Goal: Complete Application Form: Complete application form

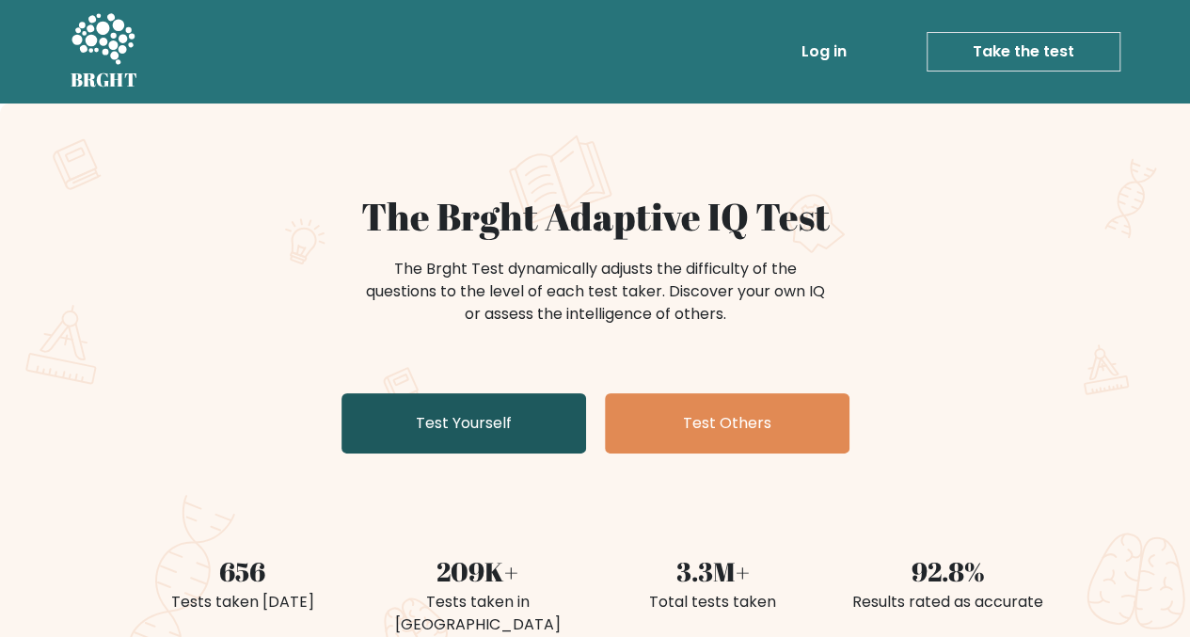
click at [507, 434] on link "Test Yourself" at bounding box center [463, 423] width 245 height 60
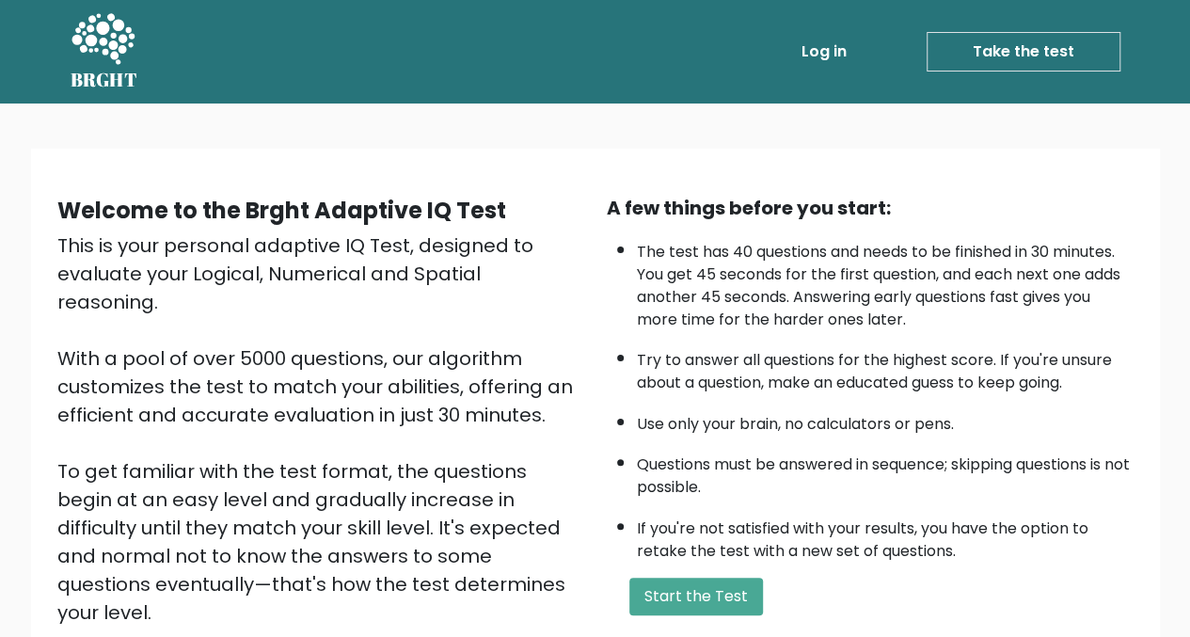
scroll to position [94, 0]
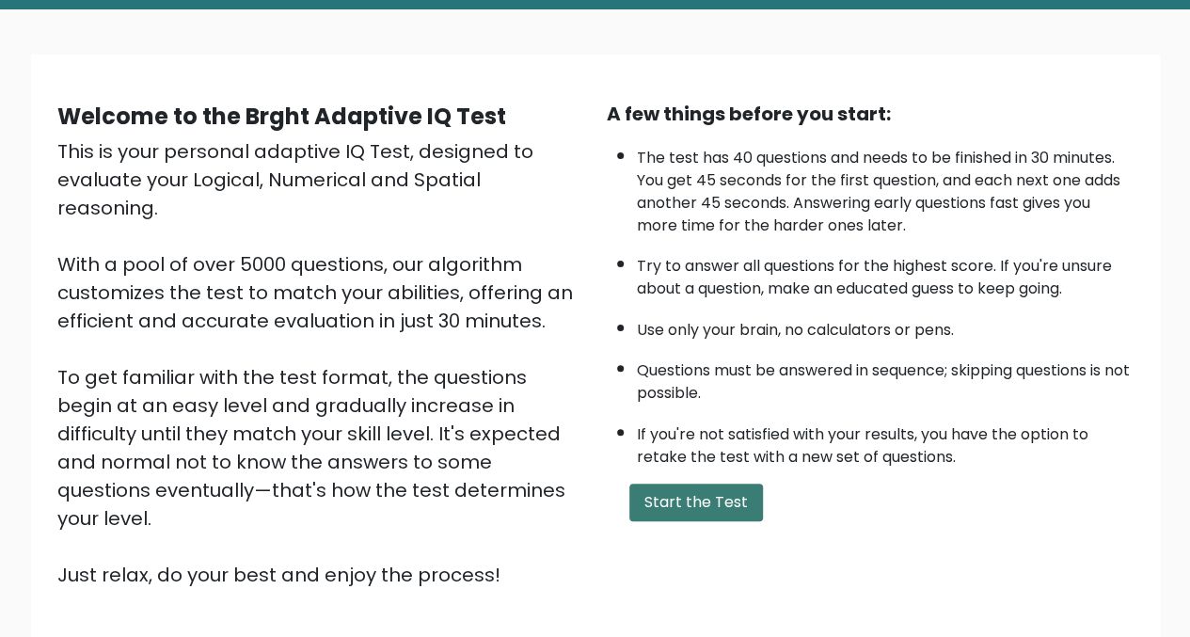
click at [702, 501] on button "Start the Test" at bounding box center [696, 502] width 134 height 38
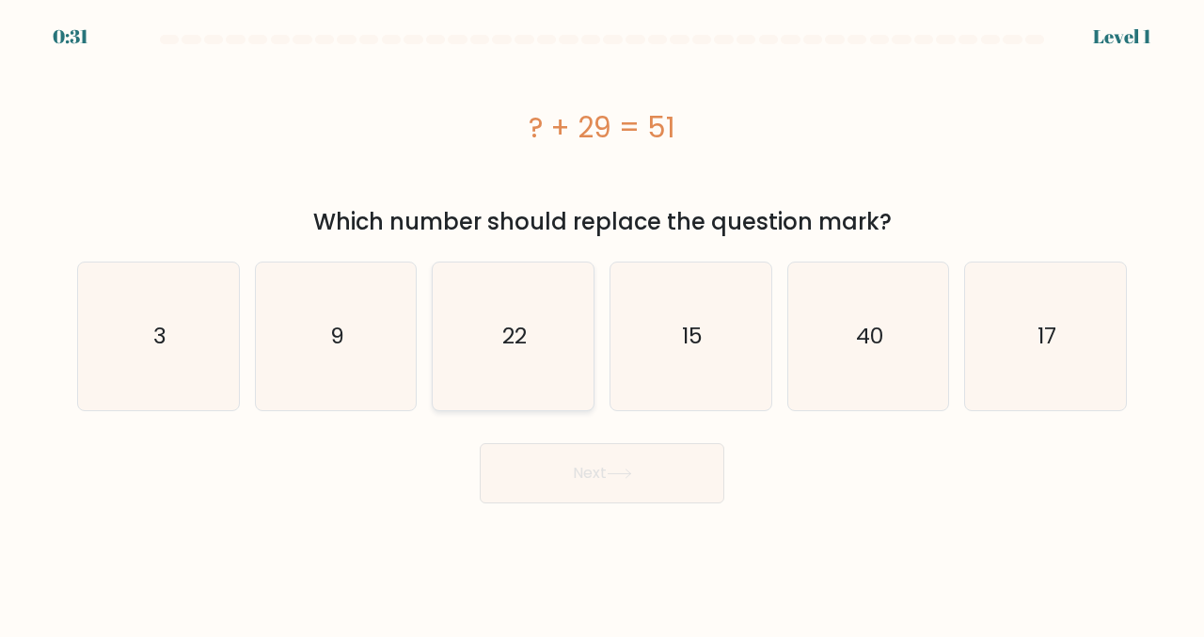
click at [532, 326] on icon "22" at bounding box center [513, 336] width 148 height 148
click at [602, 323] on input "c. 22" at bounding box center [602, 321] width 1 height 5
radio input "true"
click at [610, 490] on button "Next" at bounding box center [602, 473] width 245 height 60
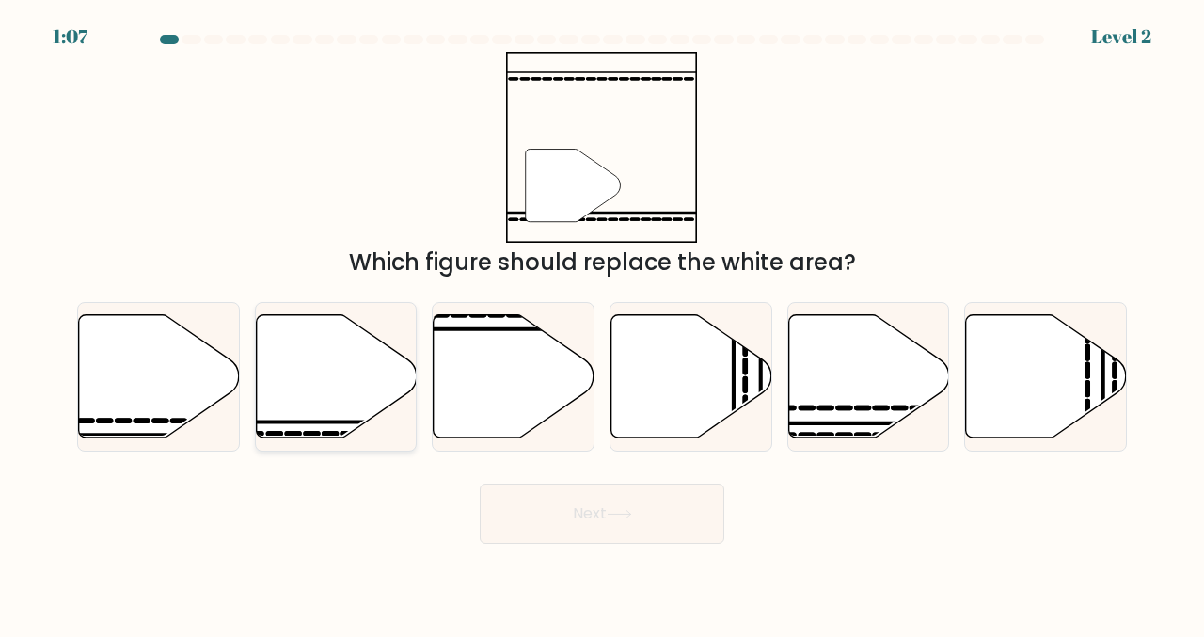
click at [325, 366] on icon at bounding box center [336, 376] width 161 height 123
click at [602, 323] on input "b." at bounding box center [602, 321] width 1 height 5
radio input "true"
click at [569, 495] on button "Next" at bounding box center [602, 513] width 245 height 60
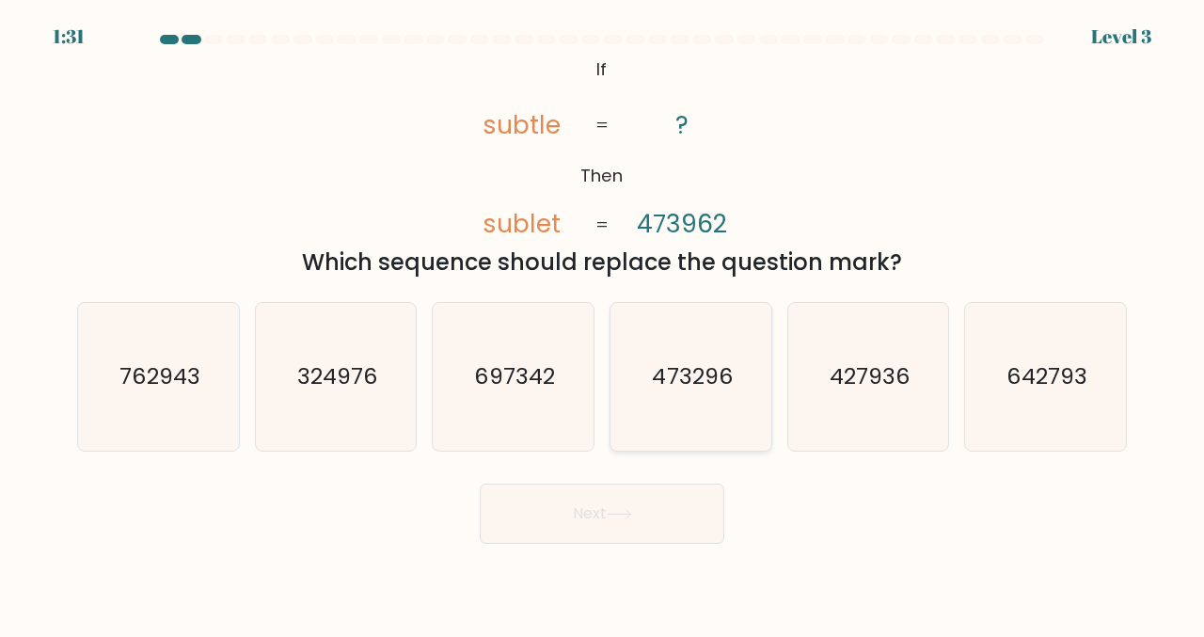
click at [711, 385] on text "473296" at bounding box center [692, 376] width 80 height 31
click at [603, 323] on input "d. 473296" at bounding box center [602, 321] width 1 height 5
radio input "true"
click at [624, 516] on icon at bounding box center [619, 514] width 25 height 10
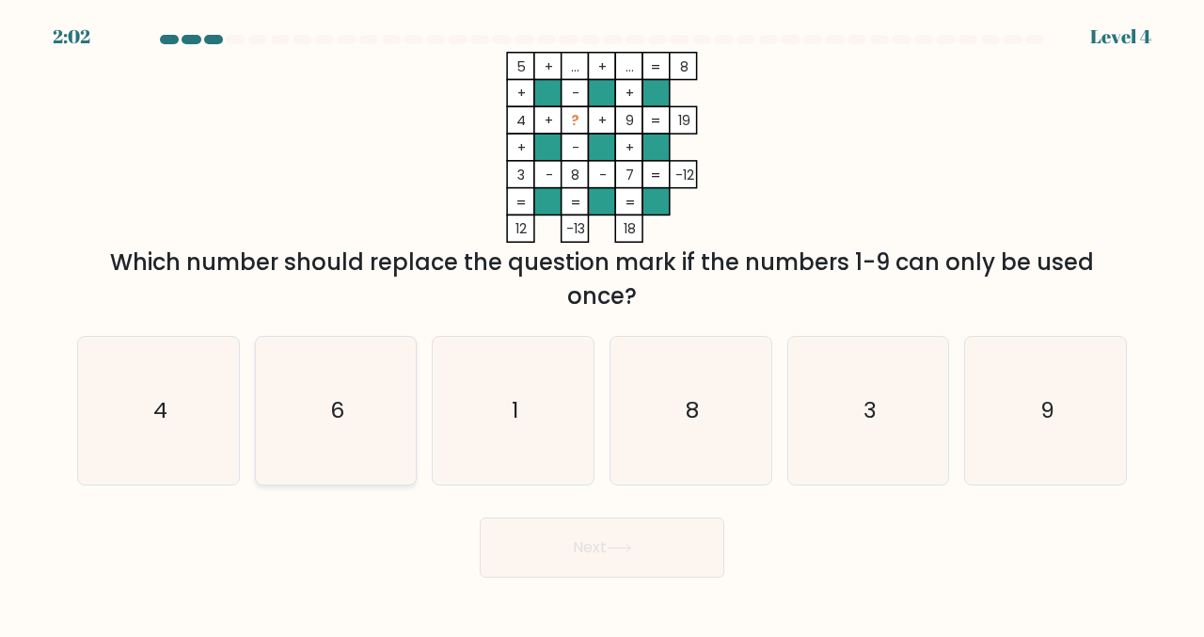
click at [333, 404] on text "6" at bounding box center [337, 410] width 14 height 31
click at [602, 323] on input "b. 6" at bounding box center [602, 321] width 1 height 5
radio input "true"
click at [591, 550] on button "Next" at bounding box center [602, 547] width 245 height 60
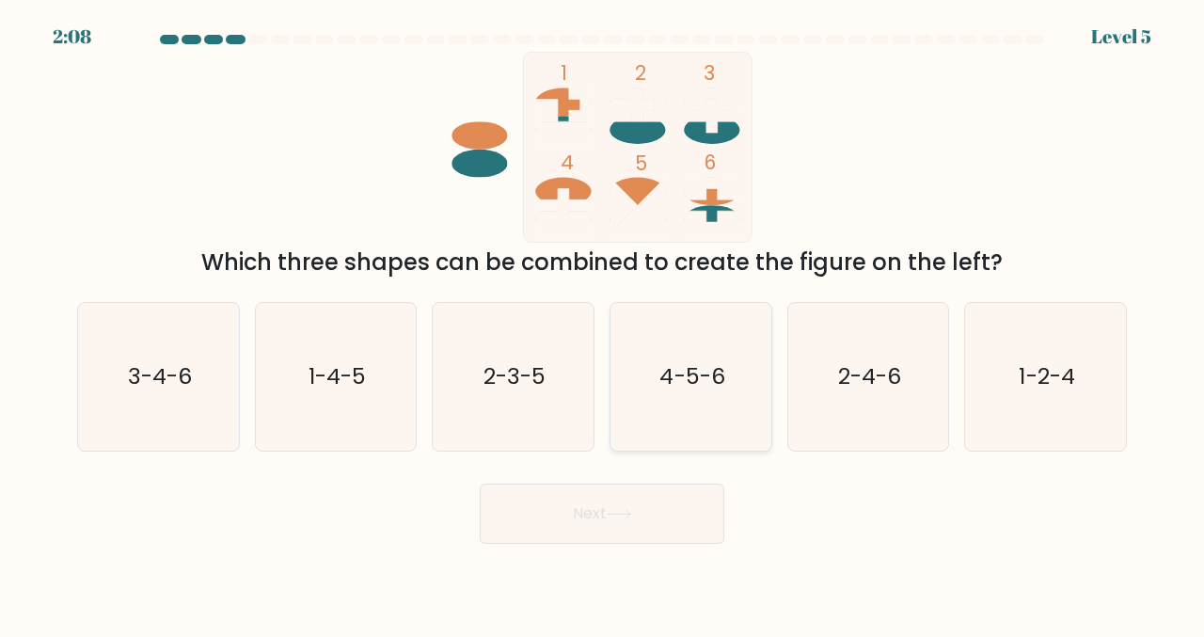
click at [674, 388] on text "4-5-6" at bounding box center [691, 376] width 65 height 31
click at [603, 323] on input "d. 4-5-6" at bounding box center [602, 321] width 1 height 5
radio input "true"
click at [852, 383] on text "2-4-6" at bounding box center [869, 376] width 63 height 31
click at [603, 323] on input "e. 2-4-6" at bounding box center [602, 321] width 1 height 5
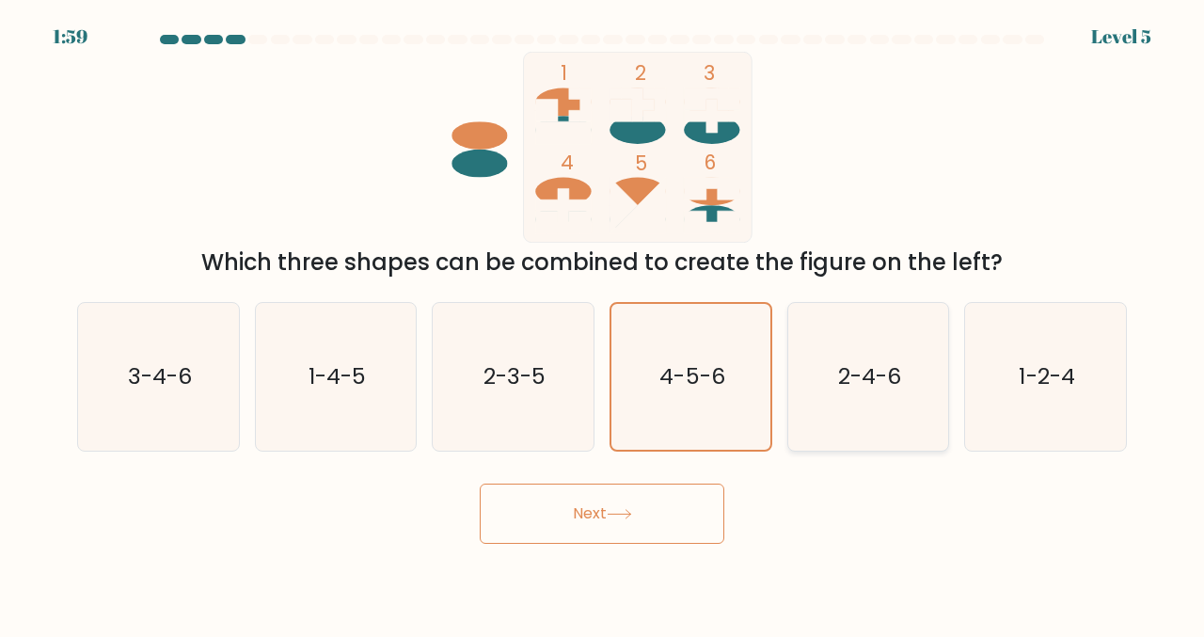
radio input "true"
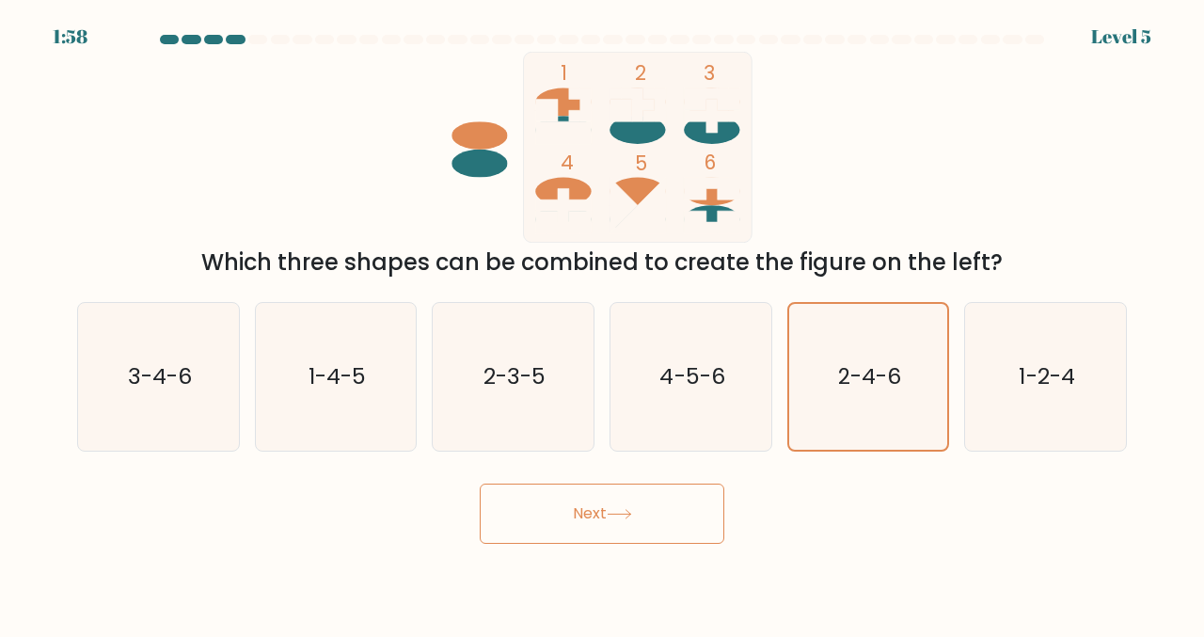
click at [594, 503] on button "Next" at bounding box center [602, 513] width 245 height 60
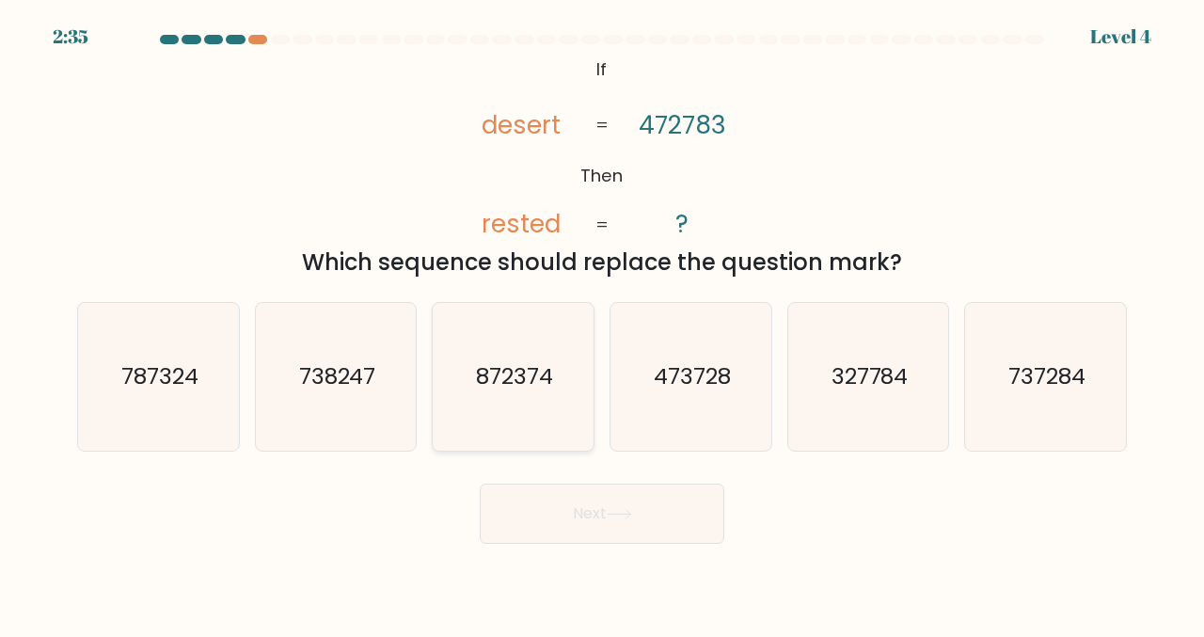
click at [508, 402] on icon "872374" at bounding box center [513, 377] width 148 height 148
click at [602, 323] on input "c. 872374" at bounding box center [602, 321] width 1 height 5
radio input "true"
click at [613, 521] on button "Next" at bounding box center [602, 513] width 245 height 60
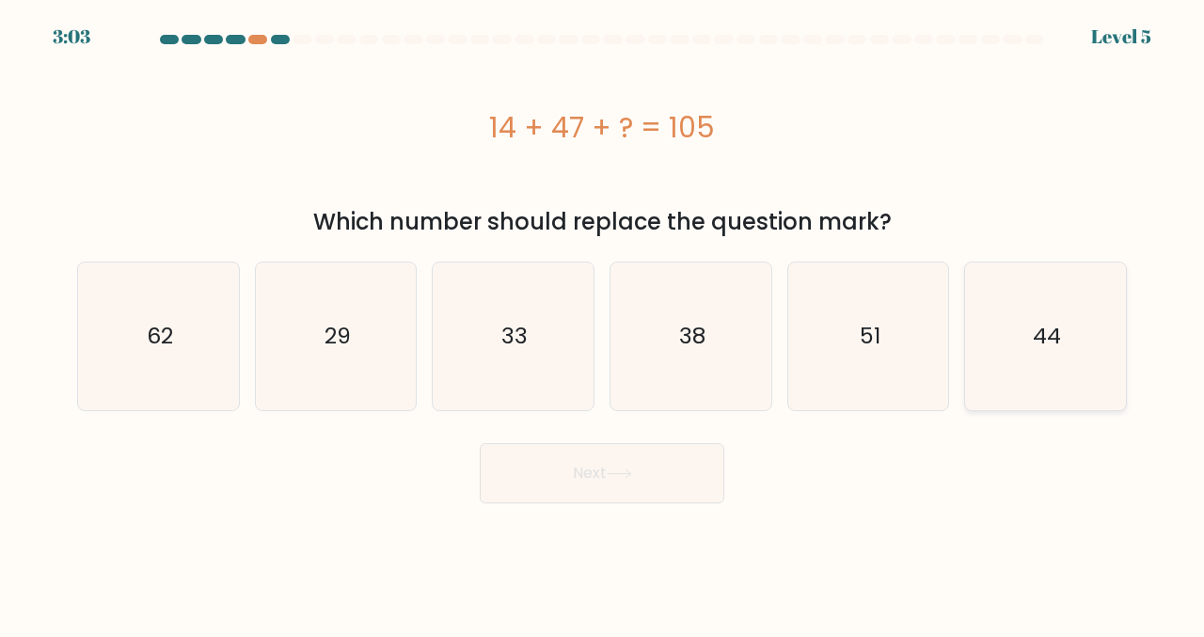
click at [1046, 332] on text "44" at bounding box center [1047, 336] width 28 height 31
click at [603, 323] on input "f. 44" at bounding box center [602, 321] width 1 height 5
radio input "true"
click at [616, 478] on icon at bounding box center [619, 473] width 25 height 10
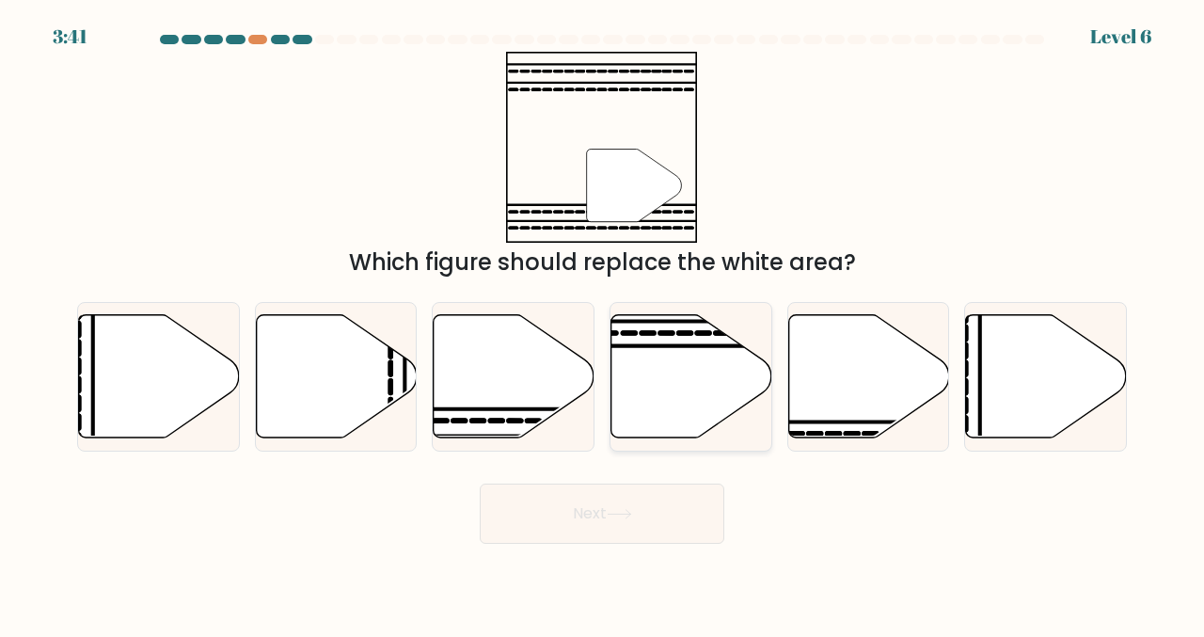
click at [671, 352] on icon at bounding box center [691, 376] width 161 height 123
click at [603, 323] on input "d." at bounding box center [602, 321] width 1 height 5
radio input "true"
click at [617, 514] on icon at bounding box center [619, 514] width 25 height 10
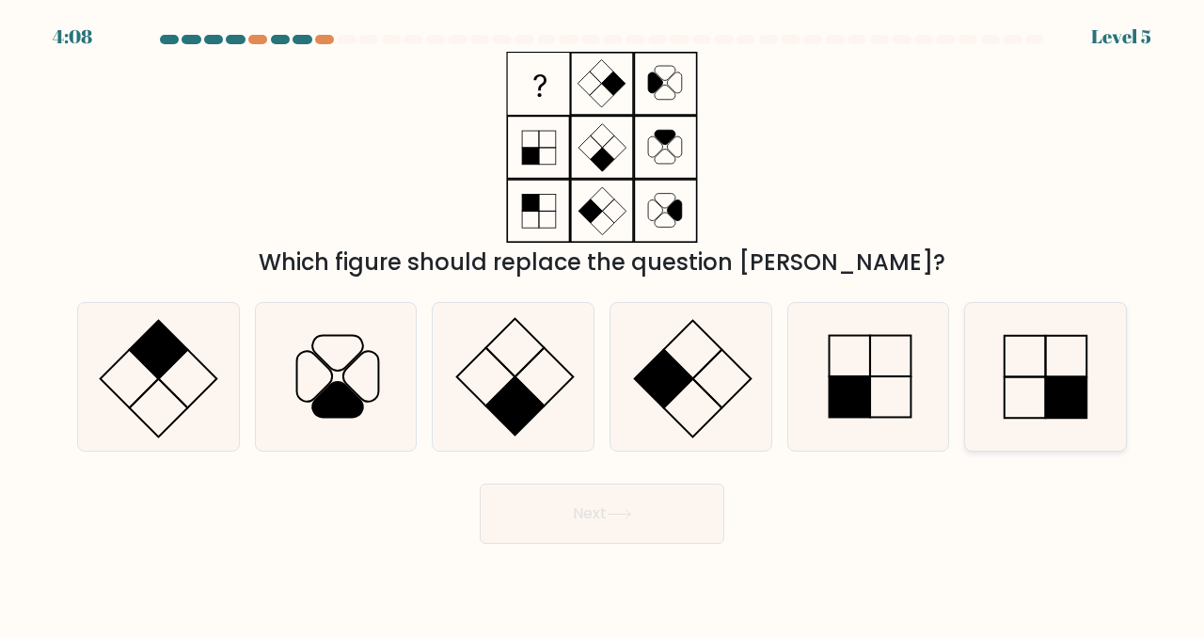
click at [1027, 402] on icon at bounding box center [1045, 377] width 148 height 148
click at [603, 323] on input "f." at bounding box center [602, 321] width 1 height 5
radio input "true"
click at [632, 520] on button "Next" at bounding box center [602, 513] width 245 height 60
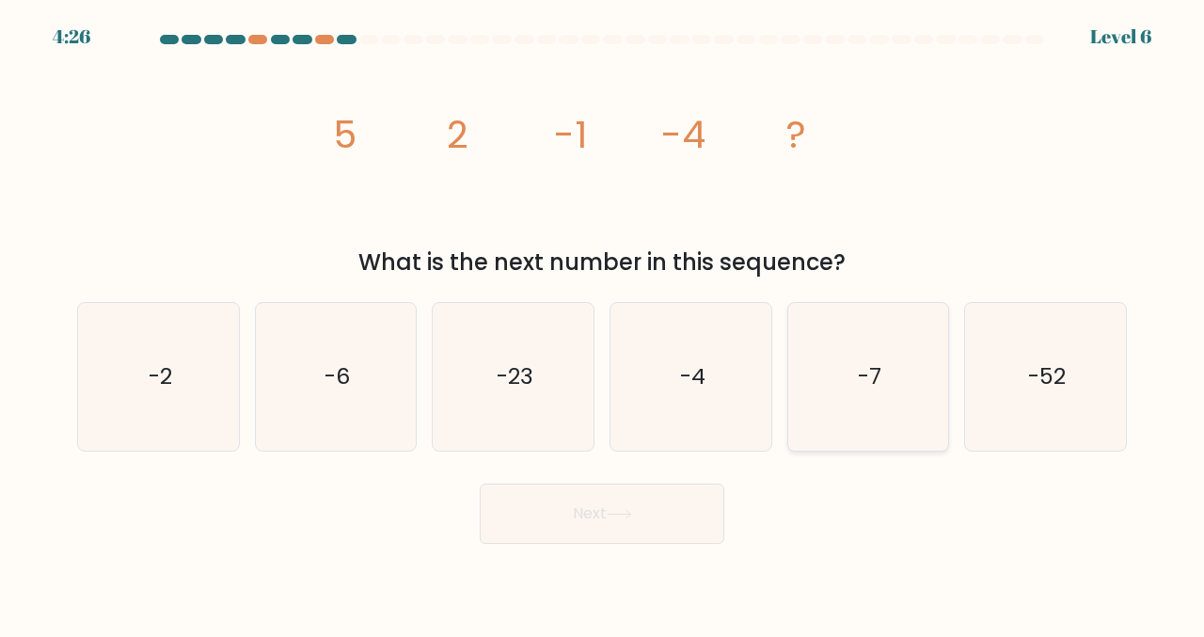
click at [889, 392] on icon "-7" at bounding box center [869, 377] width 148 height 148
click at [603, 323] on input "e. -7" at bounding box center [602, 321] width 1 height 5
radio input "true"
click at [626, 510] on icon at bounding box center [619, 514] width 25 height 10
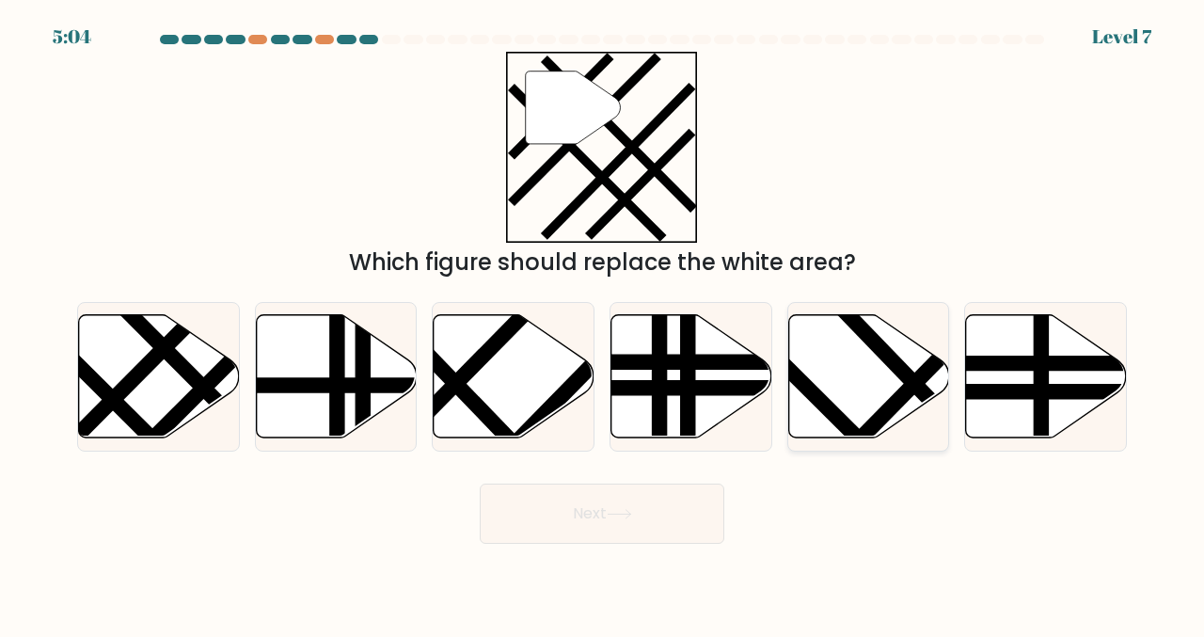
click at [866, 385] on icon at bounding box center [868, 376] width 161 height 123
click at [603, 323] on input "e." at bounding box center [602, 321] width 1 height 5
radio input "true"
click at [583, 528] on button "Next" at bounding box center [602, 513] width 245 height 60
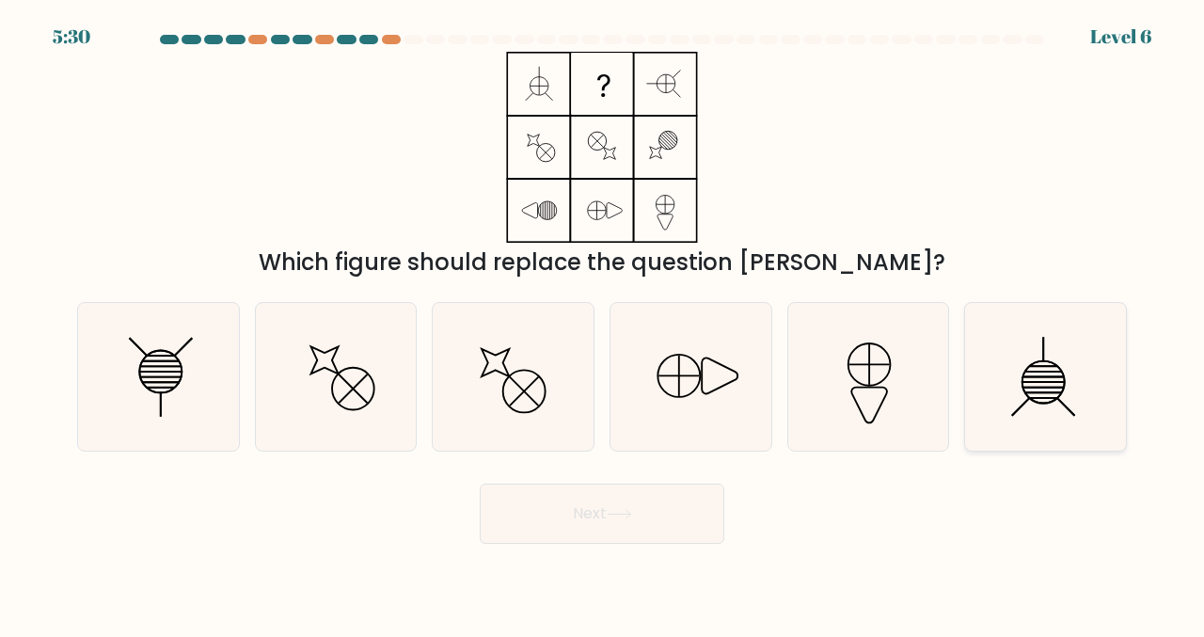
click at [1044, 385] on icon at bounding box center [1045, 377] width 148 height 148
click at [603, 323] on input "f." at bounding box center [602, 321] width 1 height 5
radio input "true"
click at [155, 370] on icon at bounding box center [159, 377] width 148 height 148
click at [602, 323] on input "a." at bounding box center [602, 321] width 1 height 5
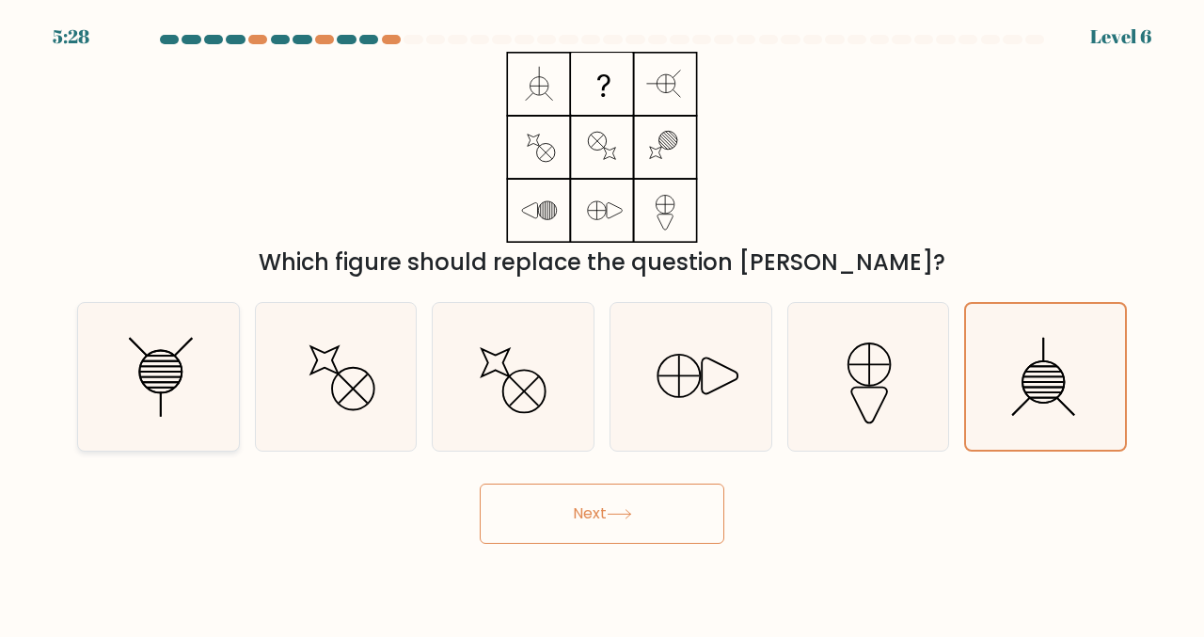
radio input "true"
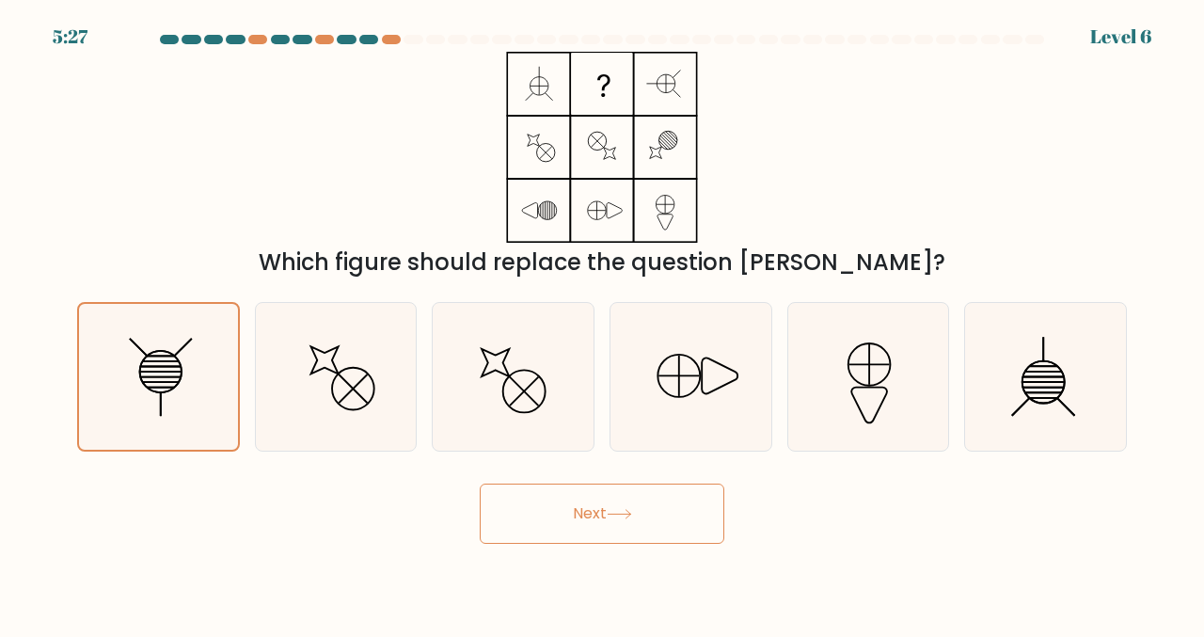
click at [612, 515] on icon at bounding box center [619, 514] width 25 height 10
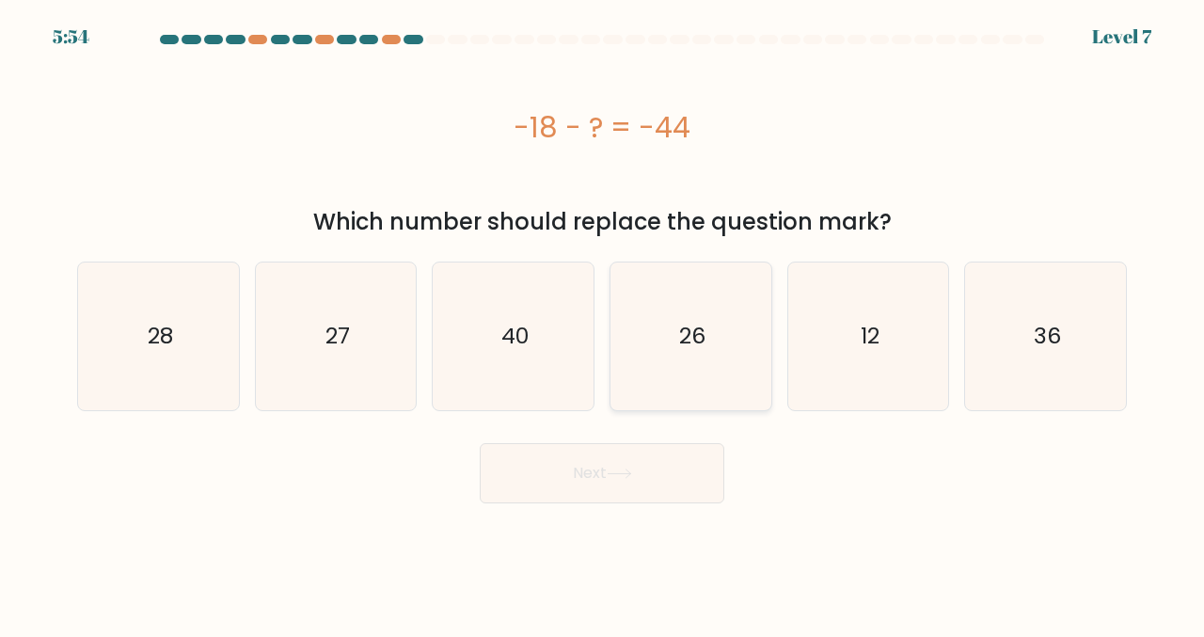
click at [717, 332] on icon "26" at bounding box center [691, 336] width 148 height 148
click at [603, 323] on input "d. 26" at bounding box center [602, 321] width 1 height 5
radio input "true"
click at [717, 332] on icon "26" at bounding box center [691, 336] width 146 height 146
click at [603, 323] on input "d. 26" at bounding box center [602, 321] width 1 height 5
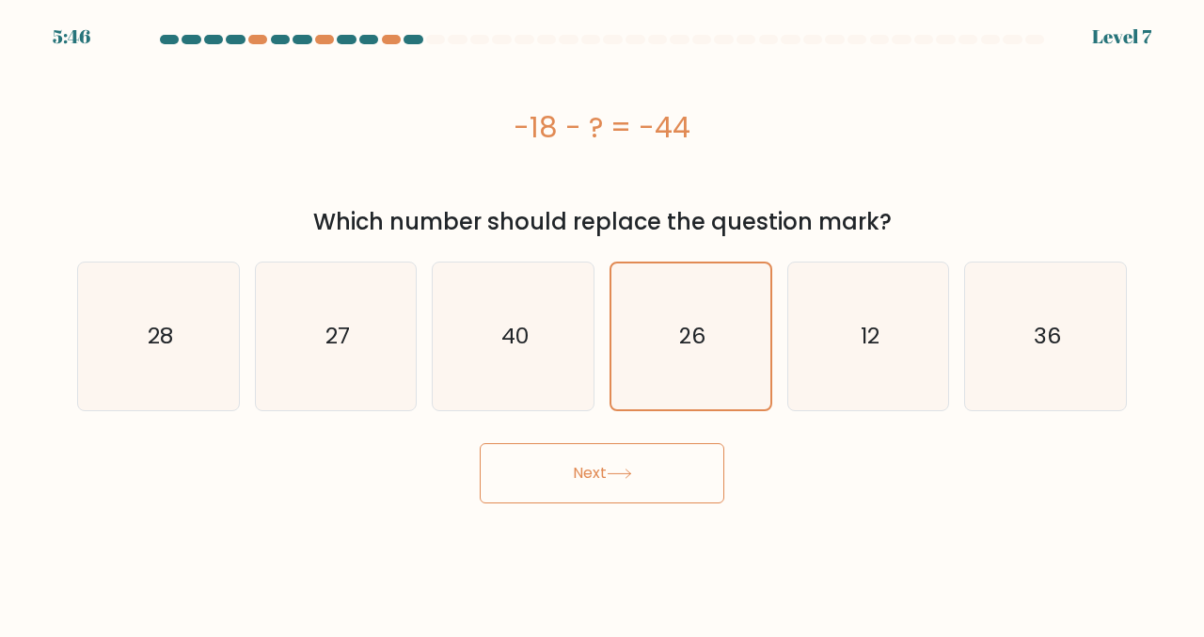
click at [612, 487] on button "Next" at bounding box center [602, 473] width 245 height 60
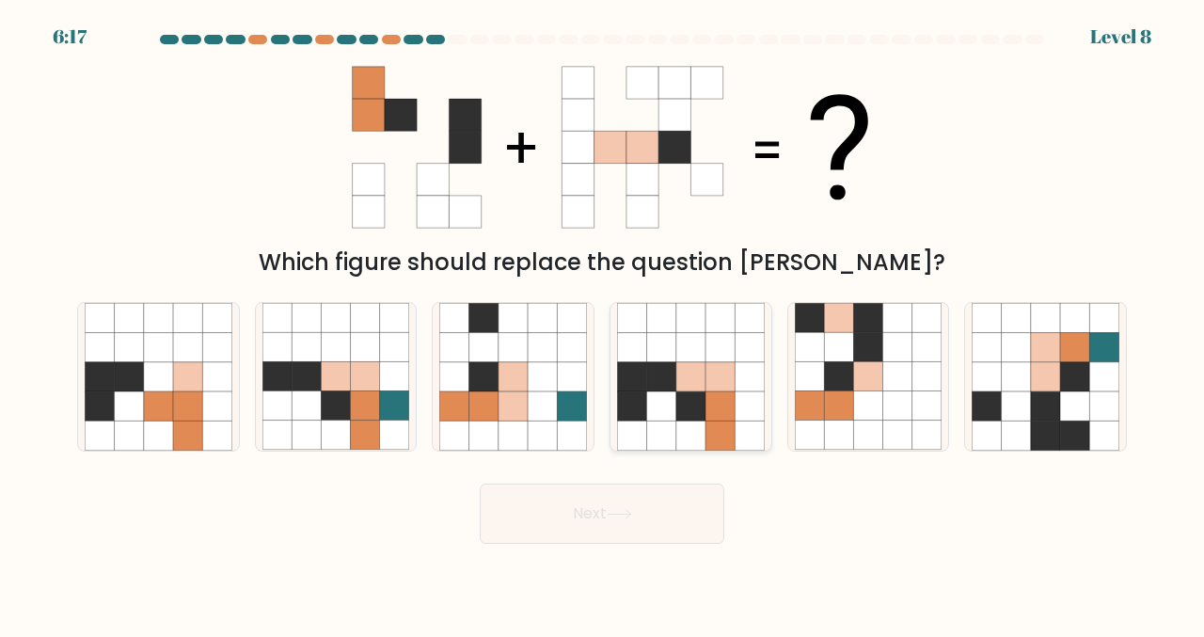
click at [718, 418] on icon at bounding box center [719, 405] width 29 height 29
click at [603, 323] on input "d." at bounding box center [602, 321] width 1 height 5
radio input "true"
click at [635, 520] on button "Next" at bounding box center [602, 513] width 245 height 60
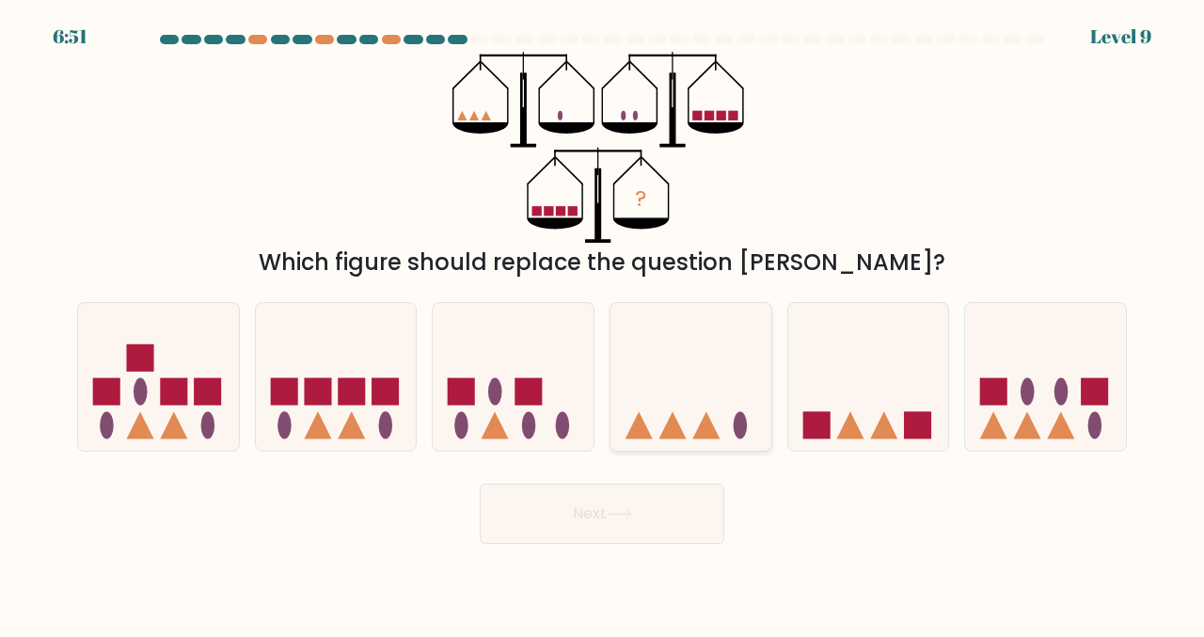
click at [686, 410] on icon at bounding box center [690, 376] width 161 height 133
click at [603, 323] on input "d." at bounding box center [602, 321] width 1 height 5
radio input "true"
click at [653, 517] on button "Next" at bounding box center [602, 513] width 245 height 60
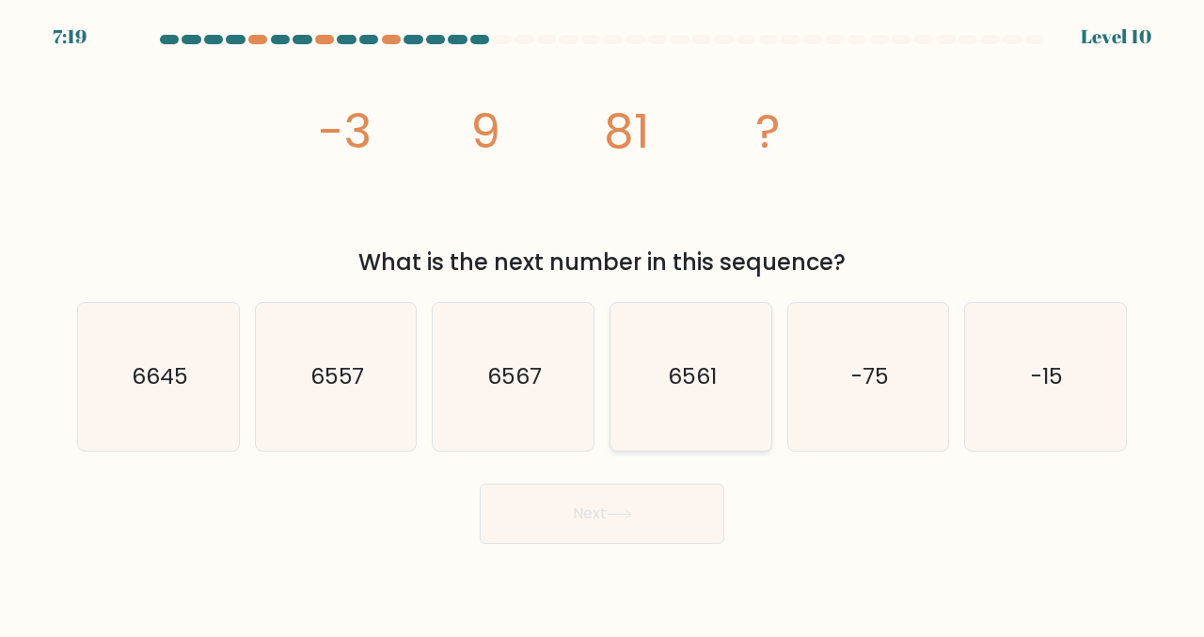
click at [702, 390] on text "6561" at bounding box center [692, 376] width 49 height 31
click at [603, 323] on input "d. 6561" at bounding box center [602, 321] width 1 height 5
radio input "true"
click at [655, 511] on button "Next" at bounding box center [602, 513] width 245 height 60
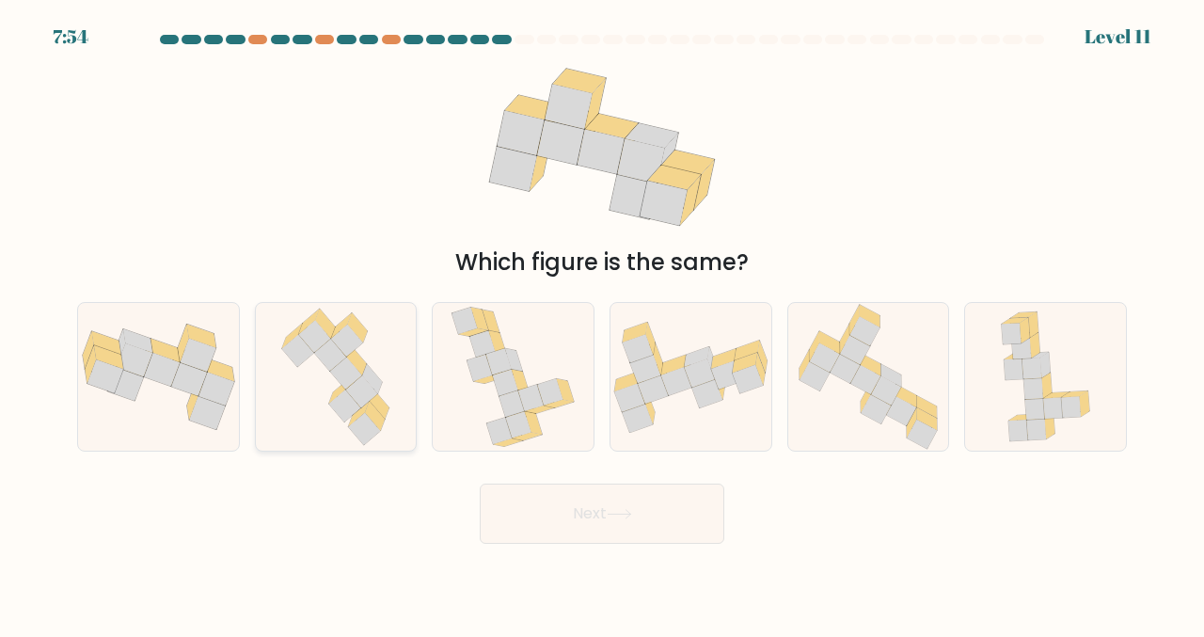
click at [339, 389] on icon at bounding box center [339, 390] width 21 height 25
click at [602, 323] on input "b." at bounding box center [602, 321] width 1 height 5
radio input "true"
click at [633, 529] on button "Next" at bounding box center [602, 513] width 245 height 60
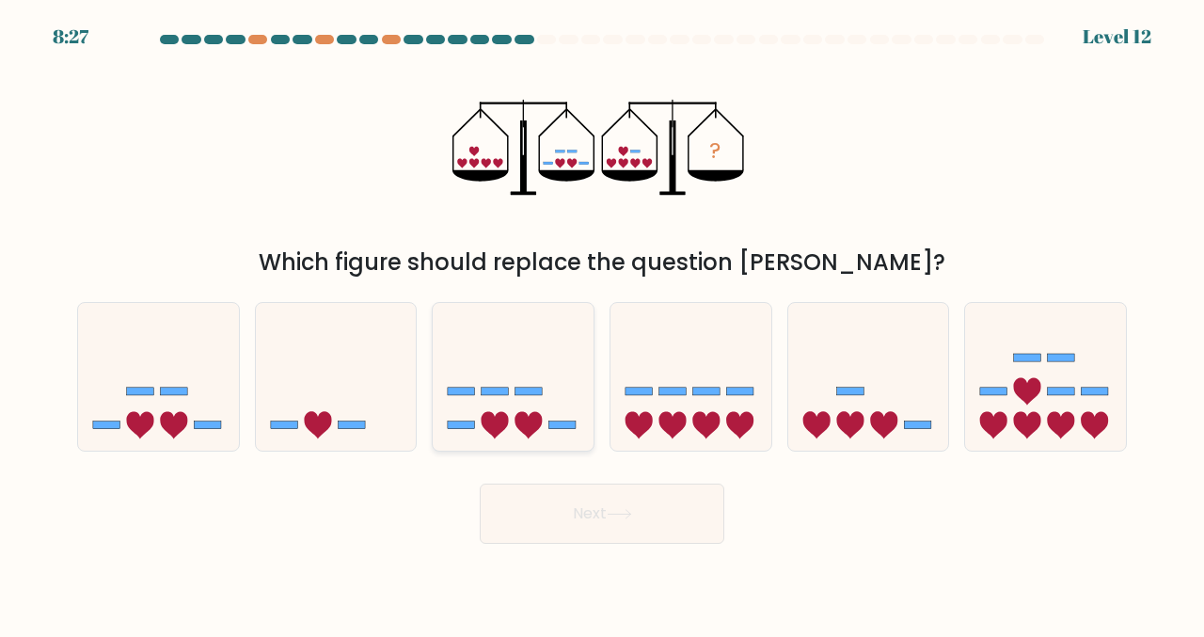
click at [553, 412] on icon at bounding box center [513, 376] width 161 height 133
click at [602, 323] on input "c." at bounding box center [602, 321] width 1 height 5
radio input "true"
click at [621, 529] on button "Next" at bounding box center [602, 513] width 245 height 60
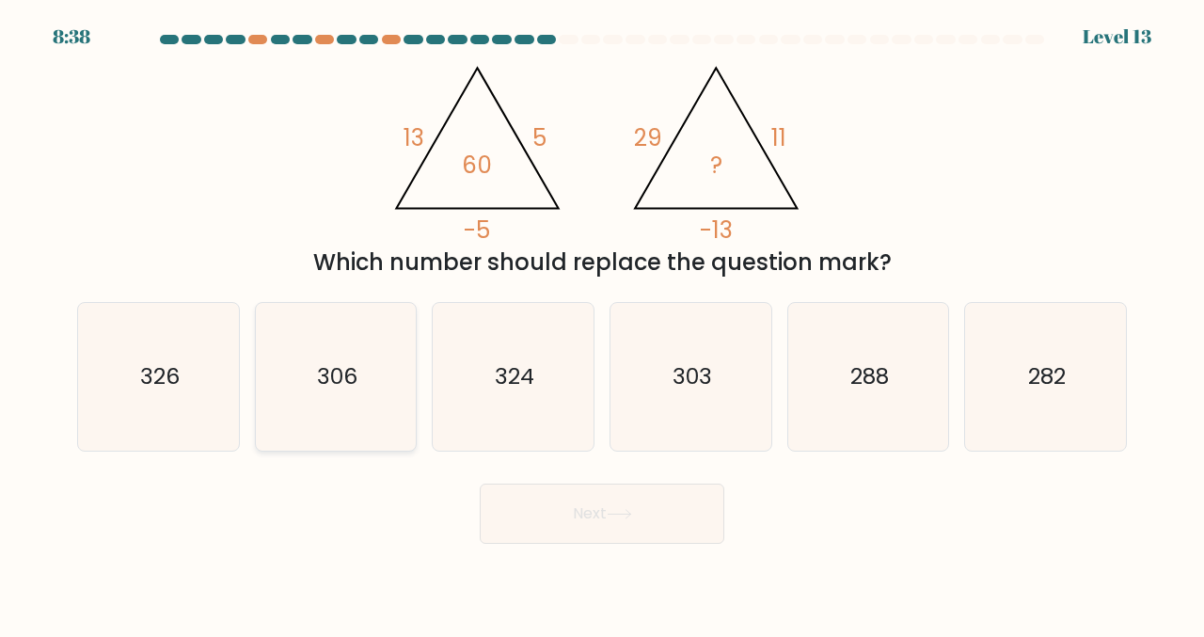
click at [344, 420] on icon "306" at bounding box center [336, 377] width 148 height 148
click at [602, 323] on input "b. 306" at bounding box center [602, 321] width 1 height 5
radio input "true"
click at [628, 516] on icon at bounding box center [619, 514] width 25 height 10
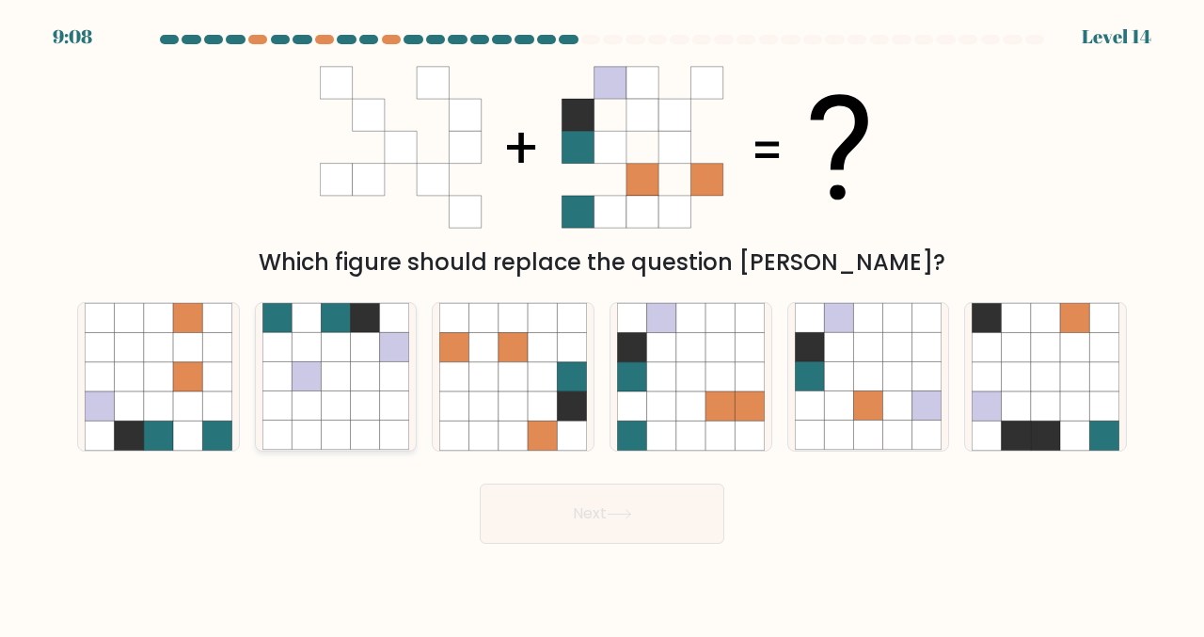
click at [346, 395] on icon at bounding box center [335, 405] width 29 height 29
click at [602, 323] on input "b." at bounding box center [602, 321] width 1 height 5
radio input "true"
click at [577, 513] on button "Next" at bounding box center [602, 513] width 245 height 60
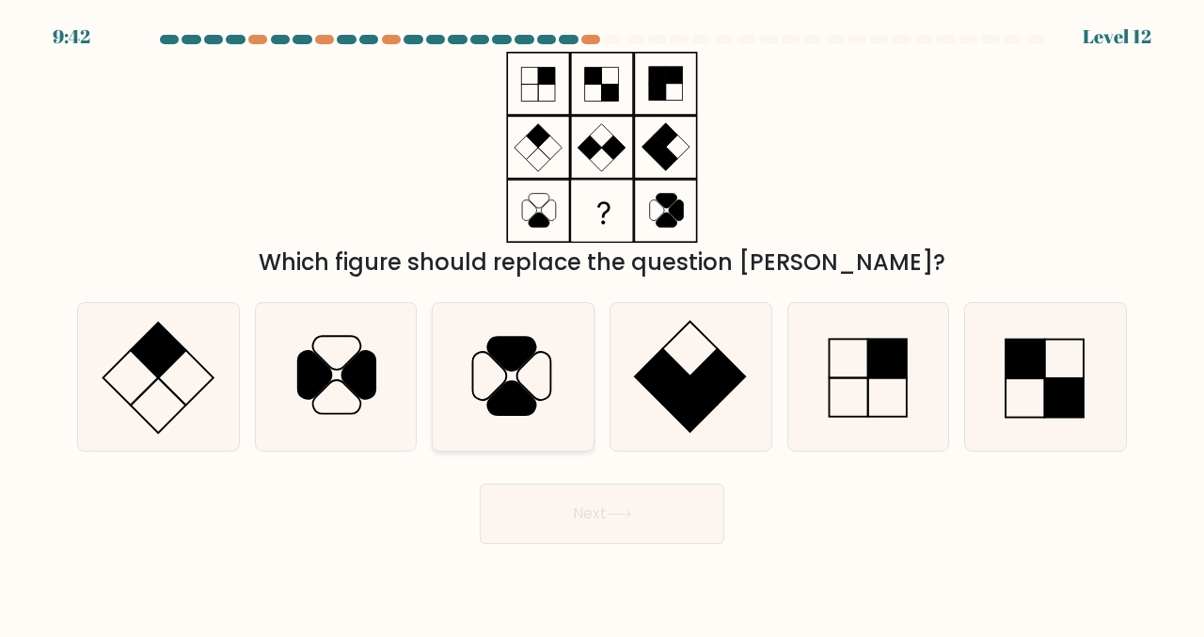
click at [518, 402] on icon at bounding box center [512, 398] width 48 height 34
click at [602, 323] on input "c." at bounding box center [602, 321] width 1 height 5
radio input "true"
click at [594, 517] on button "Next" at bounding box center [602, 513] width 245 height 60
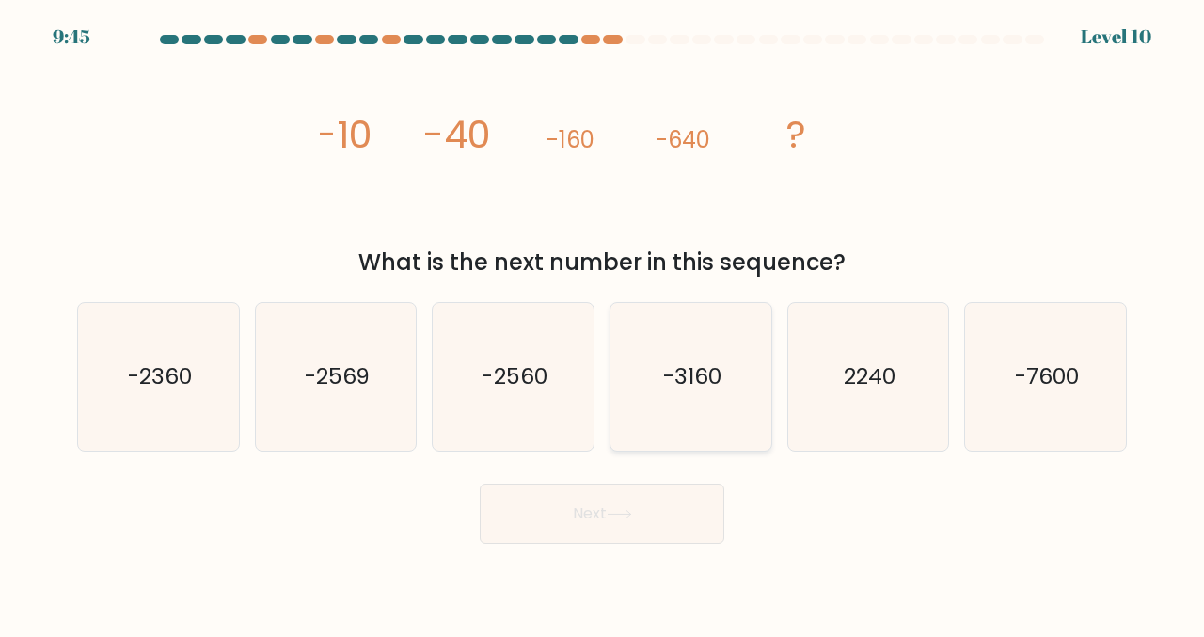
click at [703, 386] on text "-3160" at bounding box center [692, 376] width 58 height 31
click at [603, 323] on input "d. -3160" at bounding box center [602, 321] width 1 height 5
radio input "true"
click at [632, 514] on icon at bounding box center [619, 514] width 25 height 10
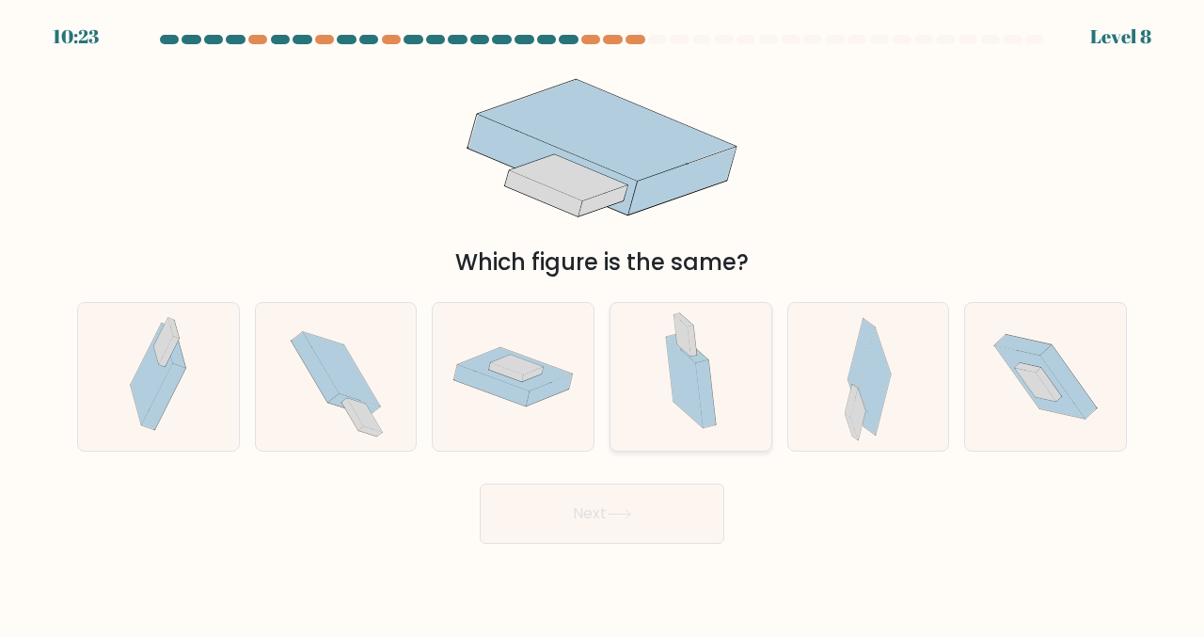
click at [715, 400] on icon at bounding box center [691, 377] width 84 height 148
click at [603, 323] on input "d." at bounding box center [602, 321] width 1 height 5
radio input "true"
click at [639, 526] on button "Next" at bounding box center [602, 513] width 245 height 60
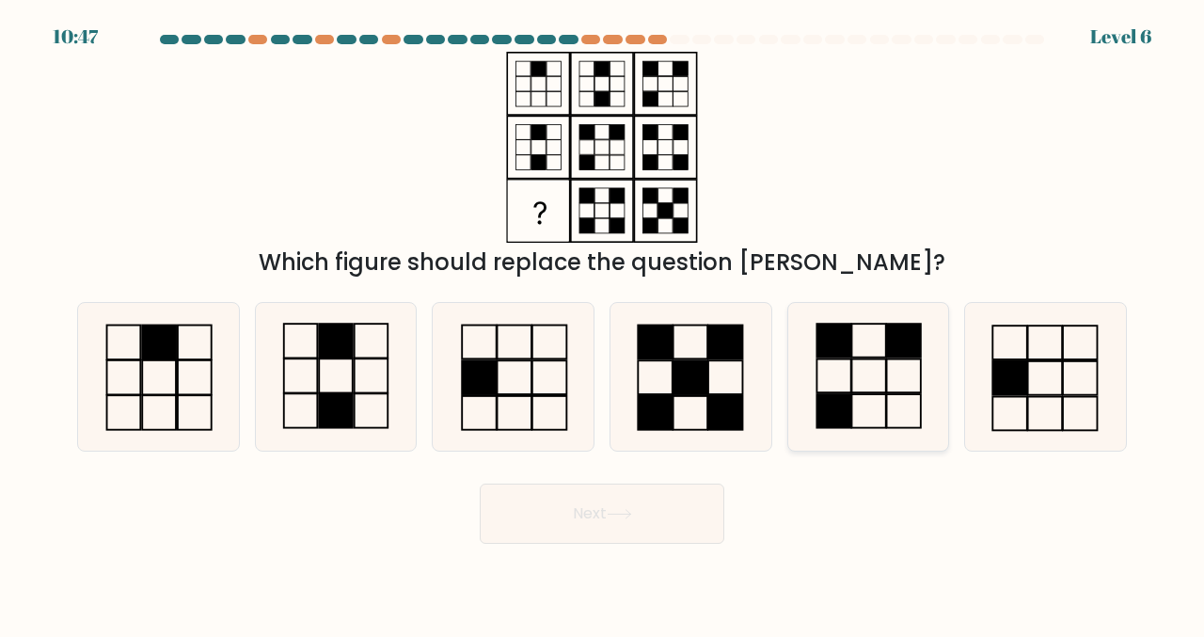
click at [879, 400] on icon at bounding box center [869, 377] width 148 height 148
click at [603, 323] on input "e." at bounding box center [602, 321] width 1 height 5
radio input "true"
click at [611, 519] on button "Next" at bounding box center [602, 513] width 245 height 60
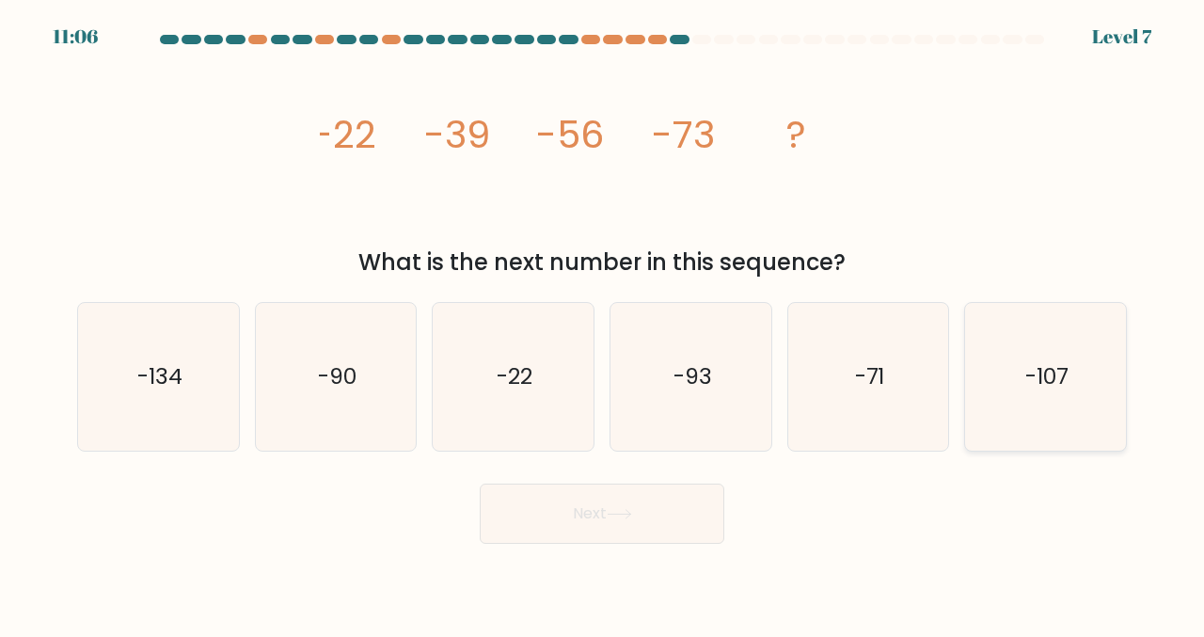
click at [1019, 403] on icon "-107" at bounding box center [1045, 377] width 148 height 148
click at [603, 323] on input "f. -107" at bounding box center [602, 321] width 1 height 5
radio input "true"
click at [613, 519] on button "Next" at bounding box center [602, 513] width 245 height 60
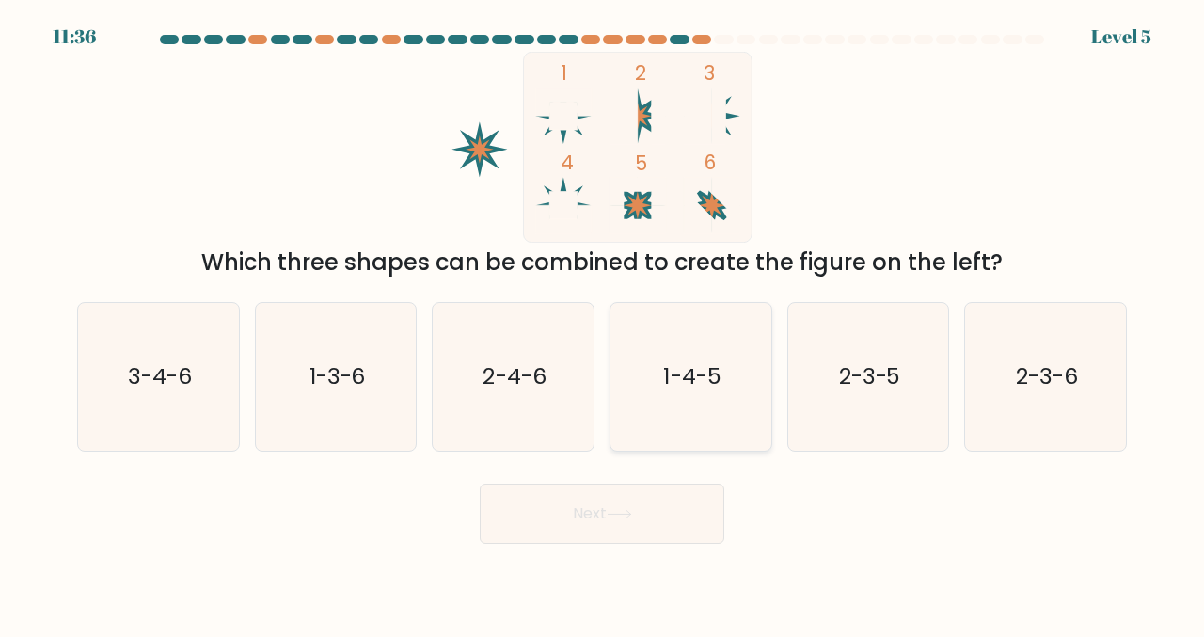
click at [673, 388] on text "1-4-5" at bounding box center [691, 376] width 57 height 31
click at [603, 323] on input "d. 1-4-5" at bounding box center [602, 321] width 1 height 5
radio input "true"
click at [598, 526] on button "Next" at bounding box center [602, 513] width 245 height 60
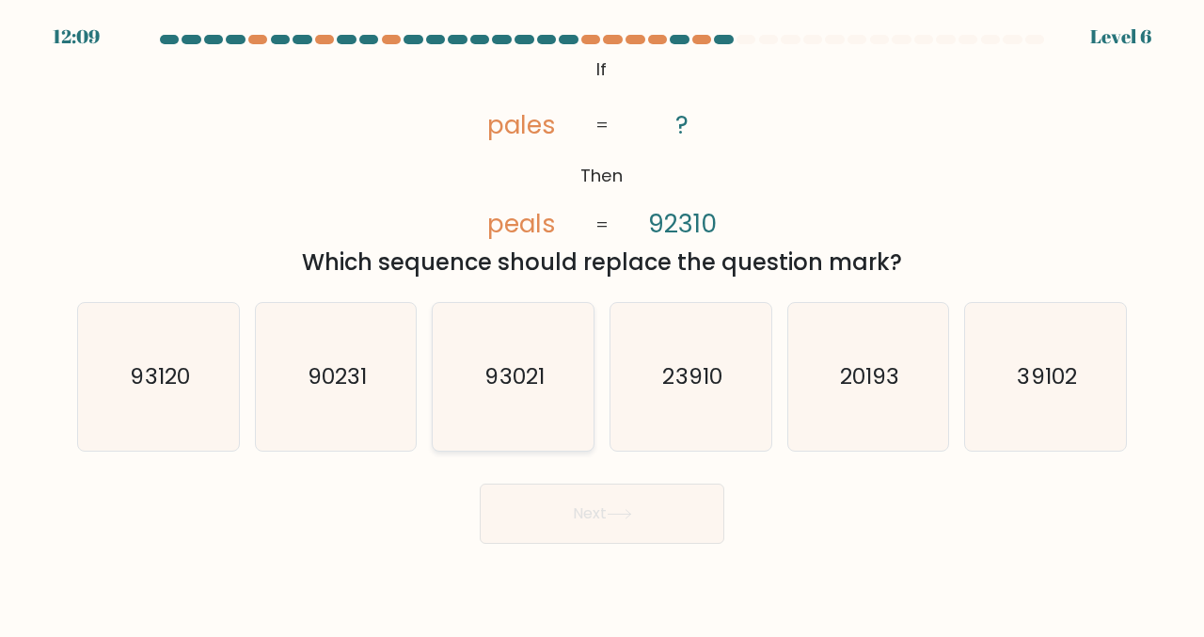
click at [529, 383] on text "93021" at bounding box center [514, 376] width 59 height 31
click at [602, 323] on input "c. 93021" at bounding box center [602, 321] width 1 height 5
radio input "true"
click at [143, 377] on text "93120" at bounding box center [159, 376] width 59 height 31
click at [602, 323] on input "a. 93120" at bounding box center [602, 321] width 1 height 5
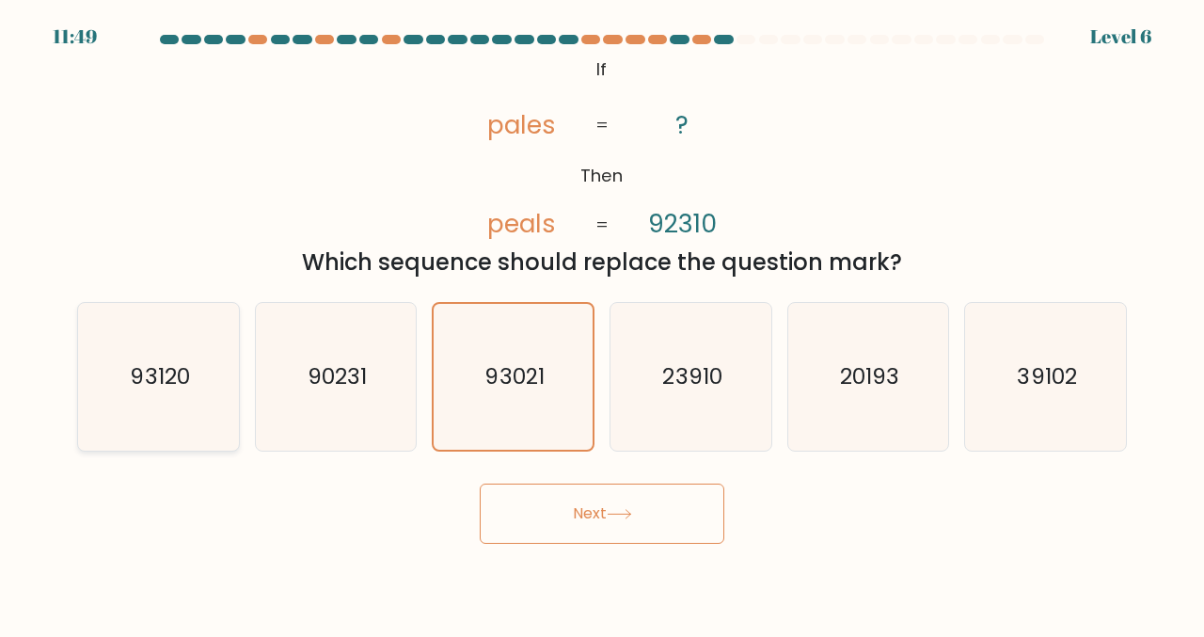
radio input "true"
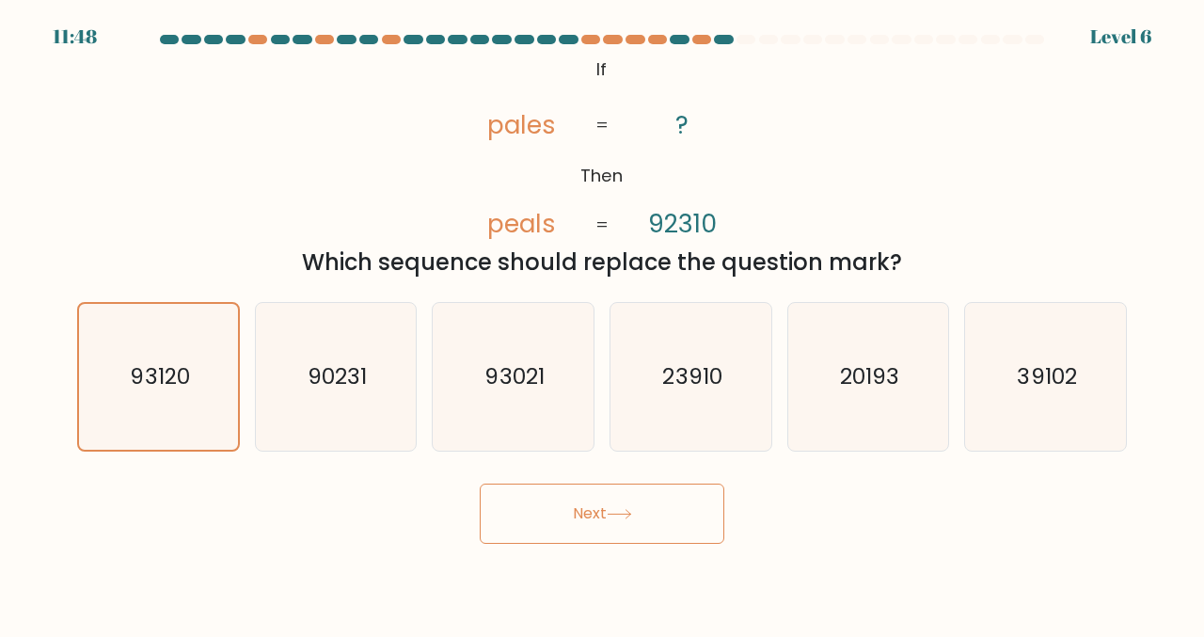
click at [636, 528] on button "Next" at bounding box center [602, 513] width 245 height 60
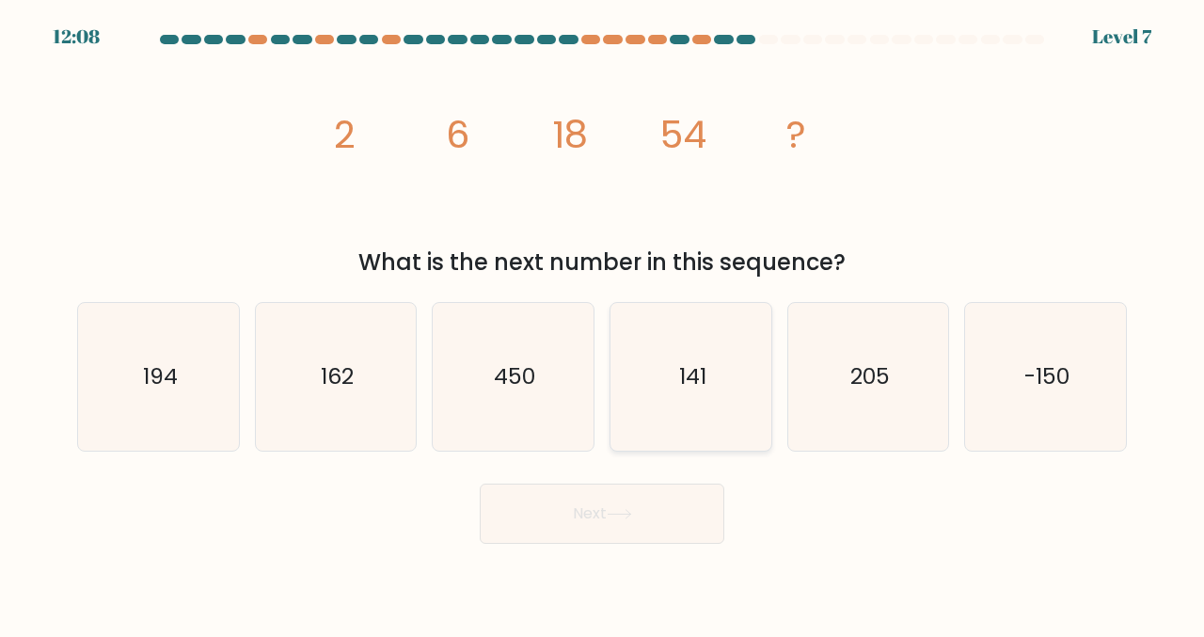
click at [681, 373] on text "141" at bounding box center [691, 376] width 27 height 31
click at [603, 323] on input "d. 141" at bounding box center [602, 321] width 1 height 5
radio input "true"
click at [594, 511] on button "Next" at bounding box center [602, 513] width 245 height 60
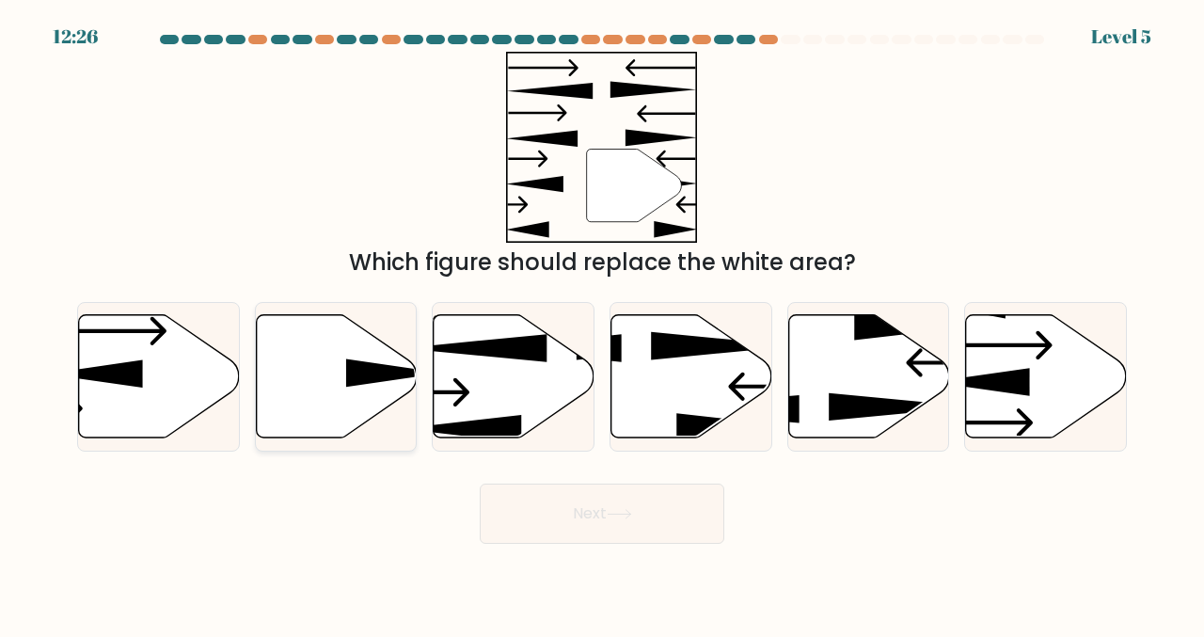
click at [360, 392] on icon at bounding box center [336, 376] width 161 height 123
click at [602, 323] on input "b." at bounding box center [602, 321] width 1 height 5
radio input "true"
click at [618, 533] on button "Next" at bounding box center [602, 513] width 245 height 60
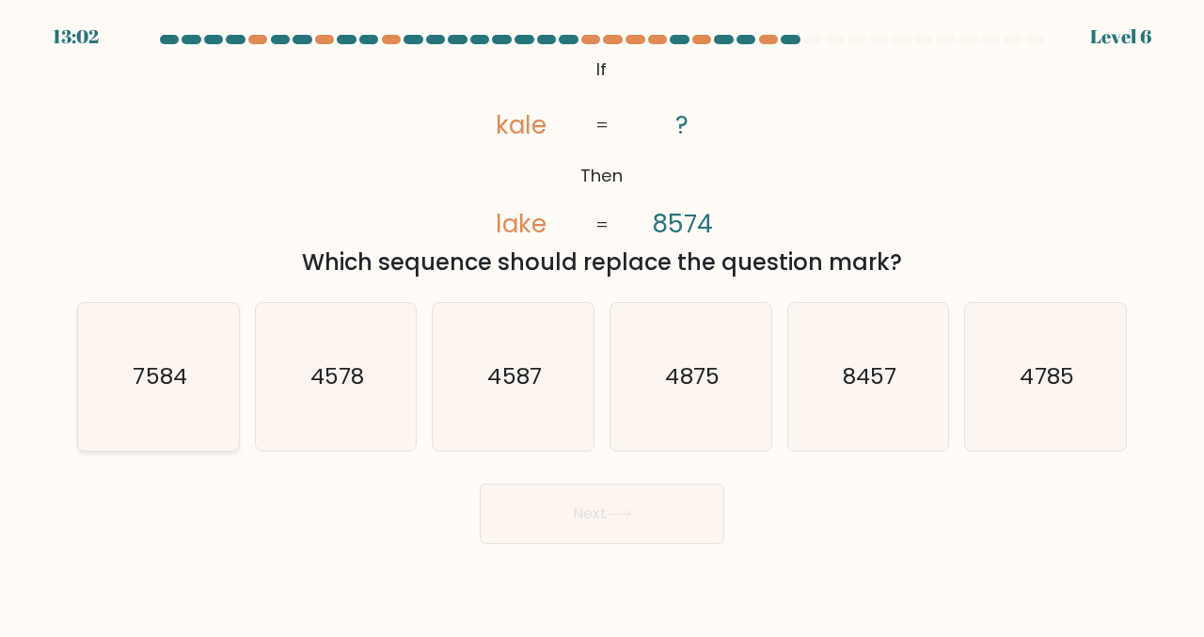
click at [92, 396] on icon "7584" at bounding box center [159, 377] width 148 height 148
click at [602, 323] on input "a. 7584" at bounding box center [602, 321] width 1 height 5
radio input "true"
click at [617, 509] on icon at bounding box center [619, 514] width 25 height 10
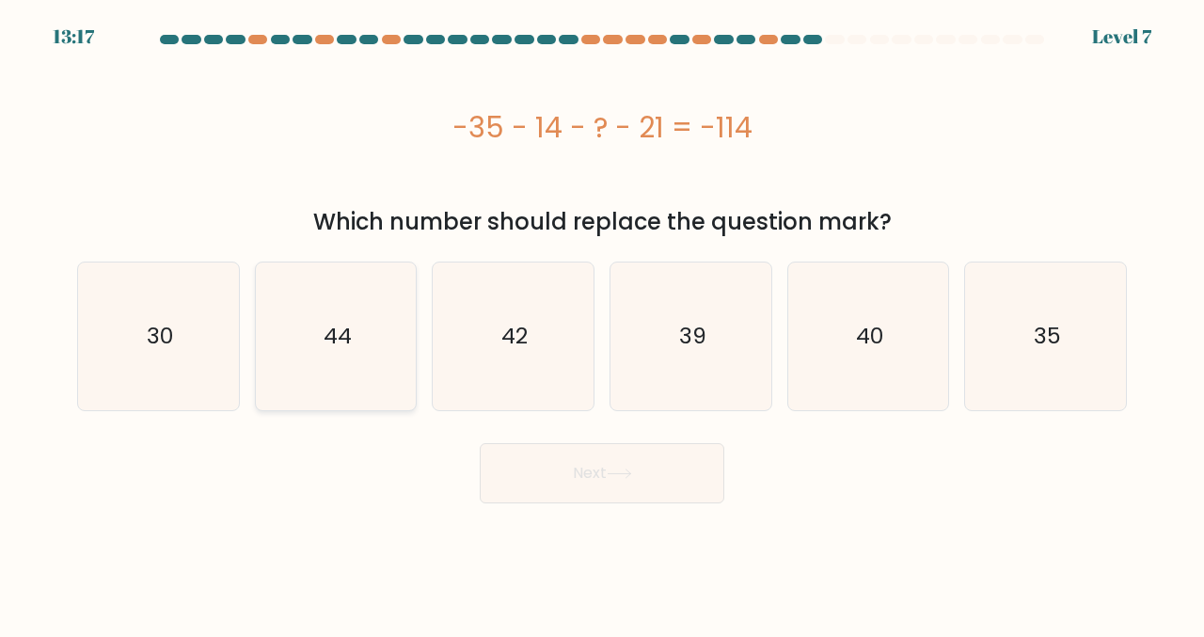
click at [362, 337] on icon "44" at bounding box center [336, 336] width 148 height 148
click at [602, 323] on input "b. 44" at bounding box center [602, 321] width 1 height 5
radio input "true"
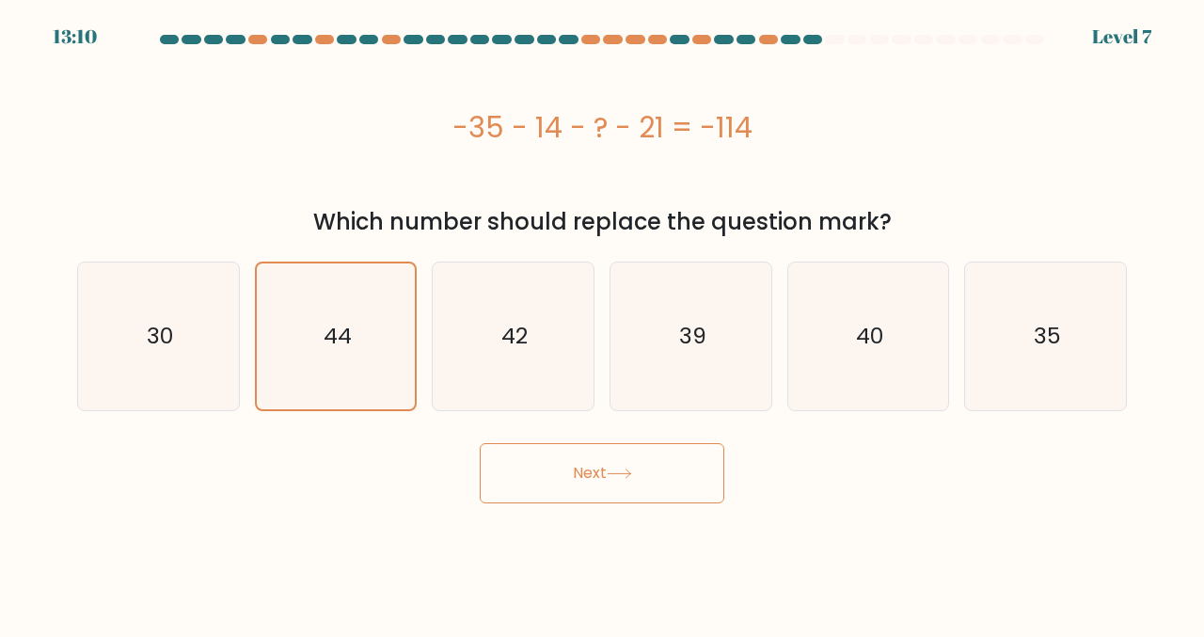
click at [623, 479] on icon at bounding box center [619, 473] width 25 height 10
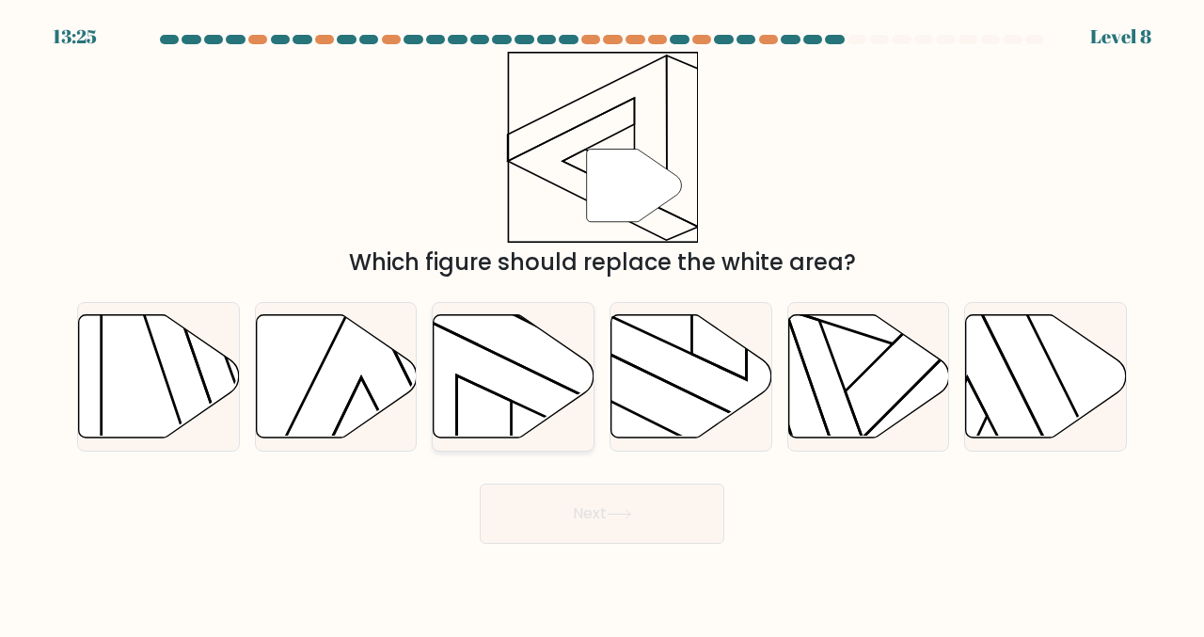
click at [492, 377] on icon at bounding box center [514, 376] width 161 height 123
click at [602, 323] on input "c." at bounding box center [602, 321] width 1 height 5
radio input "true"
click at [614, 533] on button "Next" at bounding box center [602, 513] width 245 height 60
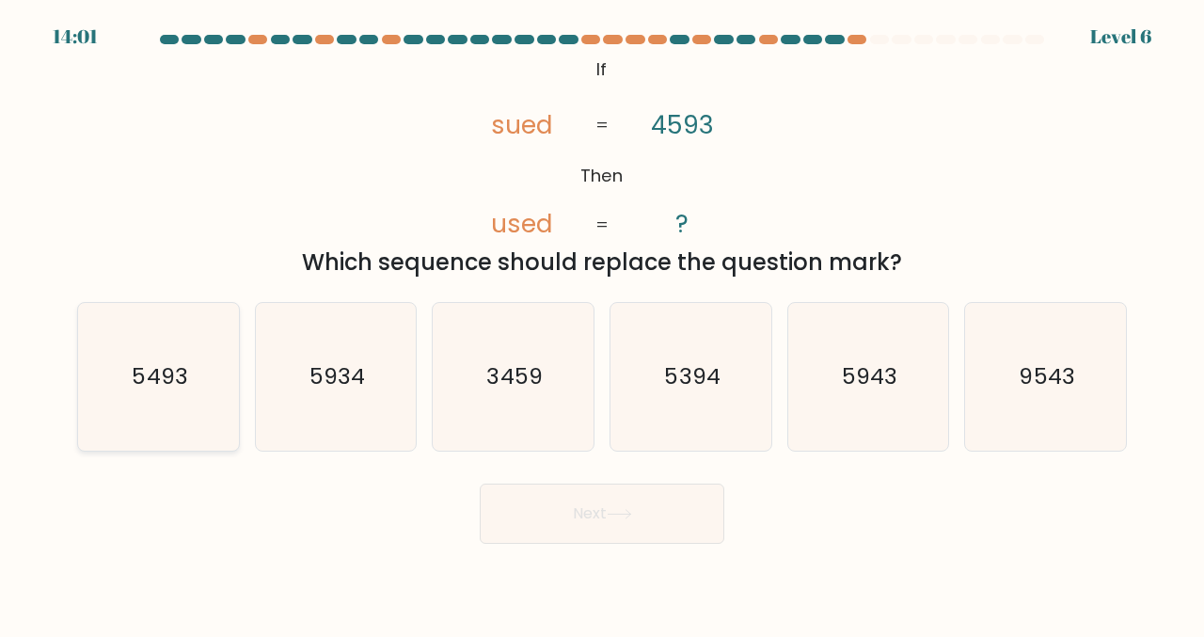
click at [196, 388] on icon "5493" at bounding box center [159, 377] width 148 height 148
click at [602, 323] on input "a. 5493" at bounding box center [602, 321] width 1 height 5
radio input "true"
click at [609, 519] on button "Next" at bounding box center [602, 513] width 245 height 60
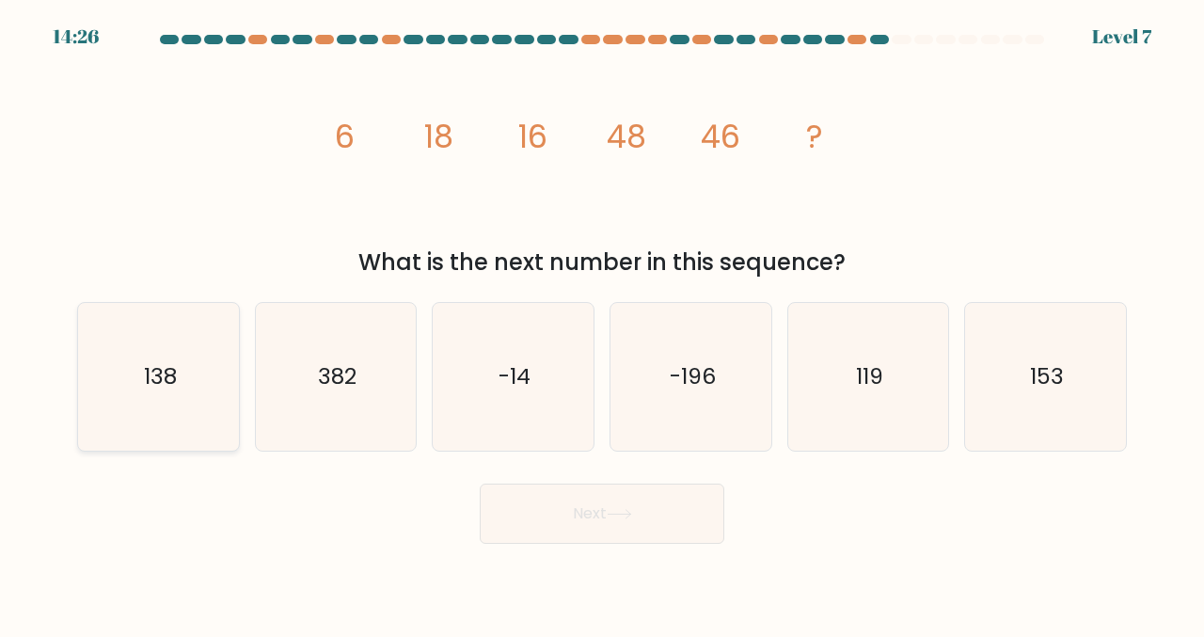
click at [182, 377] on icon "138" at bounding box center [159, 377] width 148 height 148
click at [602, 323] on input "a. 138" at bounding box center [602, 321] width 1 height 5
radio input "true"
click at [632, 515] on icon at bounding box center [619, 514] width 25 height 10
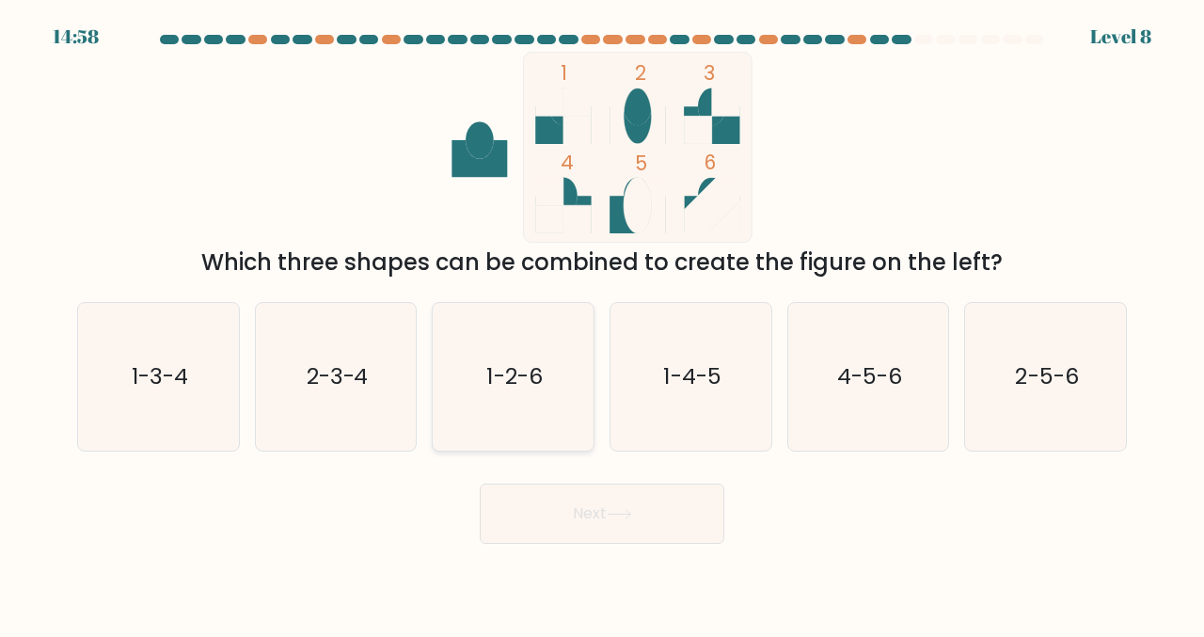
click at [513, 371] on text "1-2-6" at bounding box center [514, 376] width 55 height 31
click at [602, 323] on input "c. 1-2-6" at bounding box center [602, 321] width 1 height 5
radio input "true"
click at [617, 514] on icon at bounding box center [618, 514] width 23 height 8
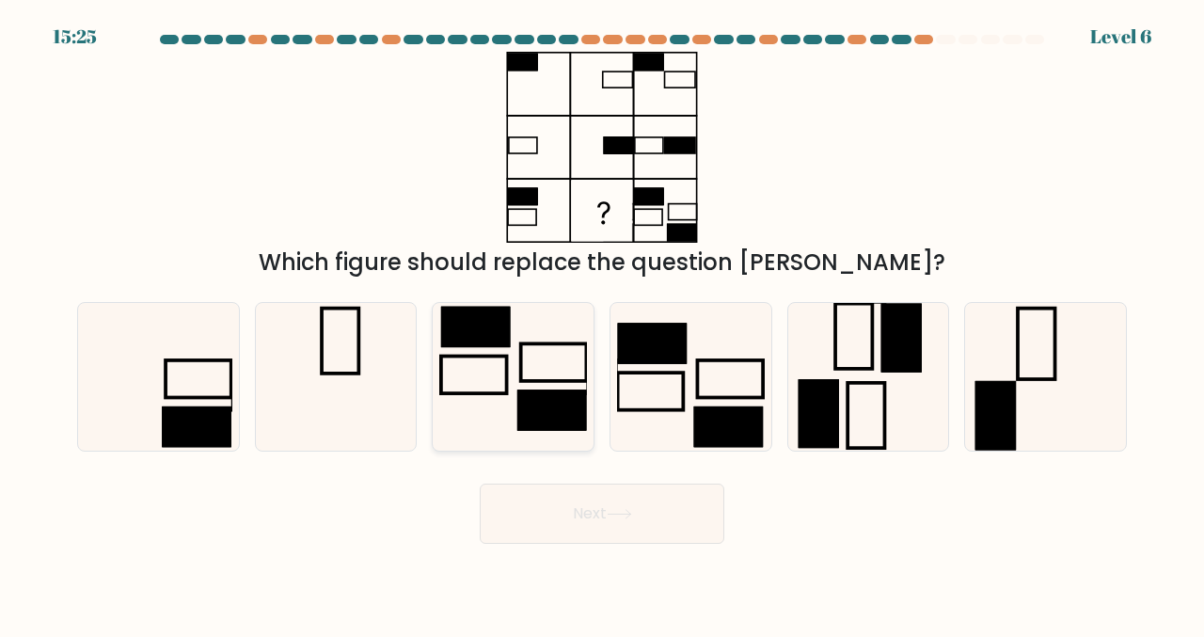
click at [524, 383] on icon at bounding box center [513, 377] width 148 height 148
click at [602, 323] on input "c." at bounding box center [602, 321] width 1 height 5
radio input "true"
click at [597, 514] on button "Next" at bounding box center [602, 513] width 245 height 60
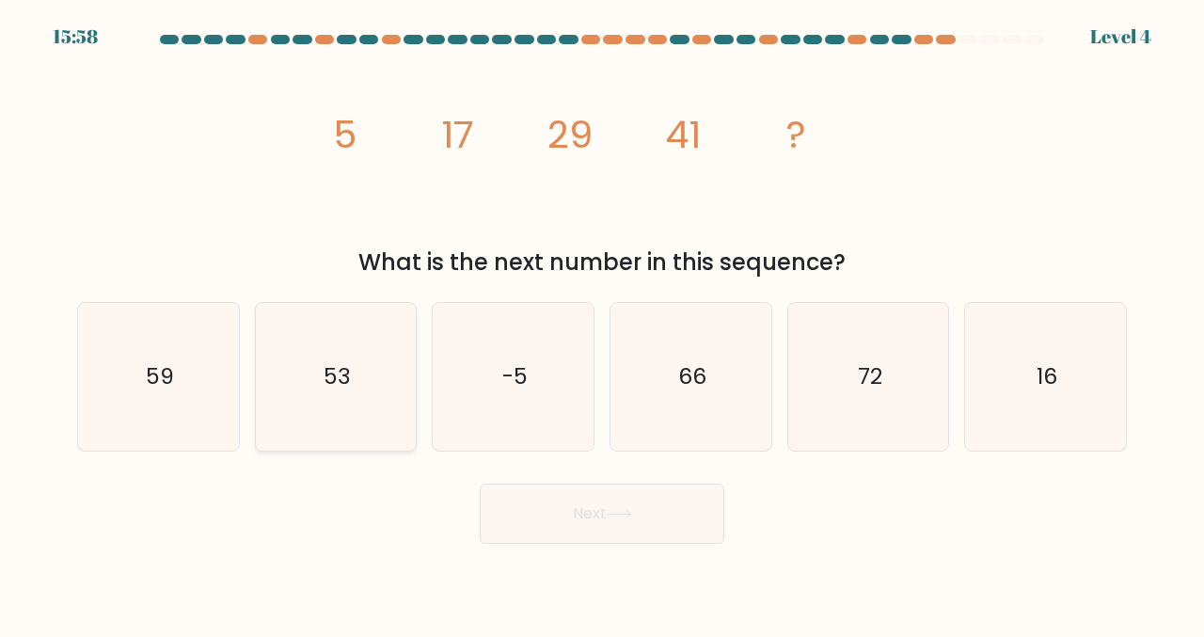
click at [374, 391] on icon "53" at bounding box center [336, 377] width 148 height 148
click at [602, 323] on input "b. 53" at bounding box center [602, 321] width 1 height 5
radio input "true"
click at [606, 519] on button "Next" at bounding box center [602, 513] width 245 height 60
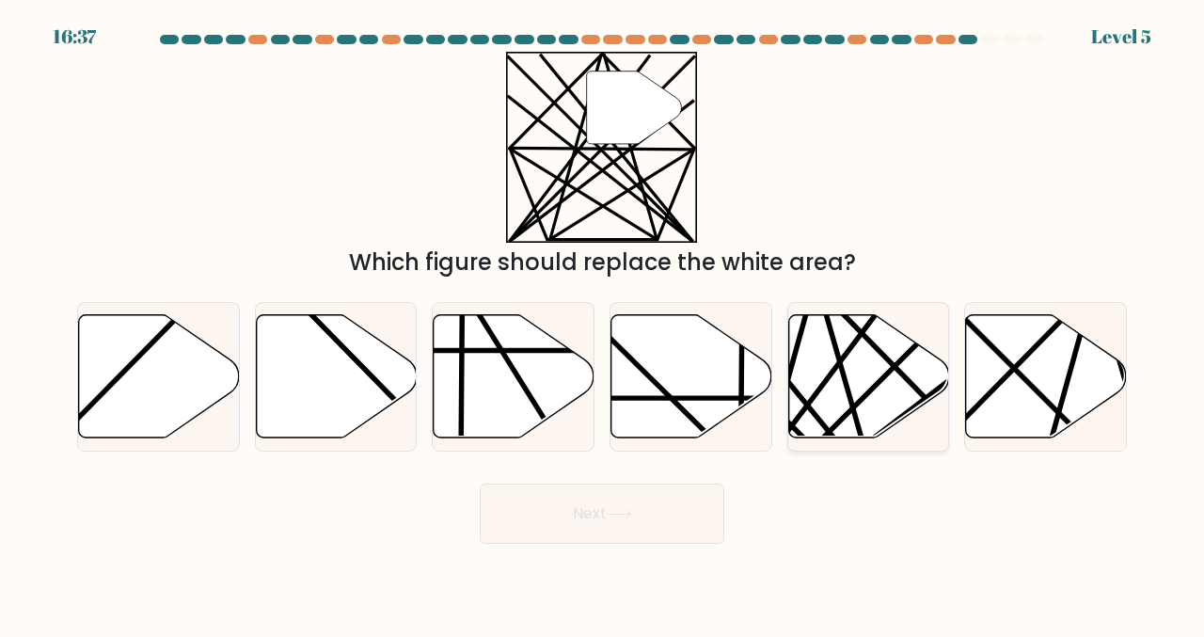
click at [906, 375] on icon at bounding box center [814, 442] width 313 height 314
click at [603, 323] on input "e." at bounding box center [602, 321] width 1 height 5
radio input "true"
click at [654, 492] on button "Next" at bounding box center [602, 513] width 245 height 60
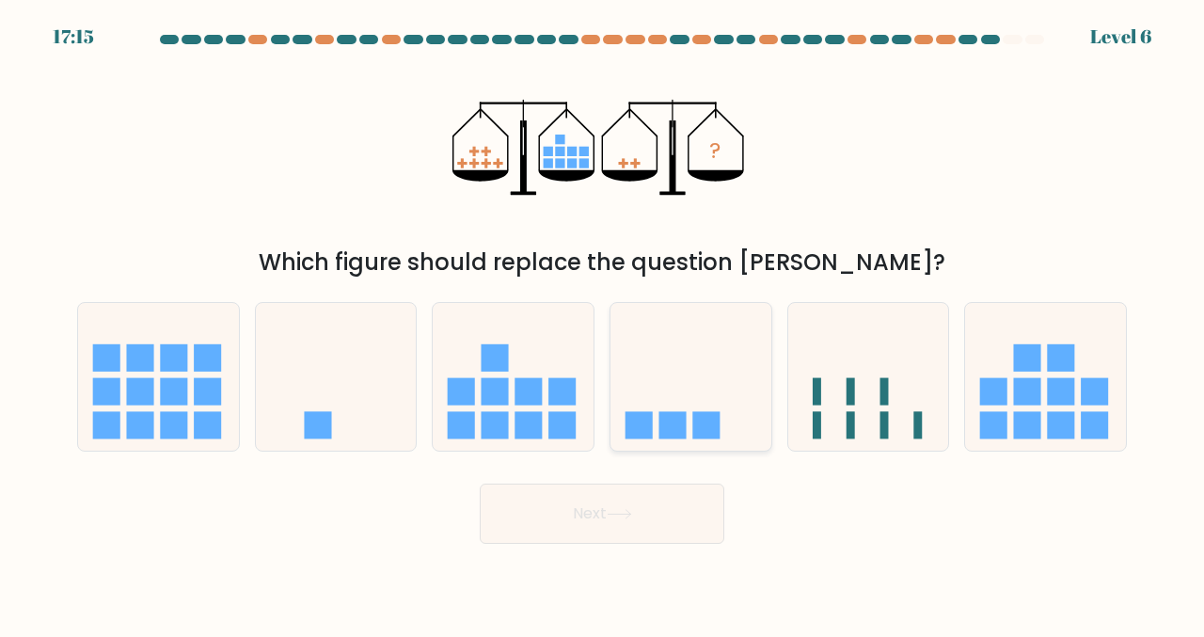
click at [705, 405] on icon at bounding box center [690, 376] width 161 height 133
click at [603, 323] on input "d." at bounding box center [602, 321] width 1 height 5
radio input "true"
click at [650, 535] on button "Next" at bounding box center [602, 513] width 245 height 60
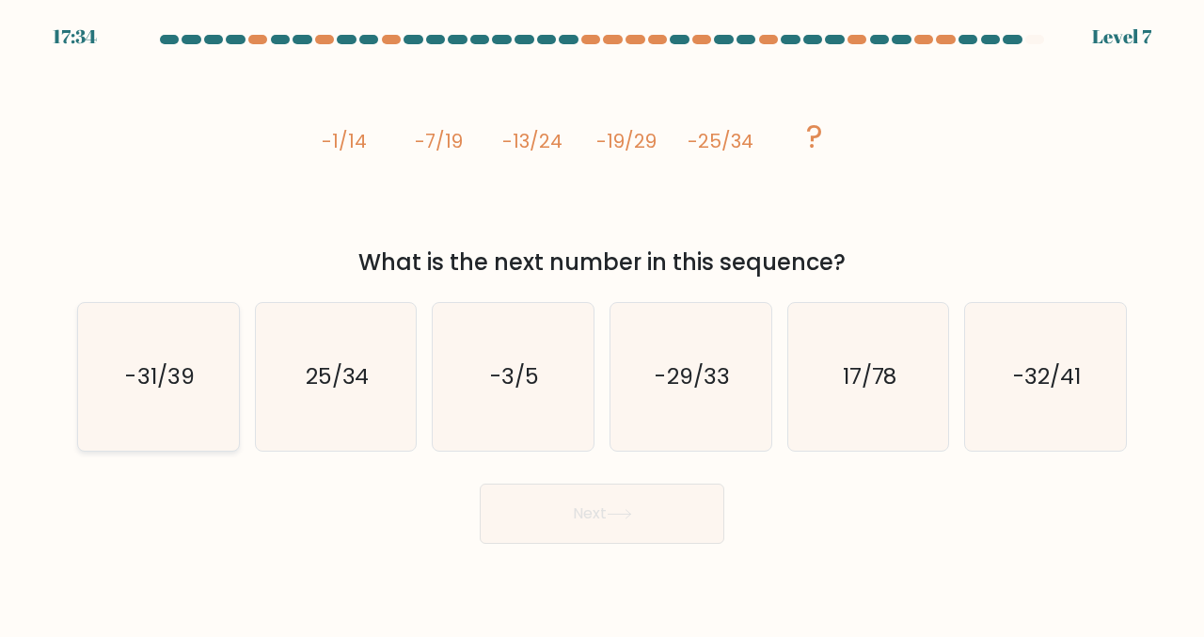
click at [166, 387] on text "-31/39" at bounding box center [159, 376] width 69 height 31
click at [602, 323] on input "a. -31/39" at bounding box center [602, 321] width 1 height 5
radio input "true"
click at [611, 518] on icon at bounding box center [619, 514] width 25 height 10
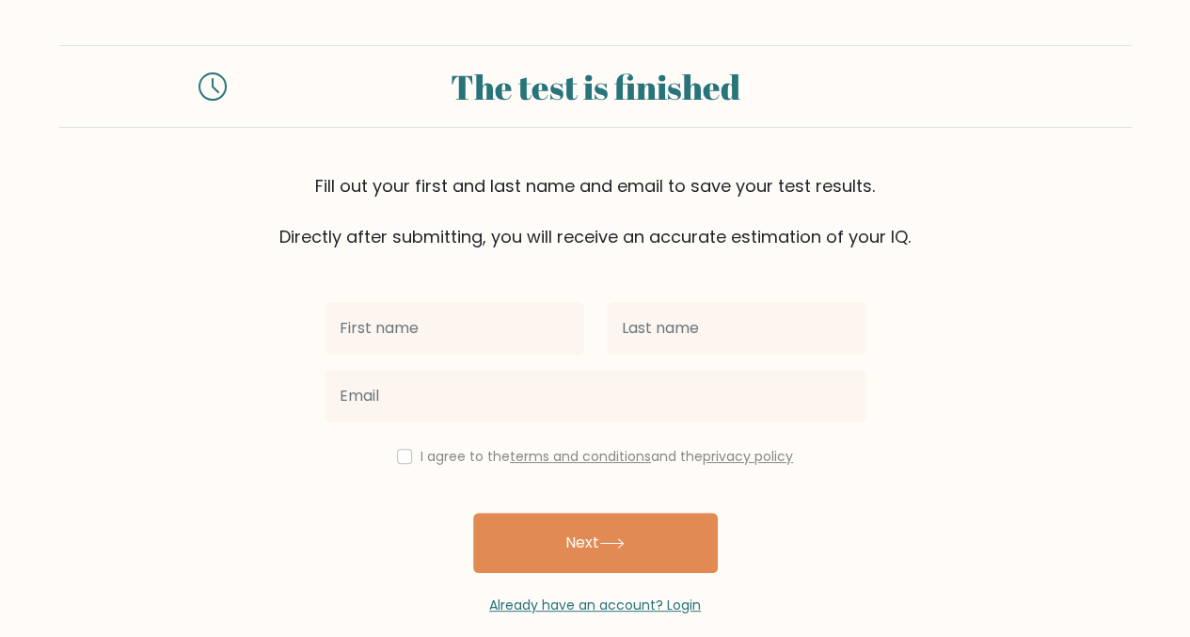
click at [479, 335] on input "text" at bounding box center [454, 328] width 260 height 53
type input "Devijane"
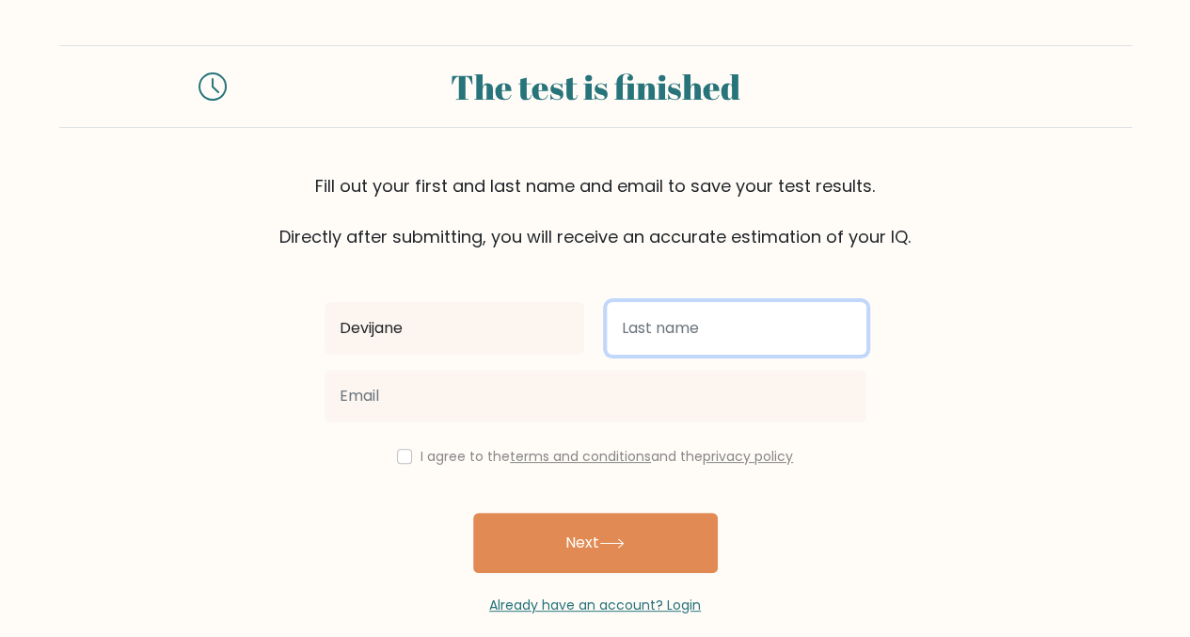
type input "Miranda"
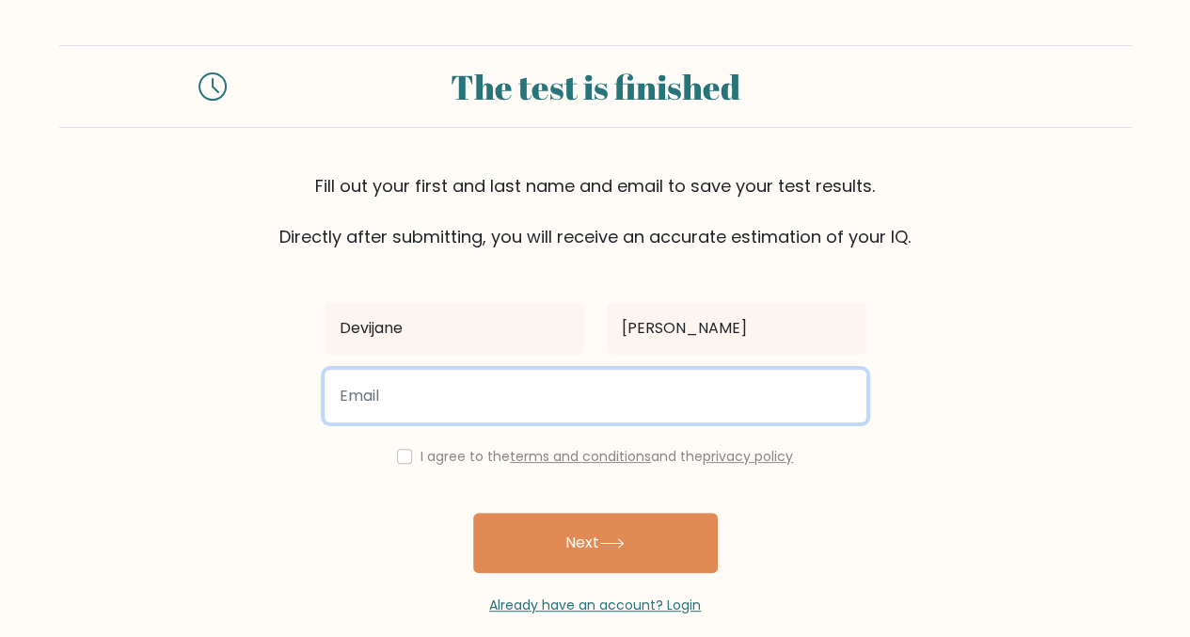
type input "devijanemiranda40@gmail.com"
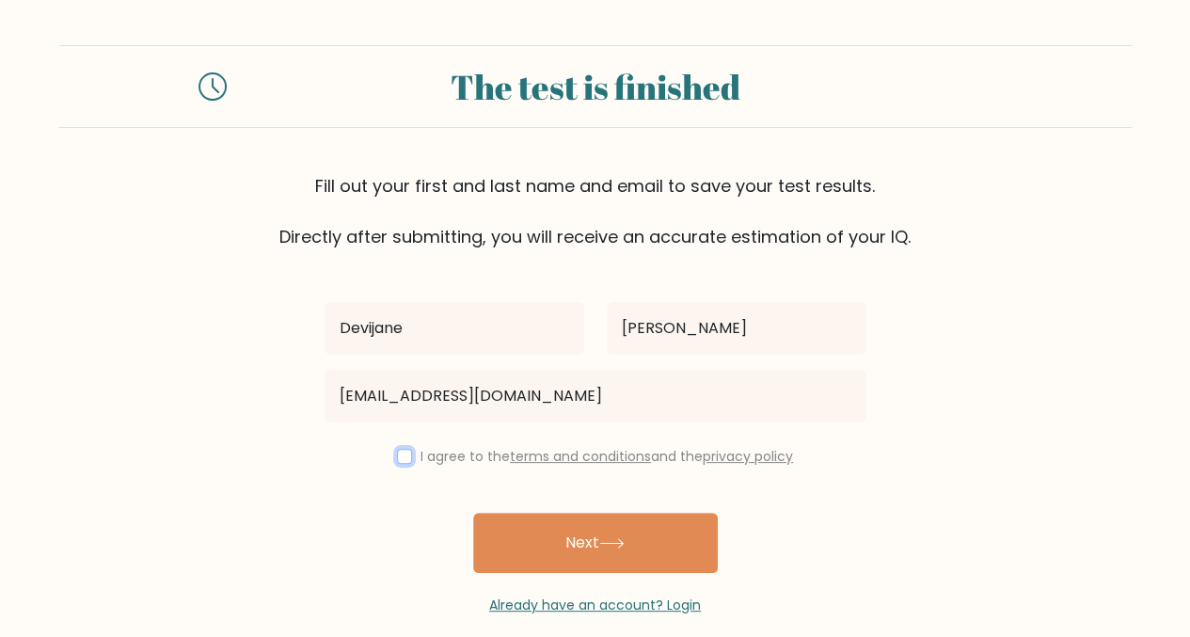
click at [404, 458] on input "checkbox" at bounding box center [404, 456] width 15 height 15
checkbox input "true"
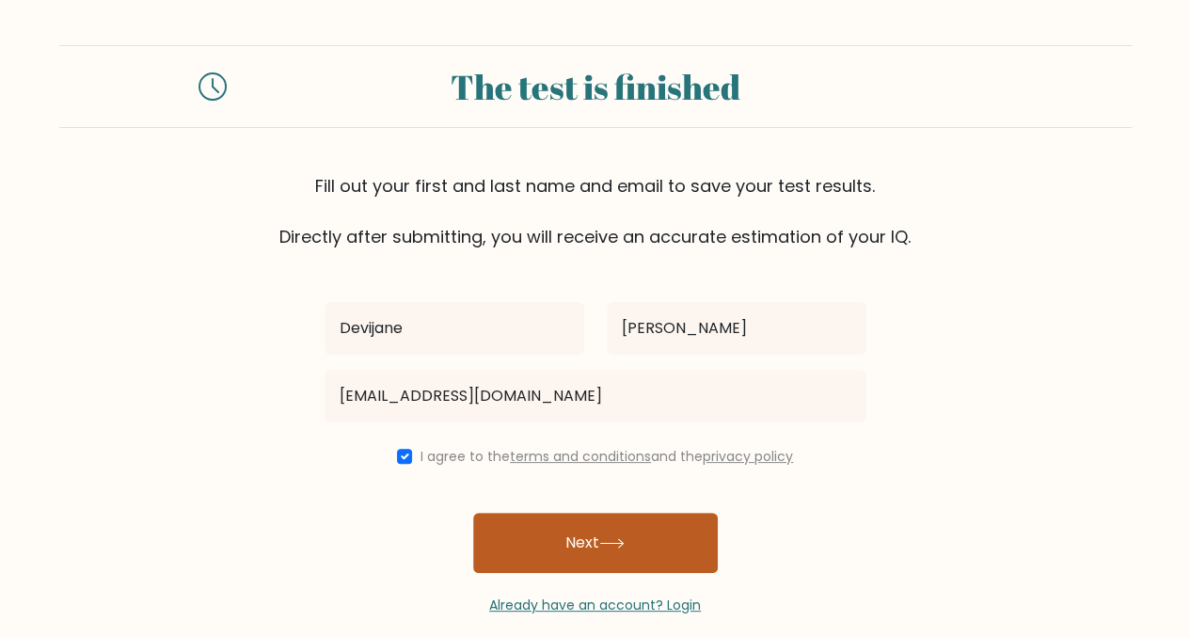
click at [629, 551] on button "Next" at bounding box center [595, 543] width 245 height 60
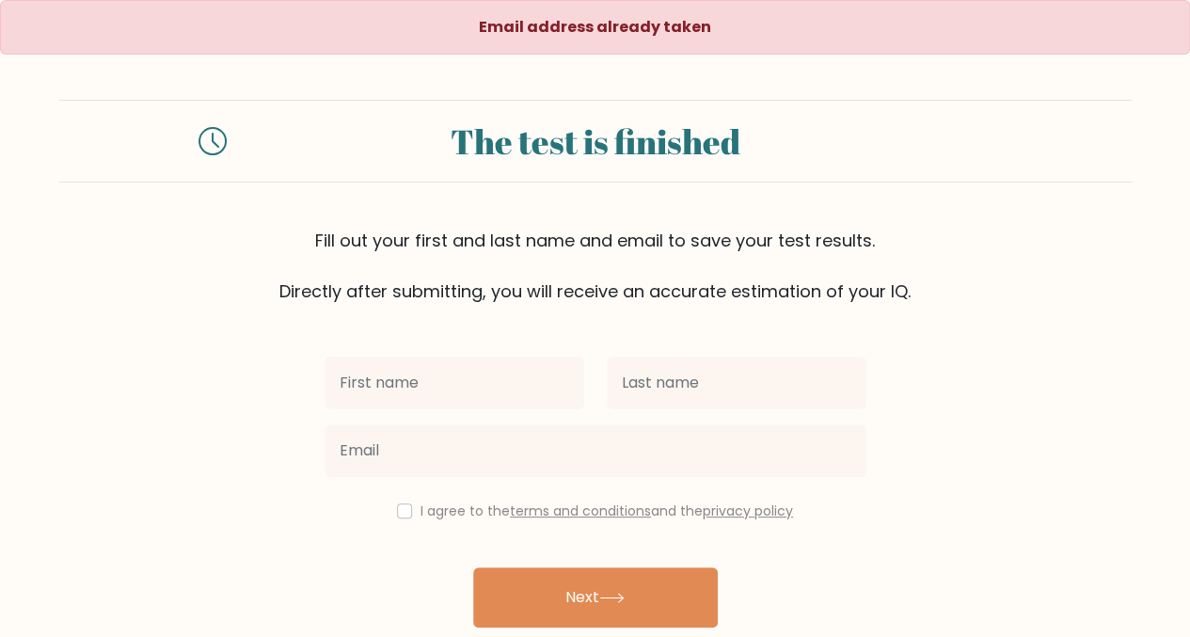
click at [472, 362] on input "text" at bounding box center [454, 382] width 260 height 53
type input "Devijane"
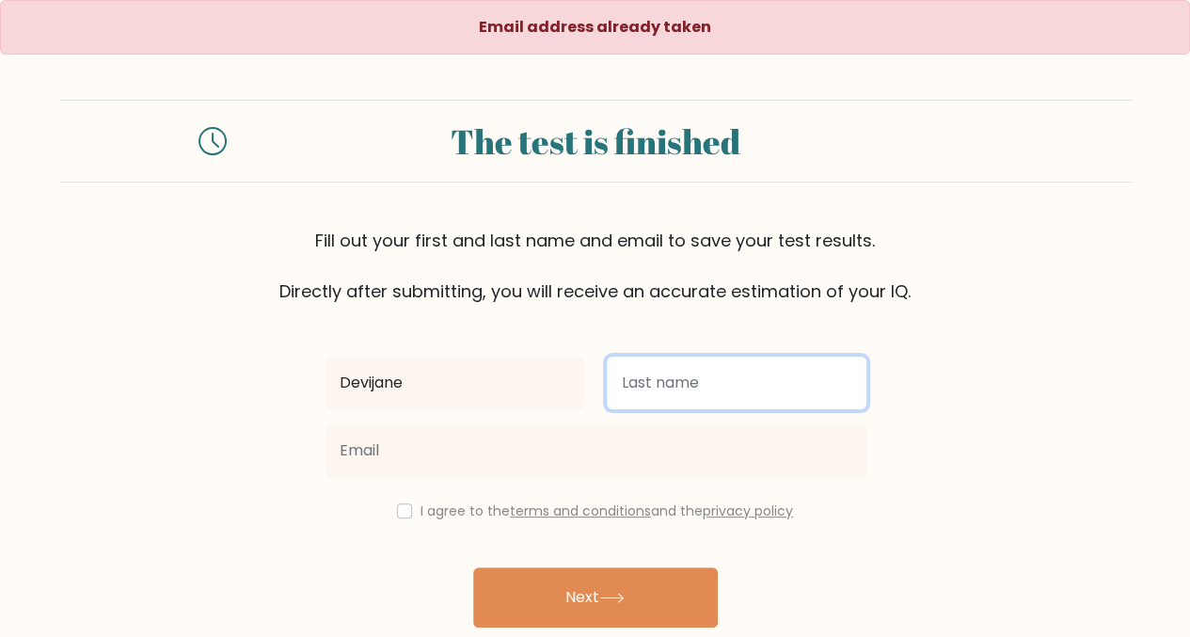
type input "[PERSON_NAME]"
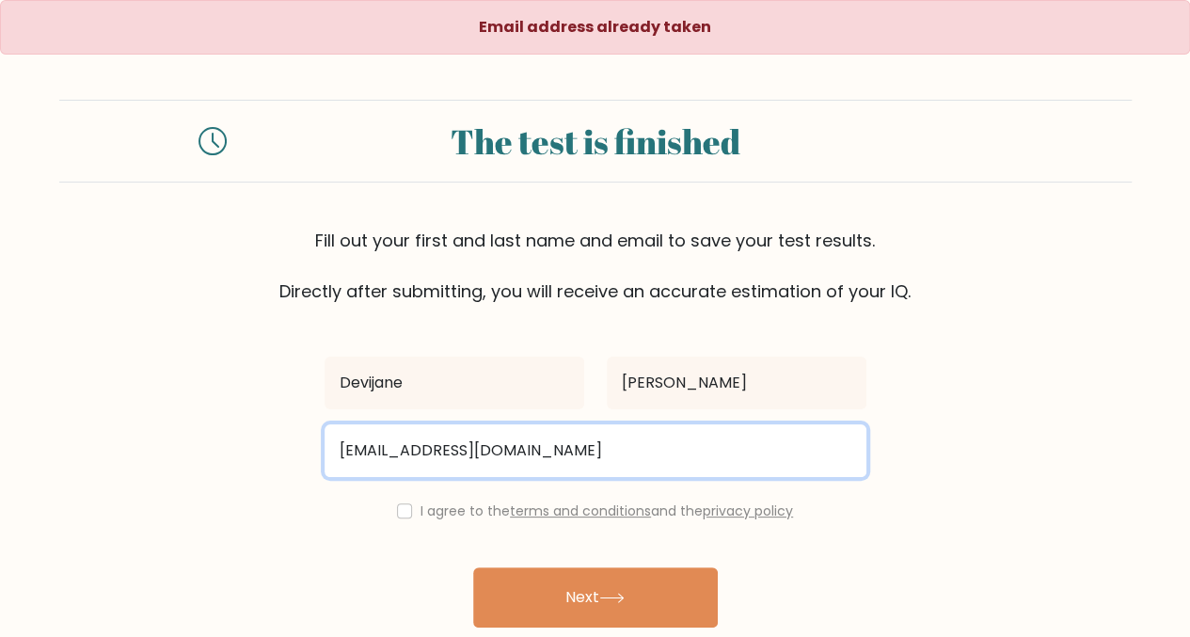
drag, startPoint x: 615, startPoint y: 442, endPoint x: 318, endPoint y: 442, distance: 297.2
click at [318, 442] on div "devijanemiranda40@gmail.com" at bounding box center [595, 451] width 564 height 68
type input "dibgraal@gmail.com"
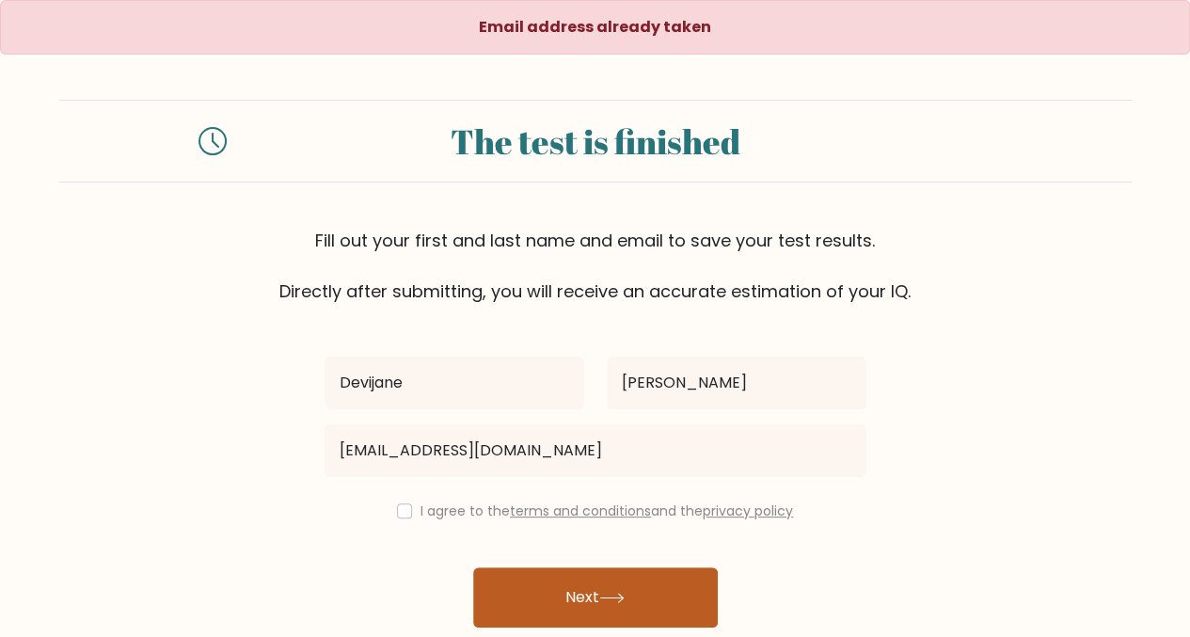
click at [571, 584] on button "Next" at bounding box center [595, 597] width 245 height 60
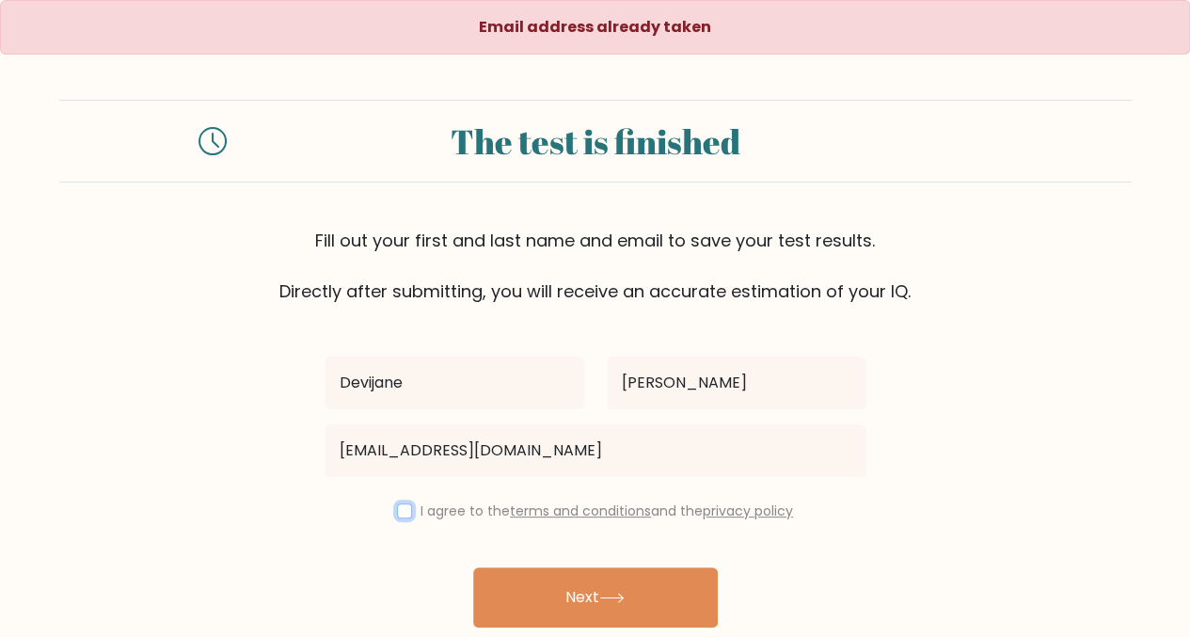
click at [397, 507] on input "checkbox" at bounding box center [404, 510] width 15 height 15
checkbox input "true"
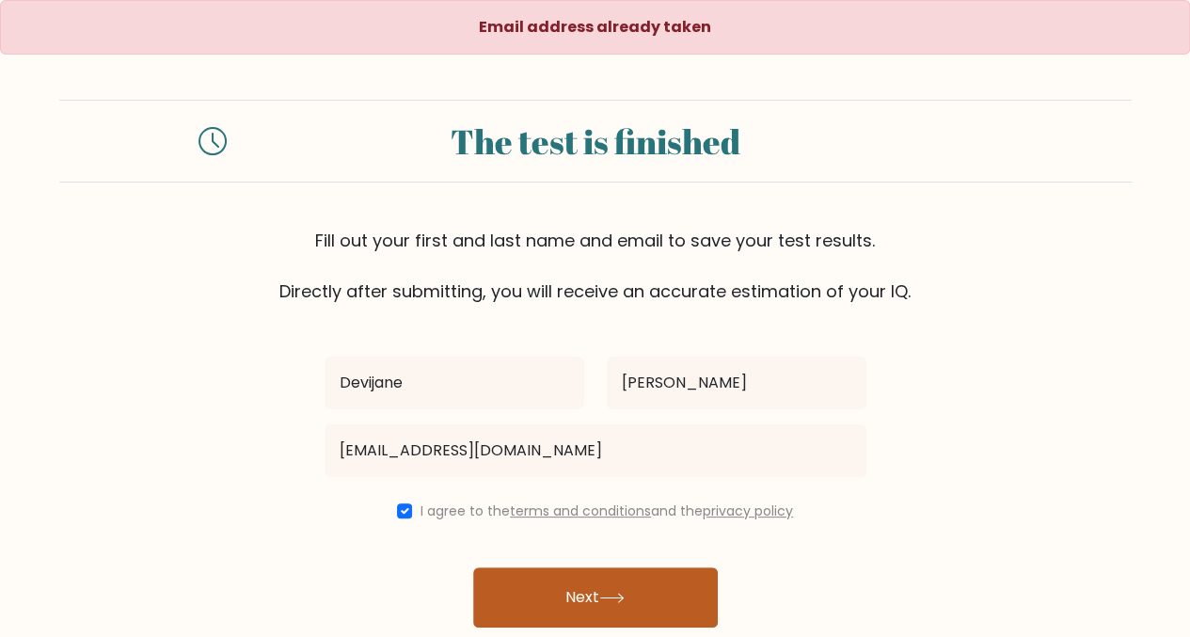
click at [562, 595] on button "Next" at bounding box center [595, 597] width 245 height 60
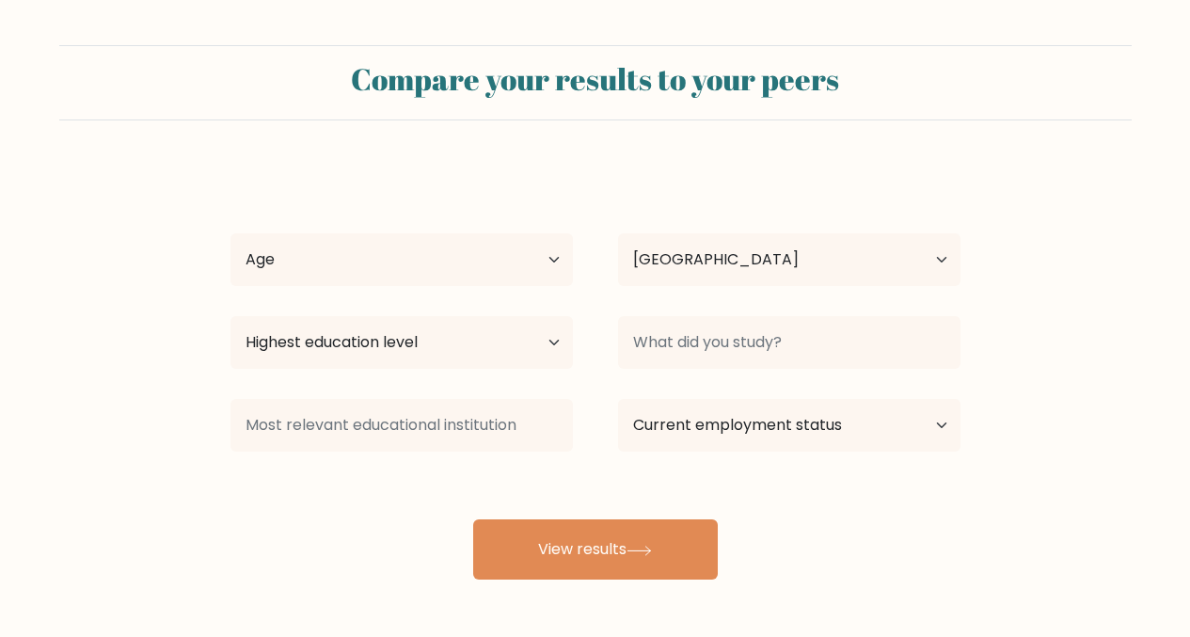
select select "PH"
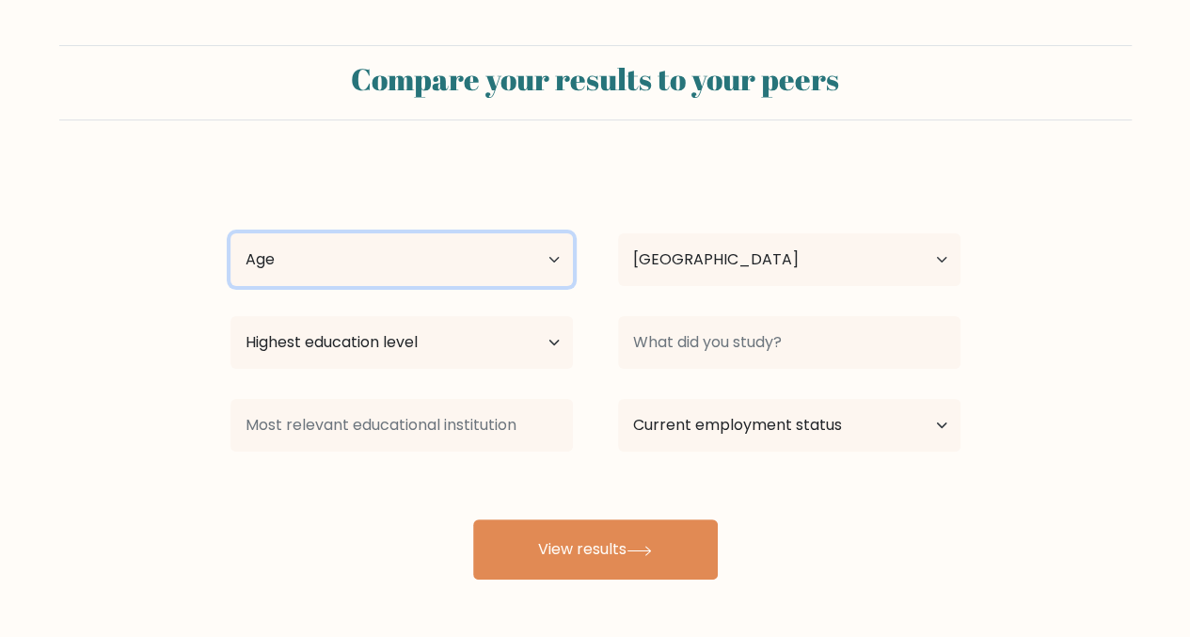
click at [465, 247] on select "Age Under [DEMOGRAPHIC_DATA] [DEMOGRAPHIC_DATA] [DEMOGRAPHIC_DATA] [DEMOGRAPHIC…" at bounding box center [401, 259] width 342 height 53
select select "25_34"
click at [230, 233] on select "Age Under [DEMOGRAPHIC_DATA] [DEMOGRAPHIC_DATA] [DEMOGRAPHIC_DATA] [DEMOGRAPHIC…" at bounding box center [401, 259] width 342 height 53
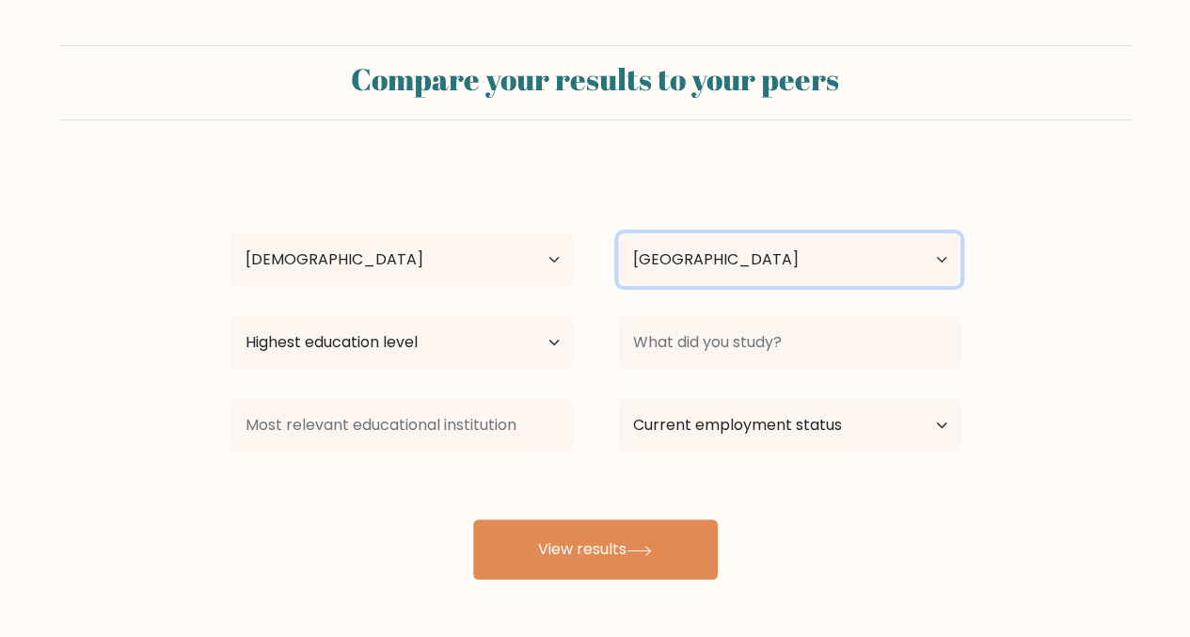
click at [678, 254] on select "Country Afghanistan Albania Algeria American Samoa Andorra Angola Anguilla Anta…" at bounding box center [789, 259] width 342 height 53
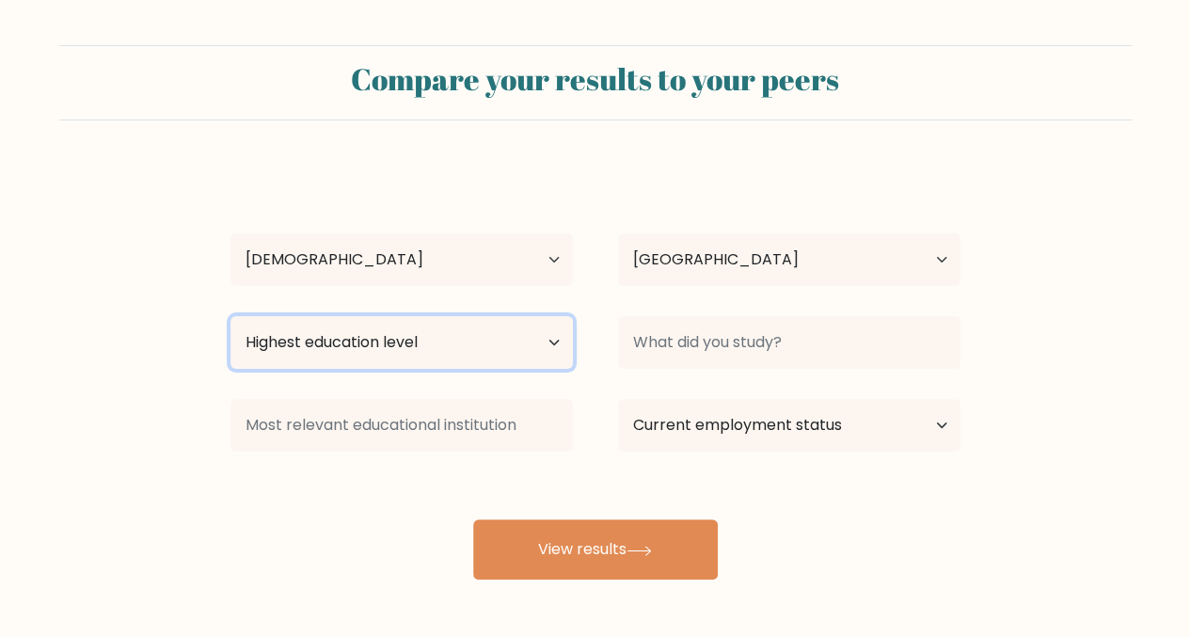
click at [380, 343] on select "Highest education level No schooling Primary Lower Secondary Upper Secondary Oc…" at bounding box center [401, 342] width 342 height 53
select select "bachelors_degree"
click at [230, 316] on select "Highest education level No schooling Primary Lower Secondary Upper Secondary Oc…" at bounding box center [401, 342] width 342 height 53
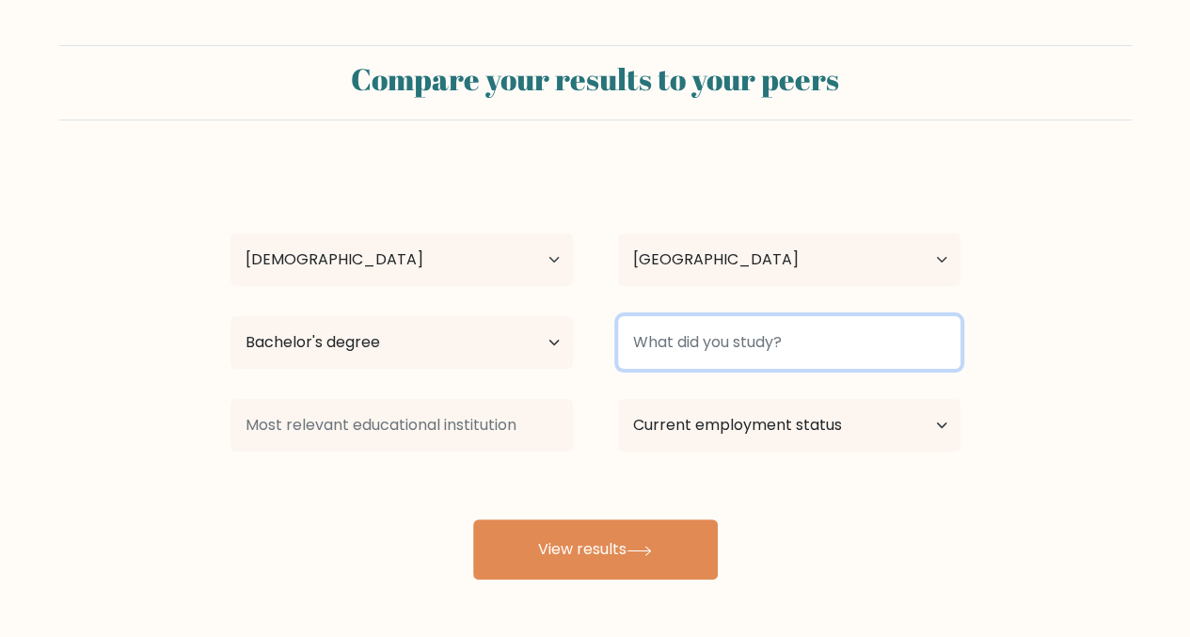
click at [723, 359] on input at bounding box center [789, 342] width 342 height 53
type input "F"
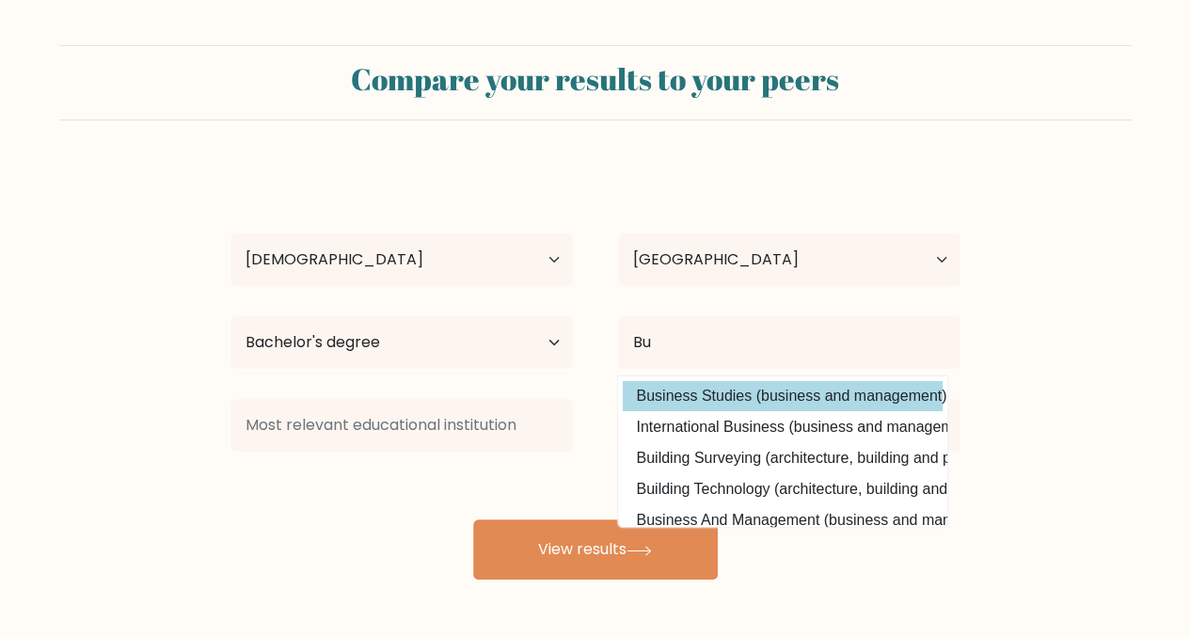
click at [727, 384] on div "Devijane Miranda Age Under 18 years old 18-24 years old 25-34 years old 35-44 y…" at bounding box center [595, 373] width 752 height 414
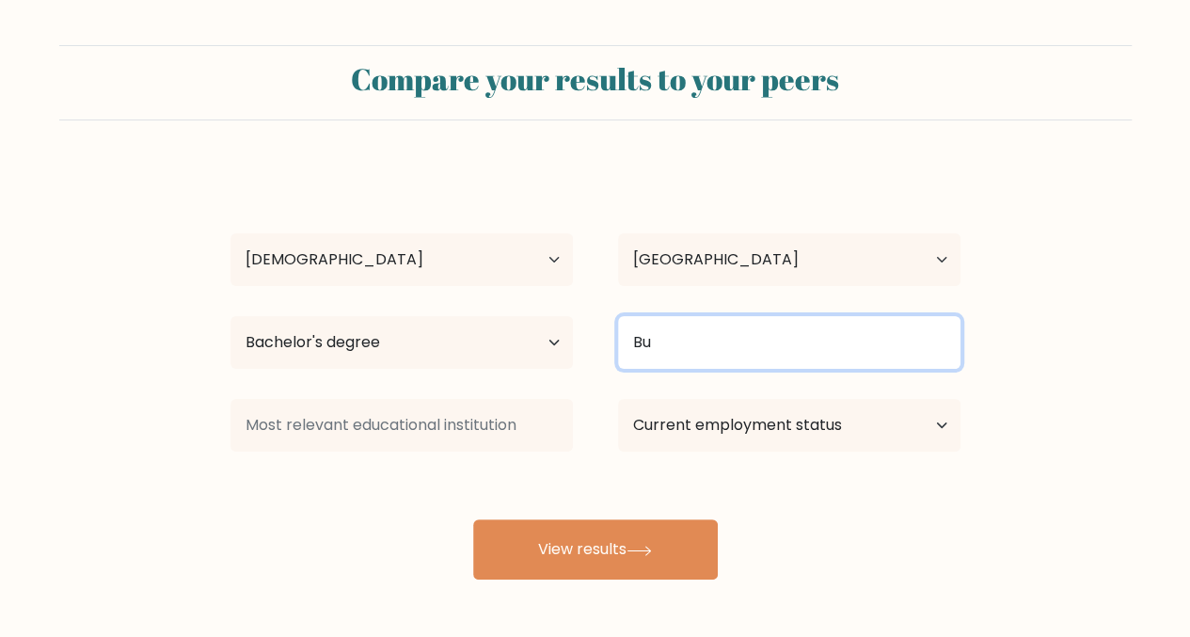
click at [725, 334] on input "Bu" at bounding box center [789, 342] width 342 height 53
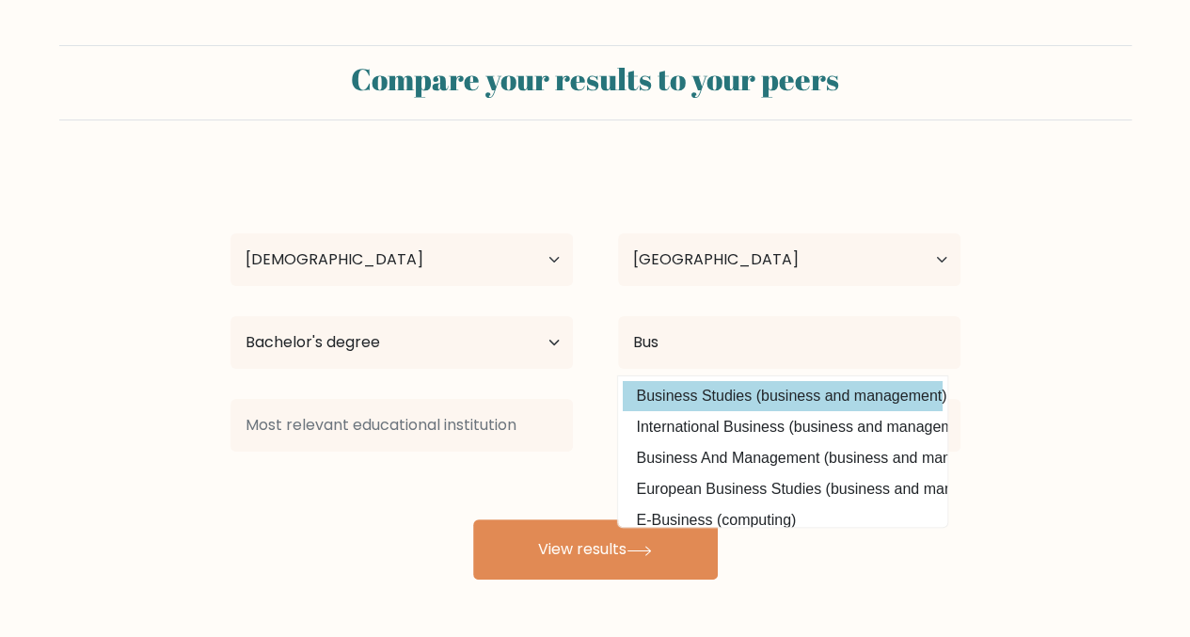
click at [688, 386] on div "Devijane Miranda Age Under 18 years old 18-24 years old 25-34 years old 35-44 y…" at bounding box center [595, 373] width 752 height 414
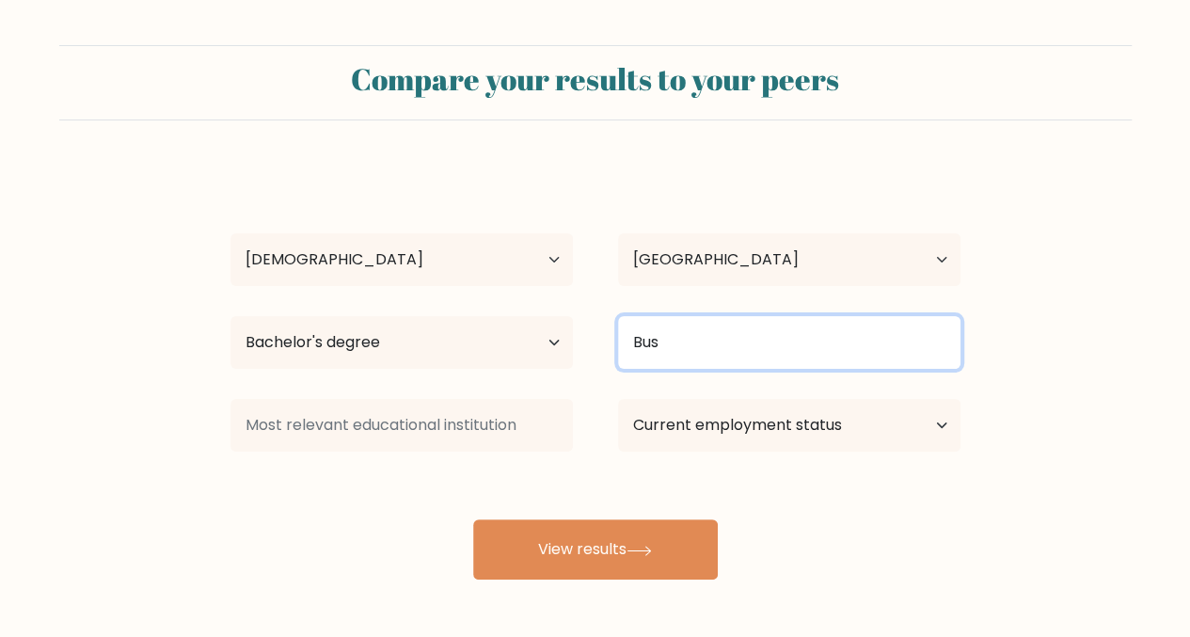
click at [696, 359] on input "Bus" at bounding box center [789, 342] width 342 height 53
click at [718, 348] on input "Bus" at bounding box center [789, 342] width 342 height 53
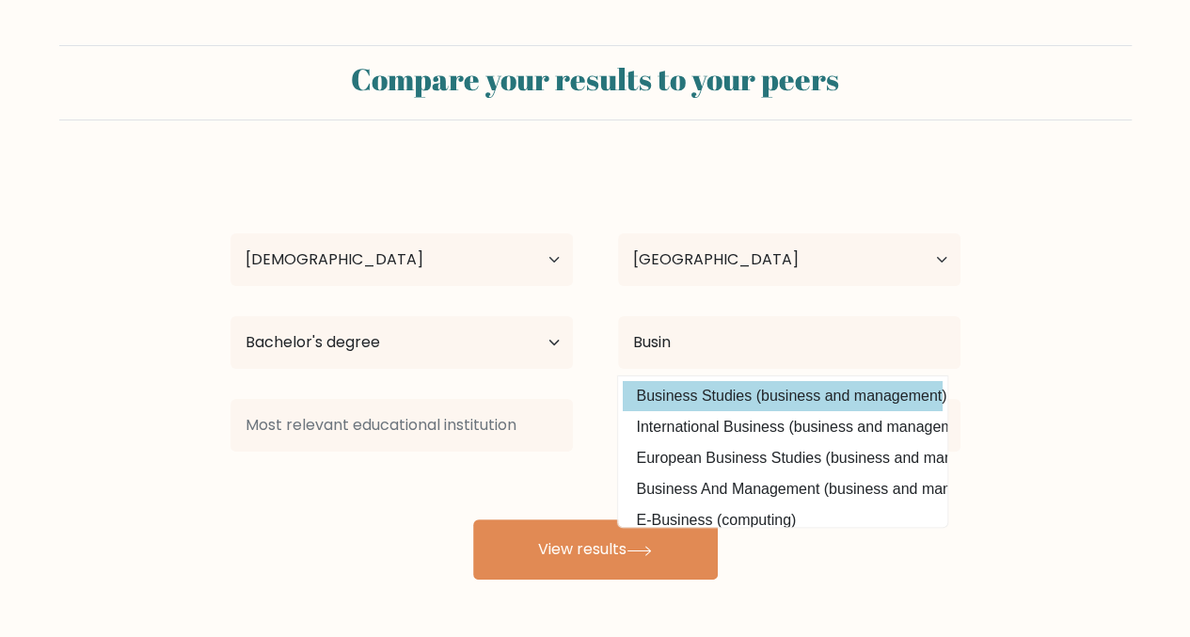
click at [722, 400] on div "Devijane Miranda Age Under 18 years old 18-24 years old 25-34 years old 35-44 y…" at bounding box center [595, 373] width 752 height 414
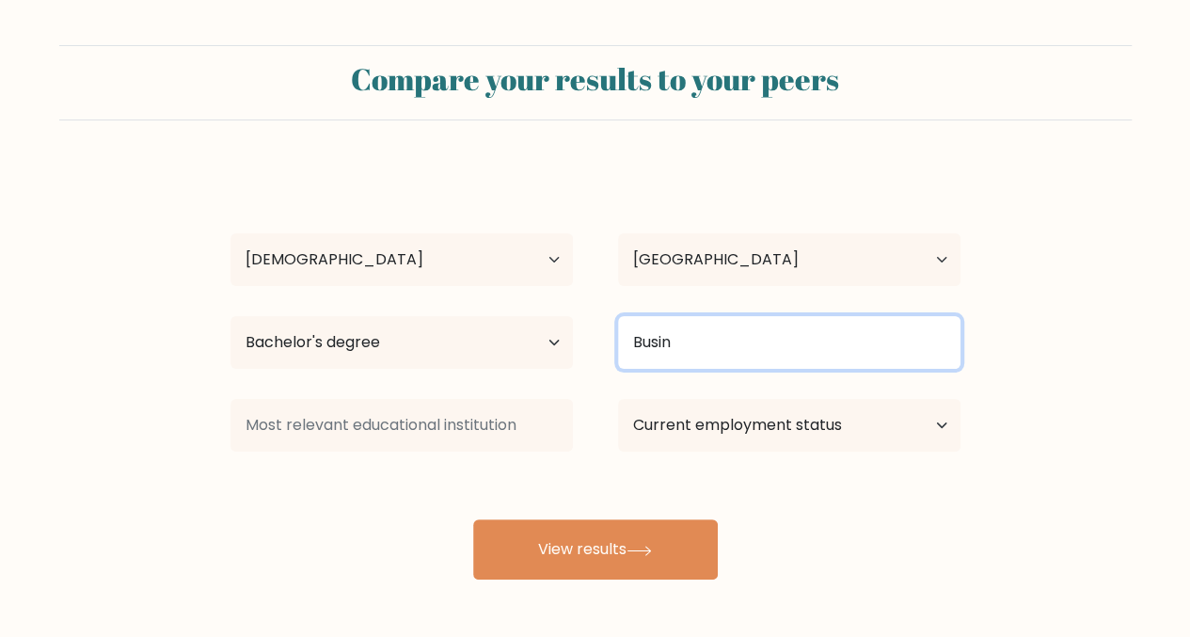
click at [707, 338] on input "Busin" at bounding box center [789, 342] width 342 height 53
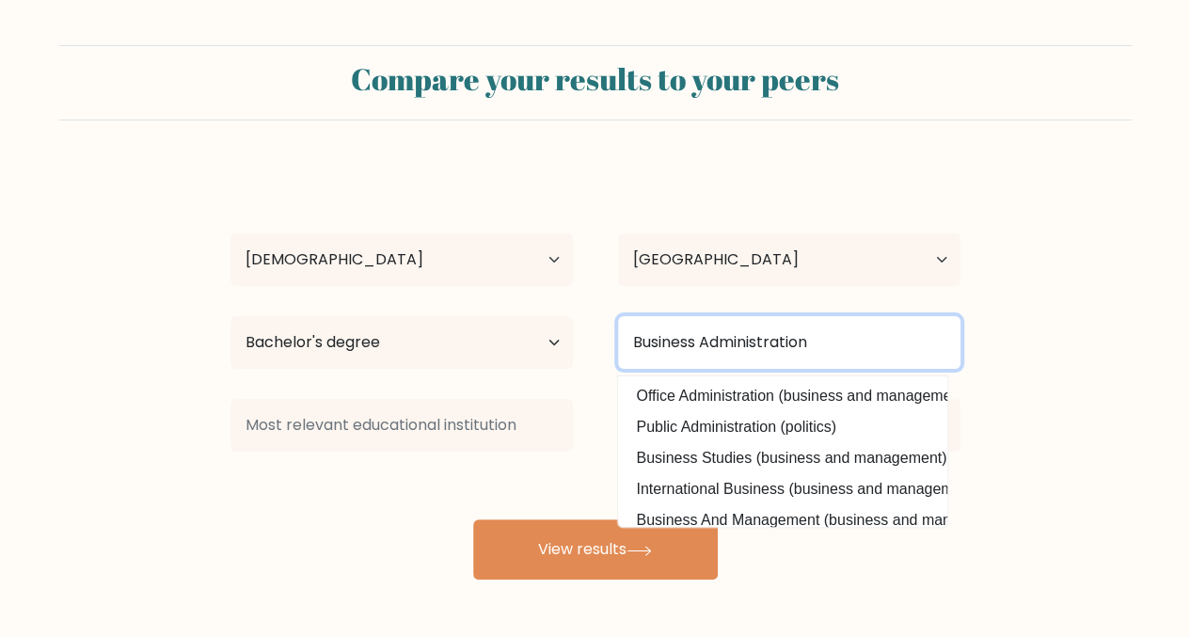
type input "Business Administration"
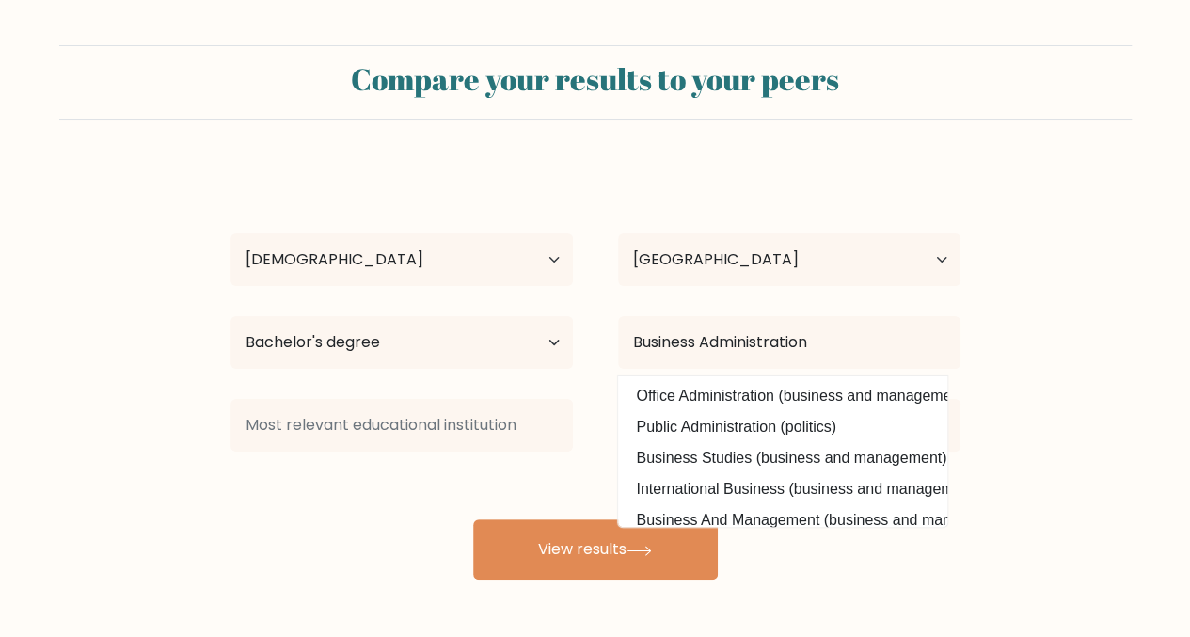
click at [389, 379] on div "Devijane Miranda Age Under 18 years old 18-24 years old 25-34 years old 35-44 y…" at bounding box center [595, 373] width 752 height 414
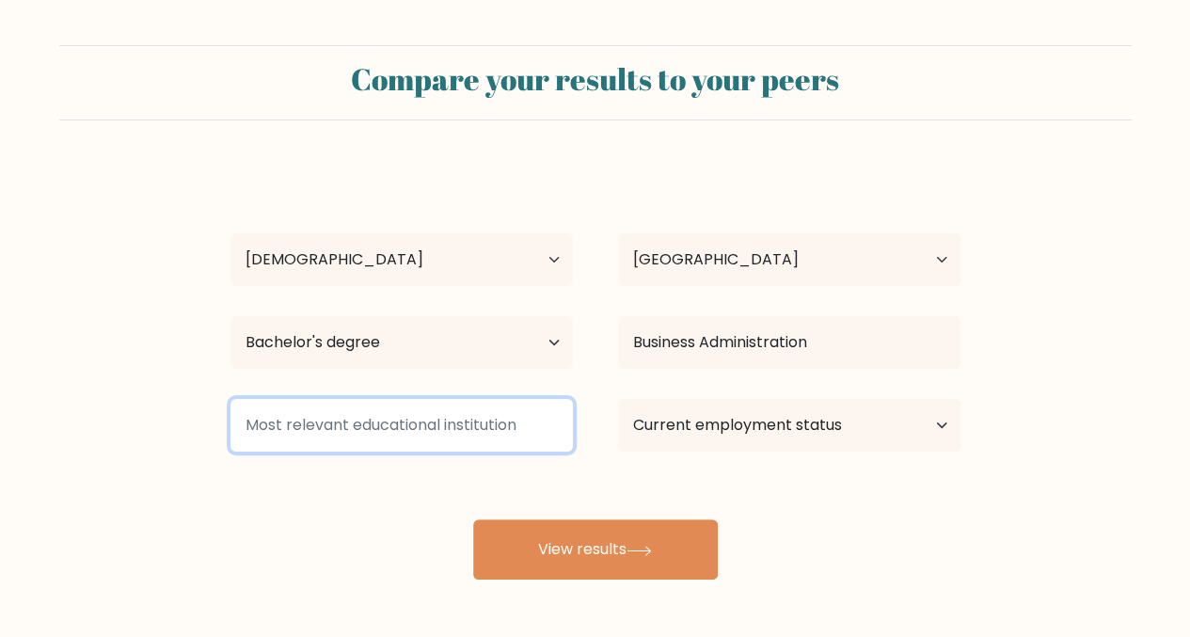
click at [368, 435] on input at bounding box center [401, 425] width 342 height 53
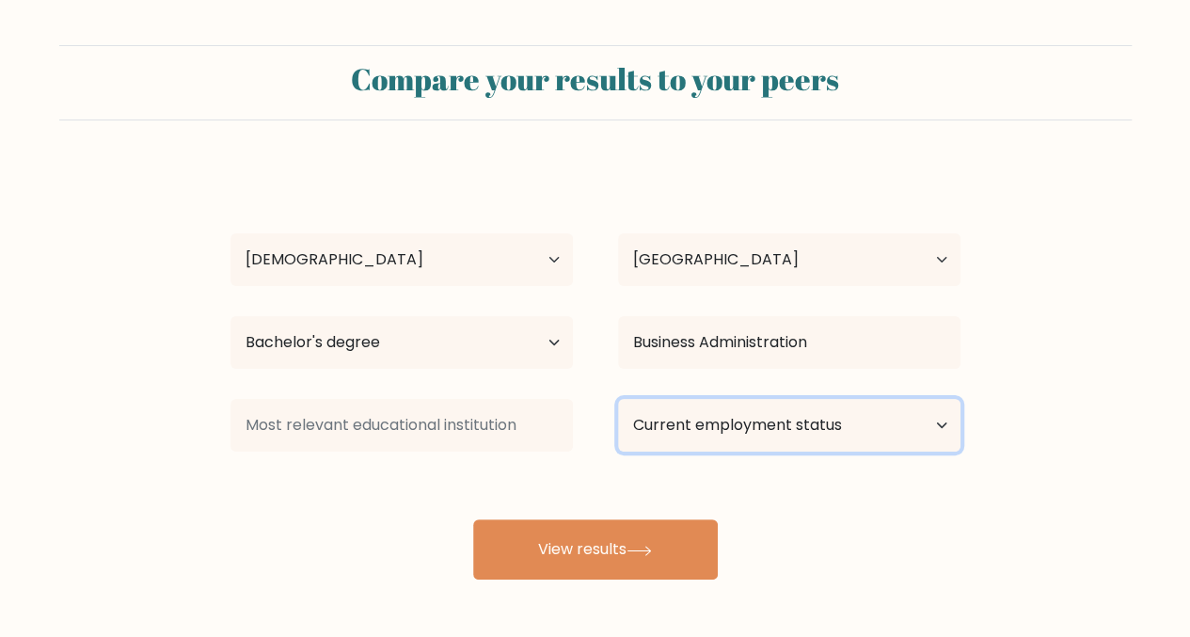
click at [733, 435] on select "Current employment status Employed Student Retired Other / prefer not to answer" at bounding box center [789, 425] width 342 height 53
select select "employed"
click at [618, 399] on select "Current employment status Employed Student Retired Other / prefer not to answer" at bounding box center [789, 425] width 342 height 53
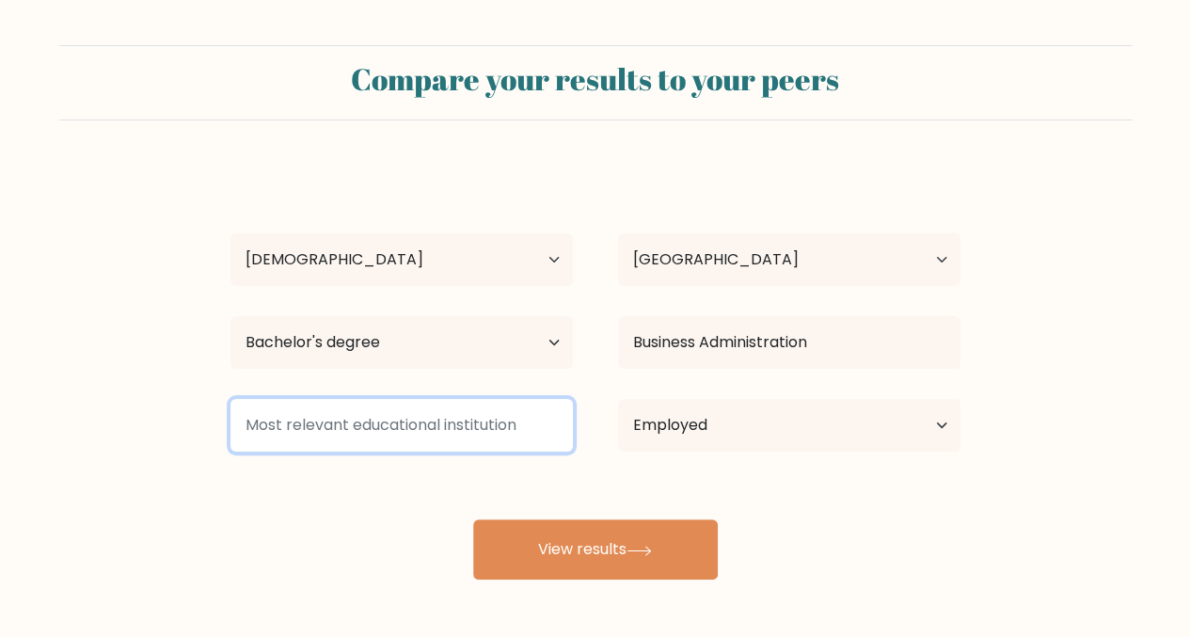
click at [476, 414] on input at bounding box center [401, 425] width 342 height 53
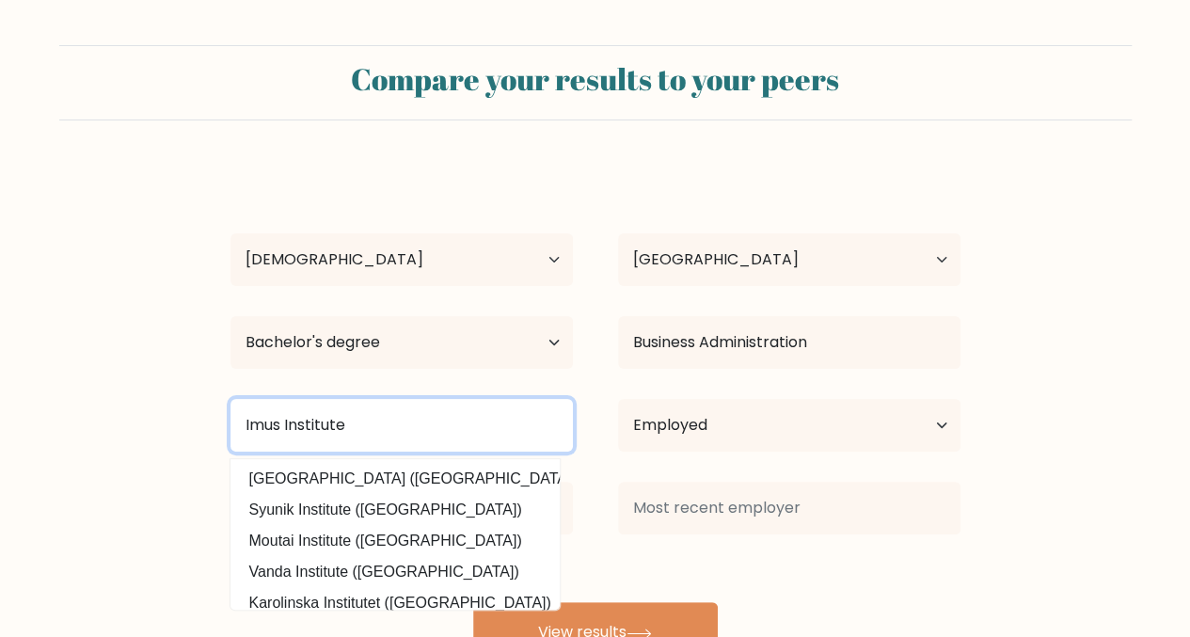
type input "Imus Institute"
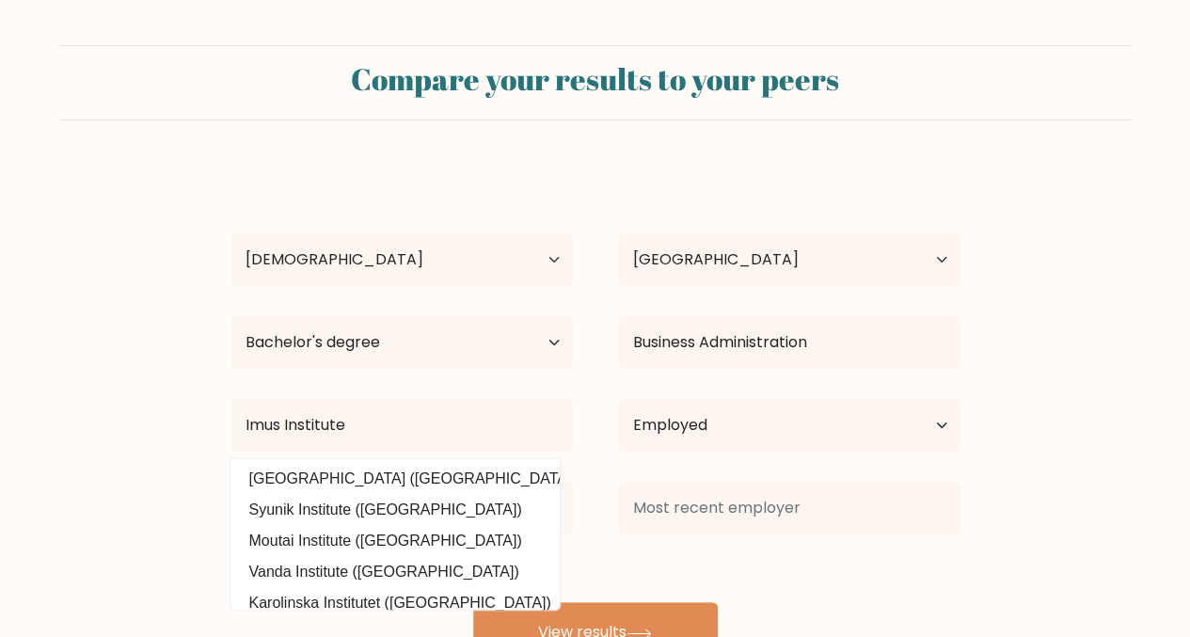
click at [31, 432] on form "Compare your results to your peers Devijane Miranda Age Under 18 years old 18-2…" at bounding box center [595, 353] width 1190 height 617
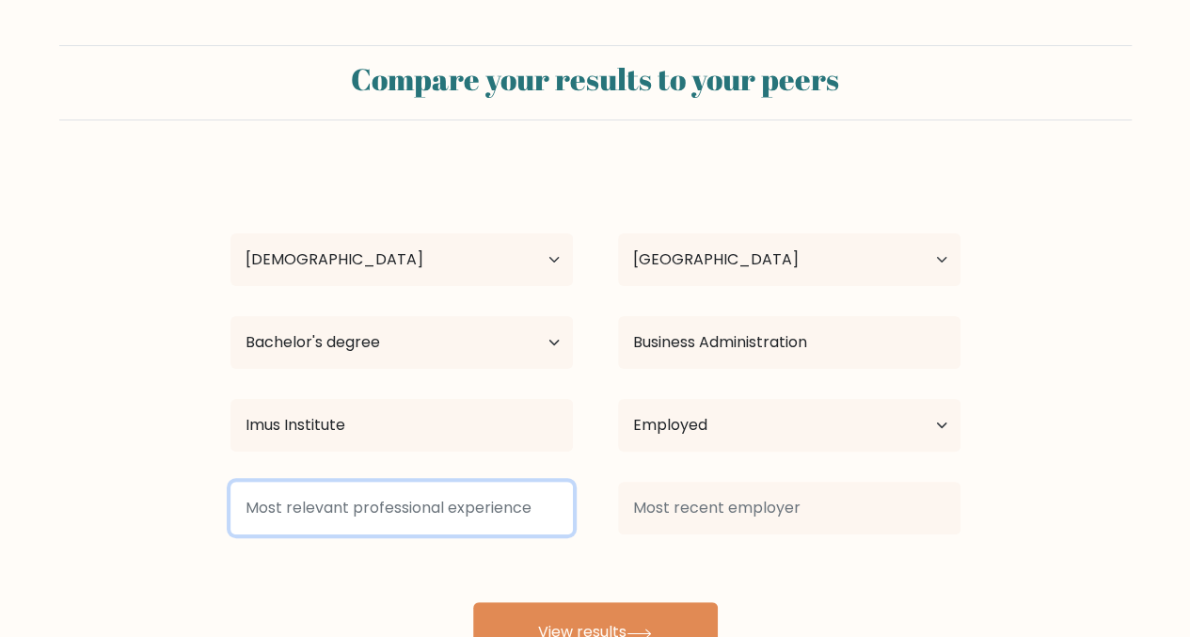
click at [387, 513] on input at bounding box center [401, 507] width 342 height 53
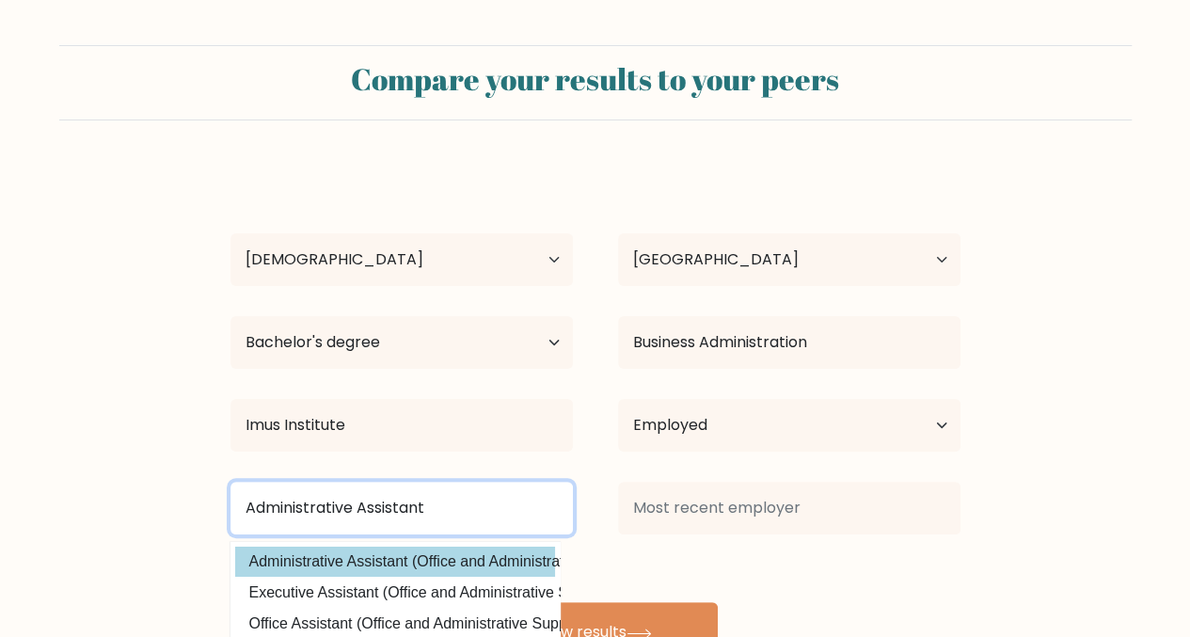
type input "Administrative Assistant"
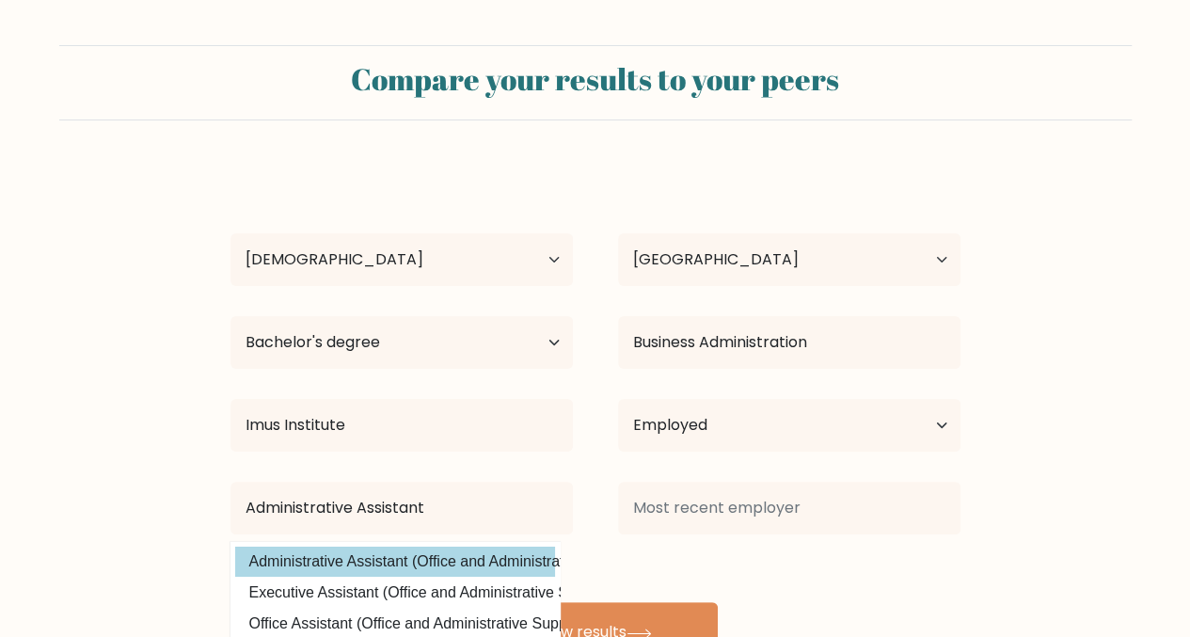
click at [465, 556] on div "Devijane Miranda Age Under 18 years old 18-24 years old 25-34 years old 35-44 y…" at bounding box center [595, 414] width 752 height 497
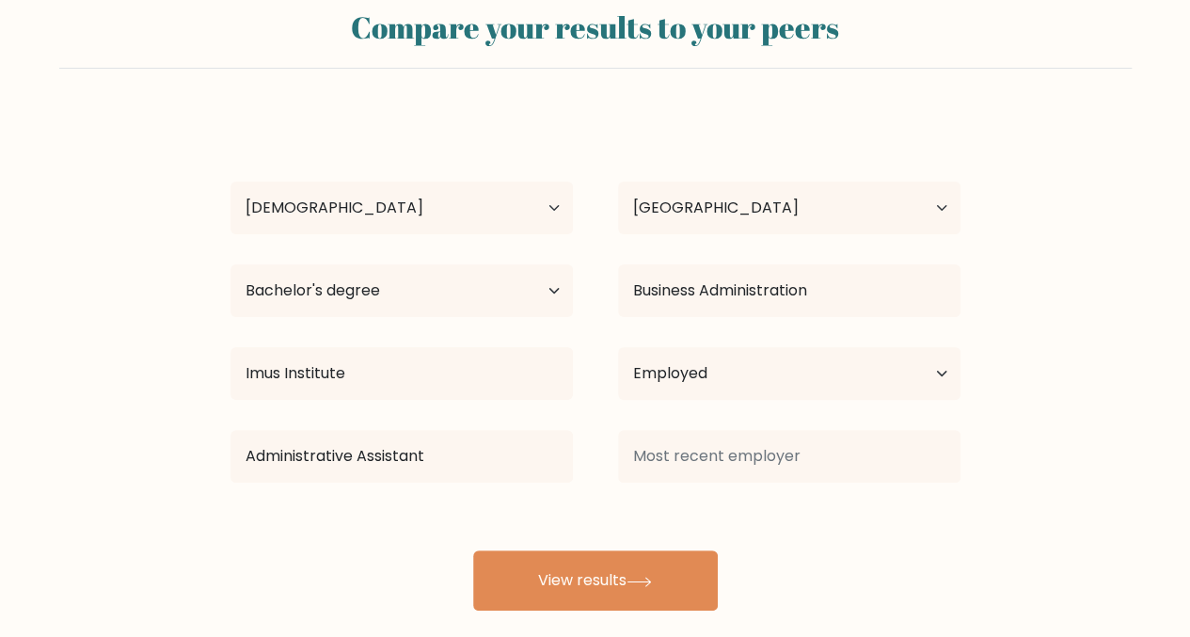
scroll to position [75, 0]
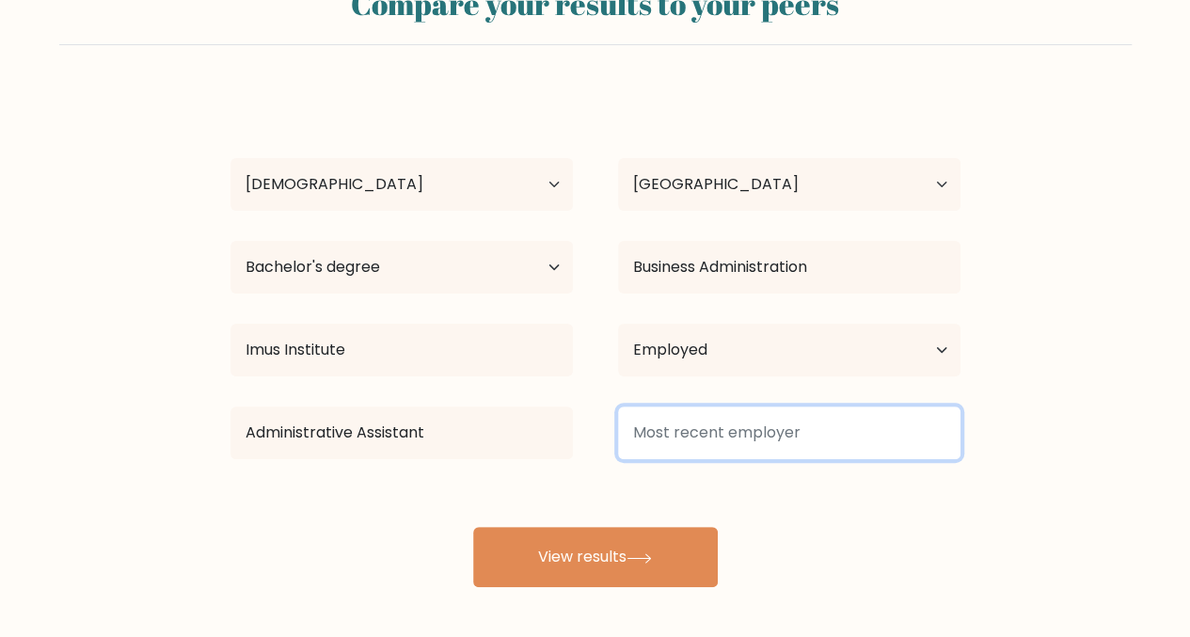
click at [765, 432] on input at bounding box center [789, 432] width 342 height 53
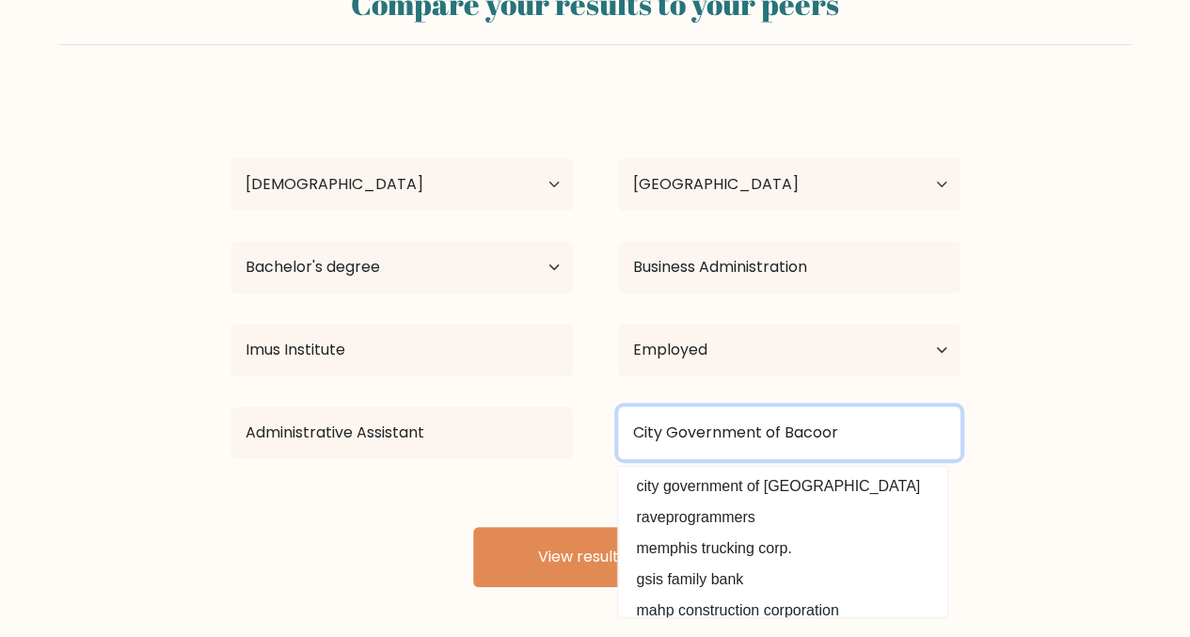
type input "City Government of Bacoor"
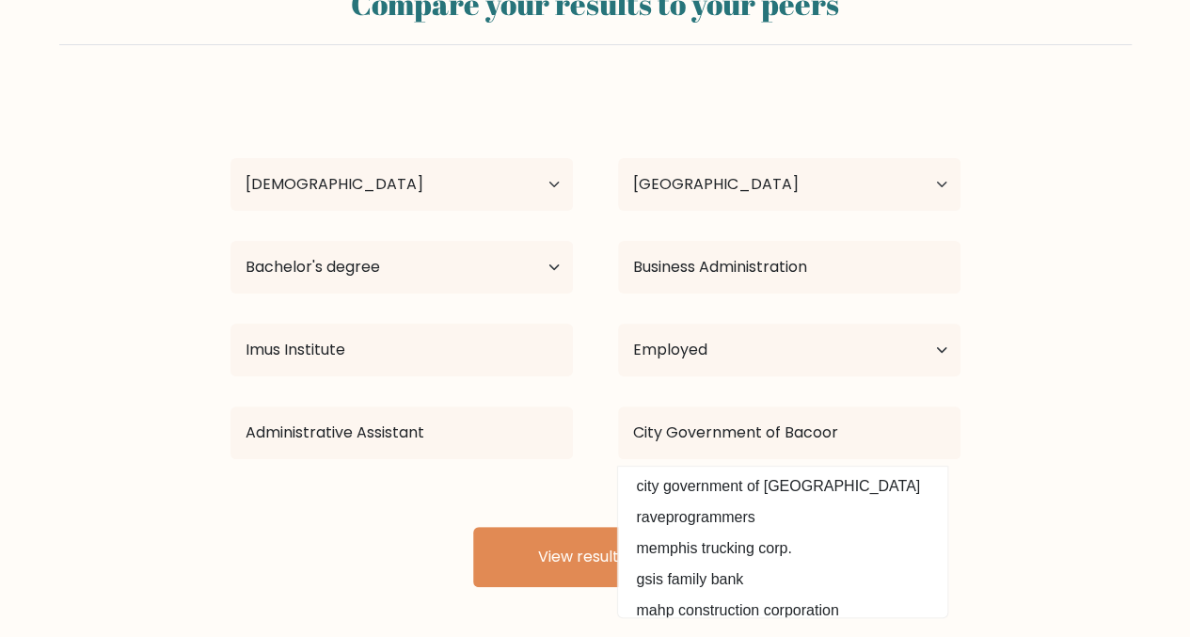
click at [1096, 362] on form "Compare your results to your peers Devijane Miranda Age Under 18 years old 18-2…" at bounding box center [595, 278] width 1190 height 617
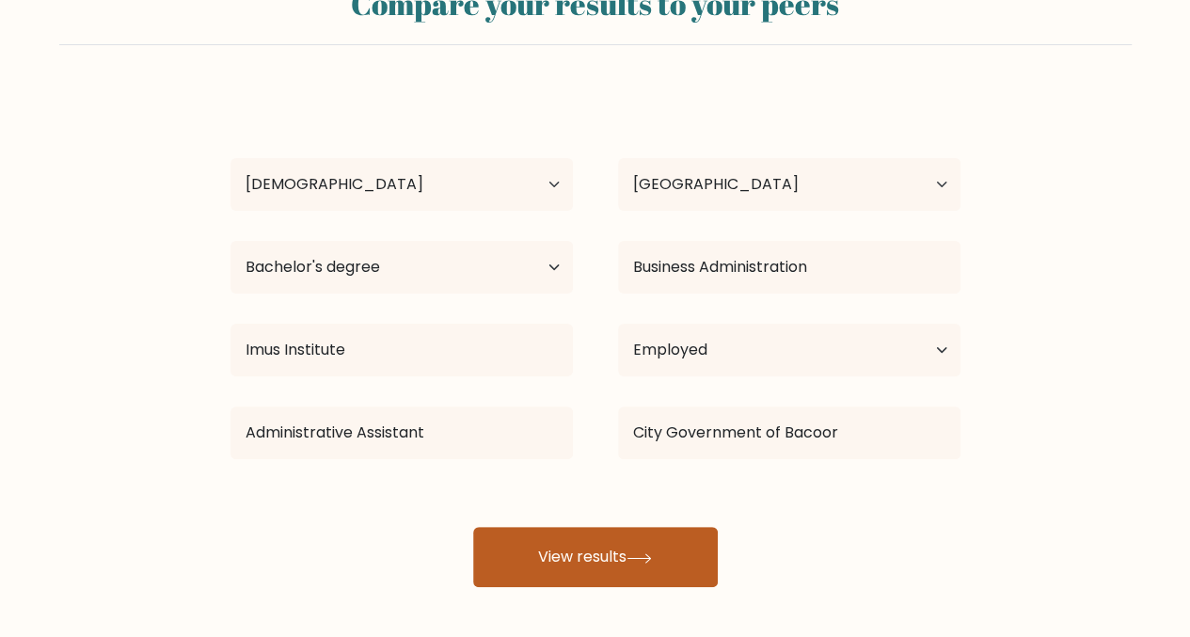
click at [633, 546] on button "View results" at bounding box center [595, 557] width 245 height 60
